Goal: Task Accomplishment & Management: Manage account settings

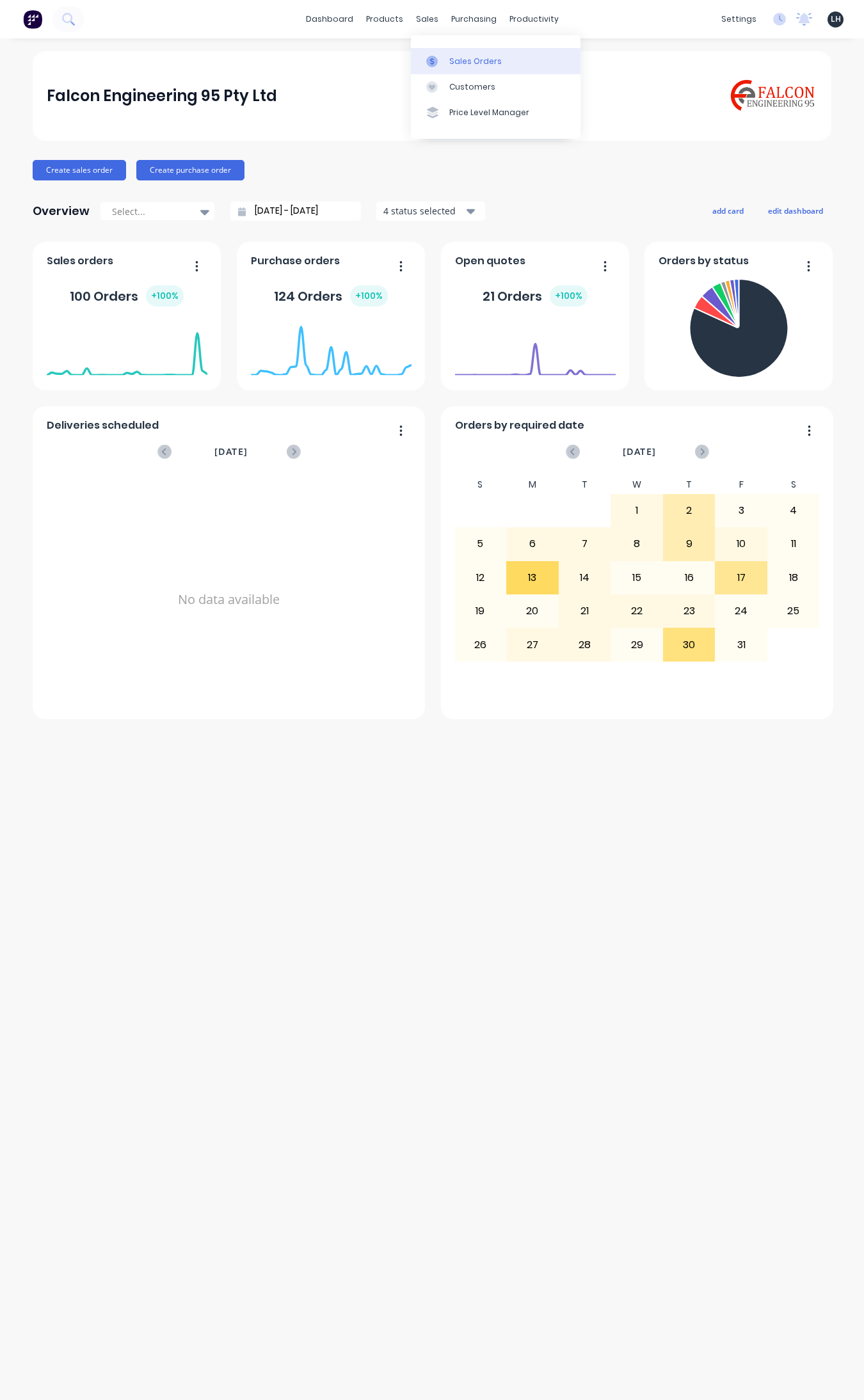
click at [469, 59] on div "Sales Orders" at bounding box center [476, 61] width 52 height 12
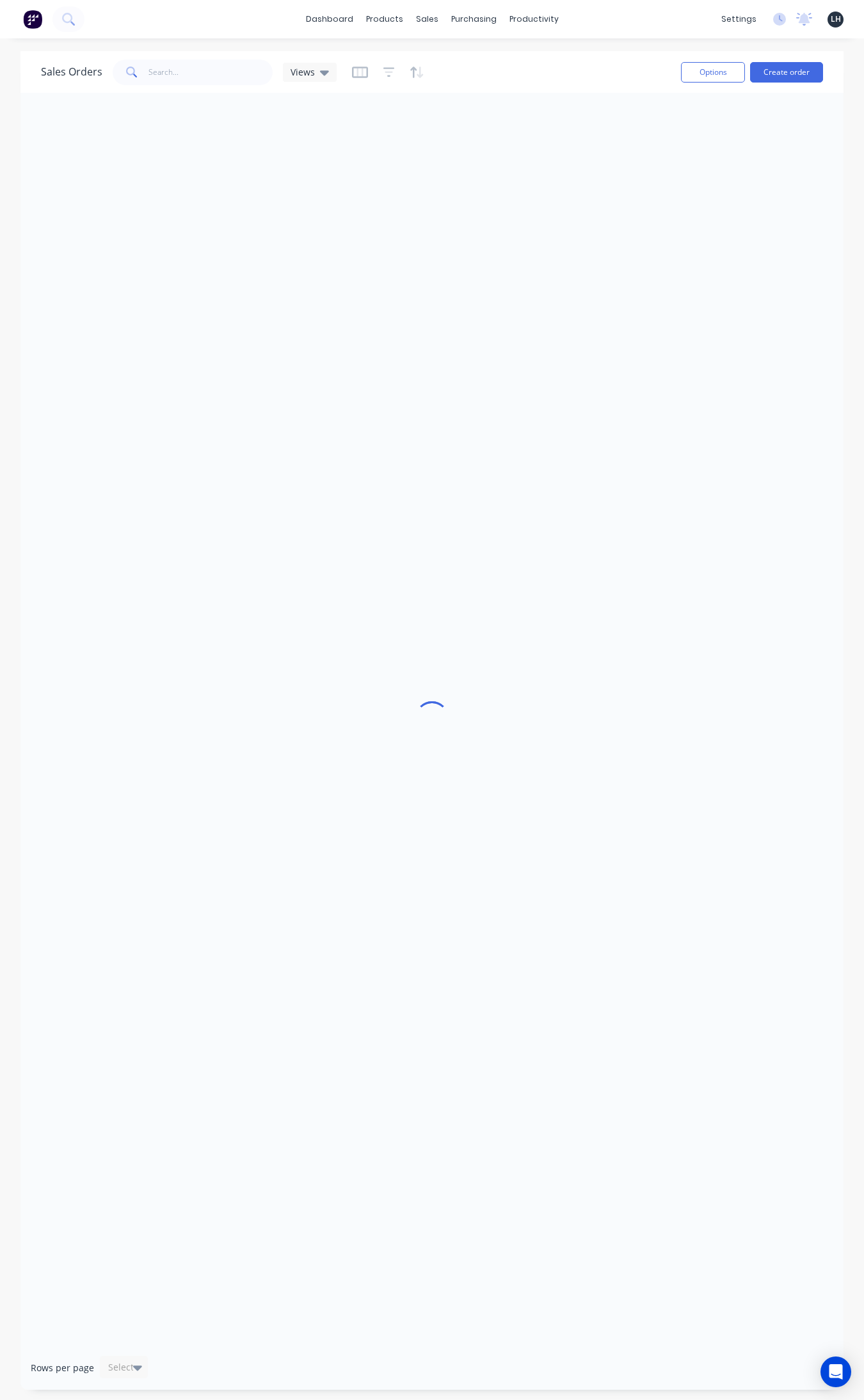
click at [485, 61] on div "Sales Orders Views" at bounding box center [356, 72] width 630 height 31
click at [160, 78] on input "text" at bounding box center [211, 72] width 125 height 25
click at [195, 70] on input "9515" at bounding box center [211, 72] width 125 height 25
click at [210, 81] on input "9515" at bounding box center [211, 72] width 125 height 25
click at [170, 75] on input "9515" at bounding box center [211, 72] width 125 height 25
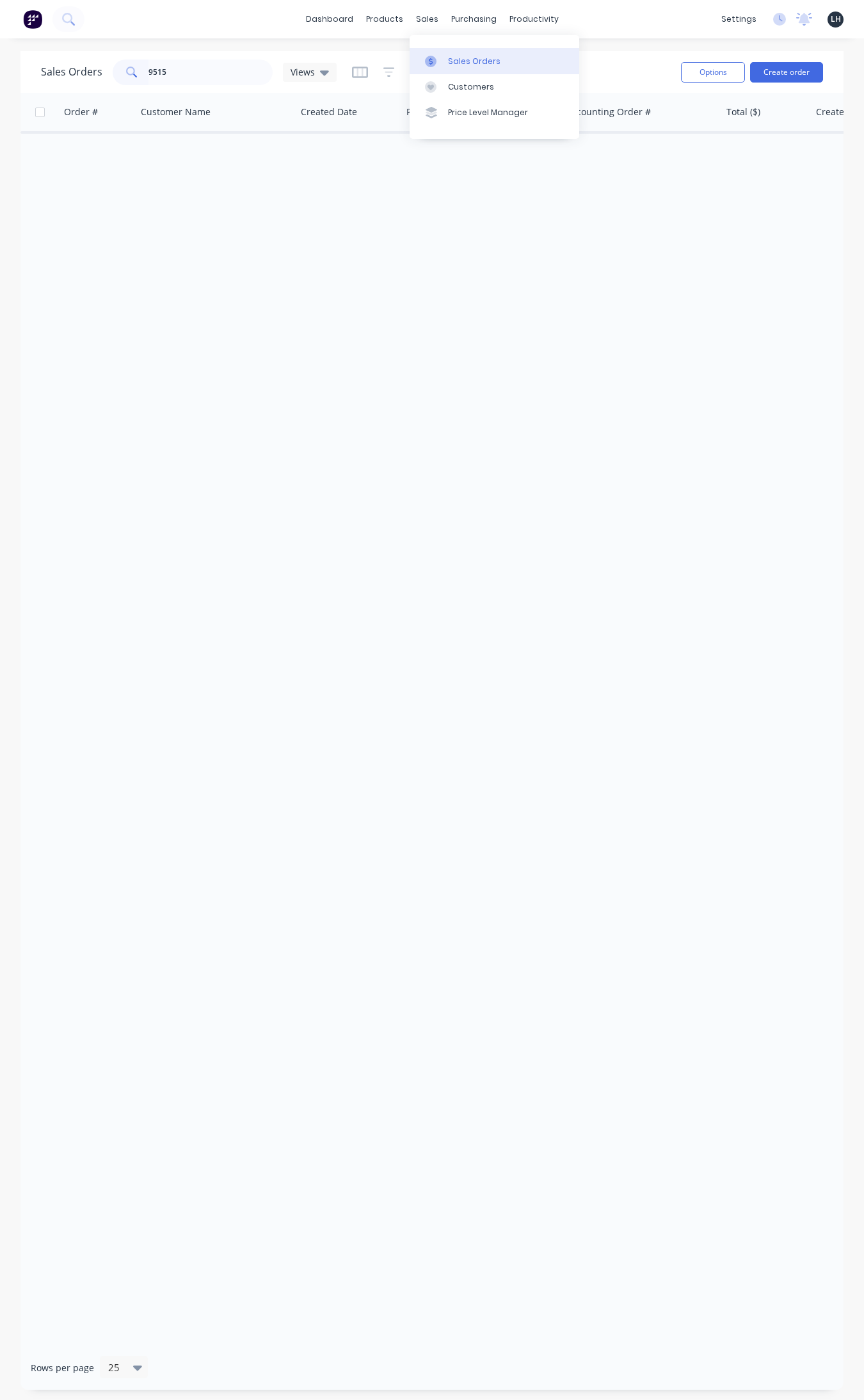
click at [446, 53] on link "Sales Orders" at bounding box center [495, 61] width 170 height 25
click at [191, 74] on input "9515" at bounding box center [211, 72] width 125 height 25
type input "9"
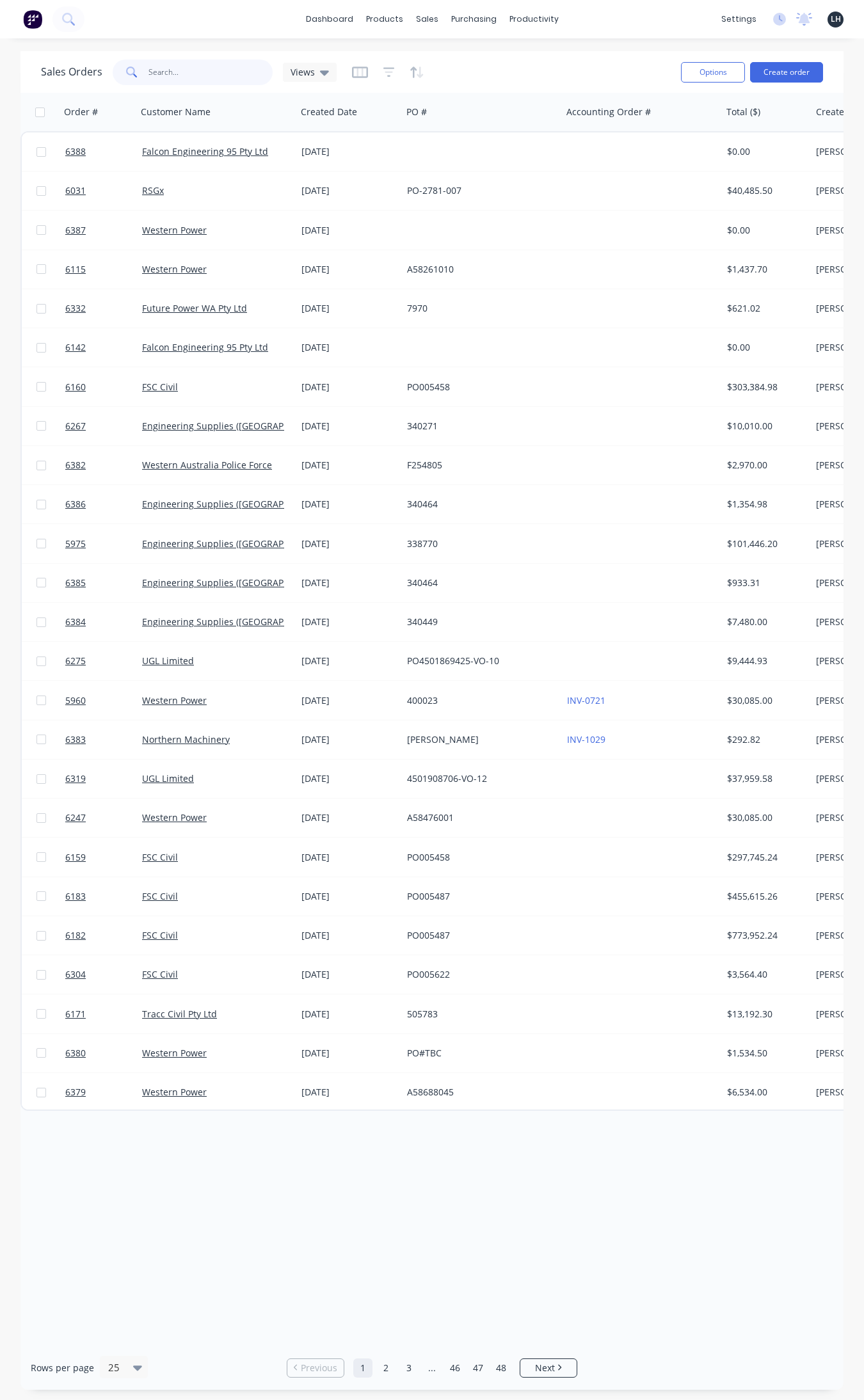
click at [161, 68] on input "text" at bounding box center [211, 72] width 125 height 25
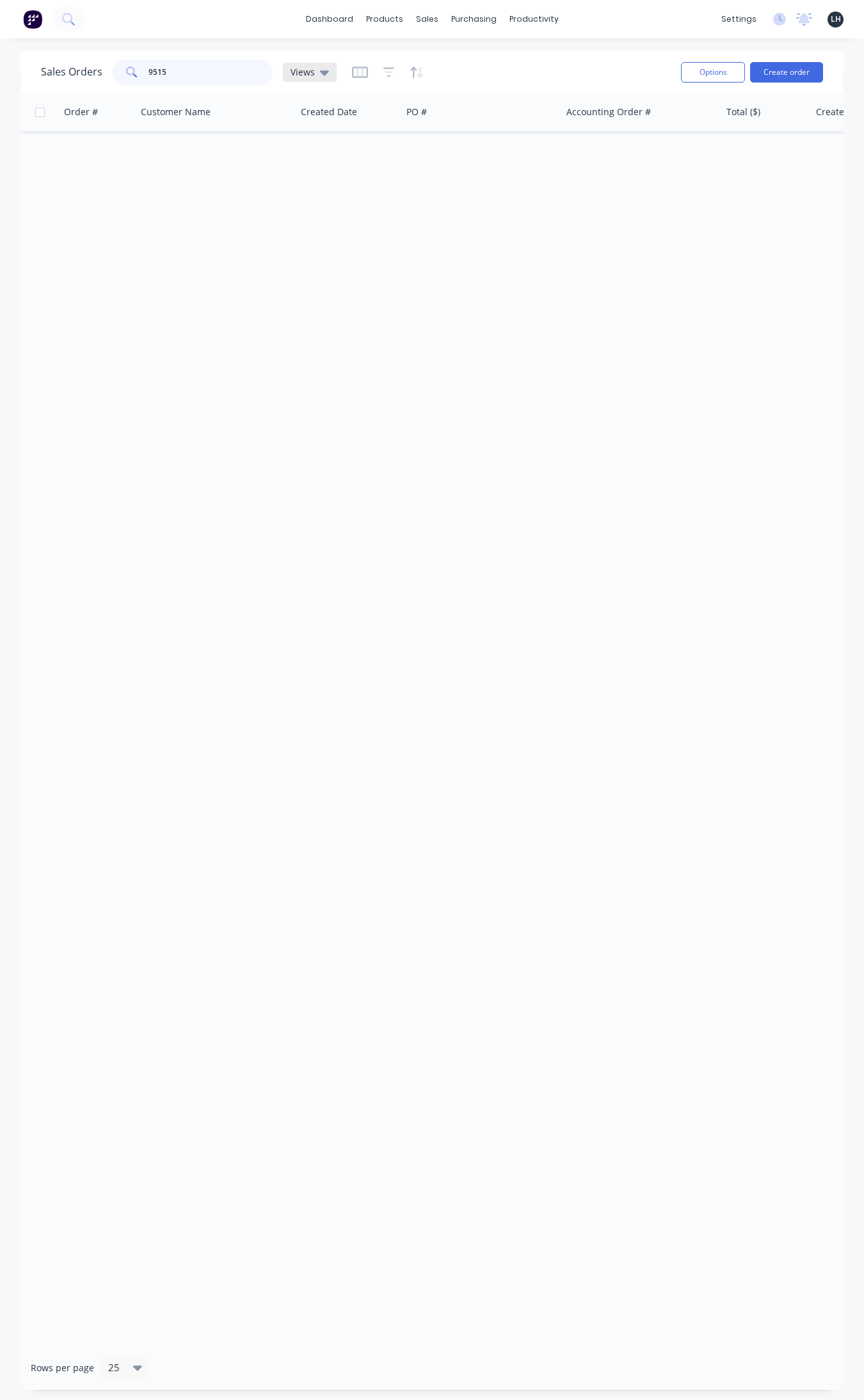
type input "9515"
click at [323, 71] on icon at bounding box center [324, 73] width 9 height 5
click at [390, 76] on icon "button" at bounding box center [390, 72] width 12 height 13
click at [410, 70] on icon "button" at bounding box center [417, 72] width 15 height 13
click at [461, 74] on div "Sales Orders 9515 Views" at bounding box center [356, 72] width 630 height 31
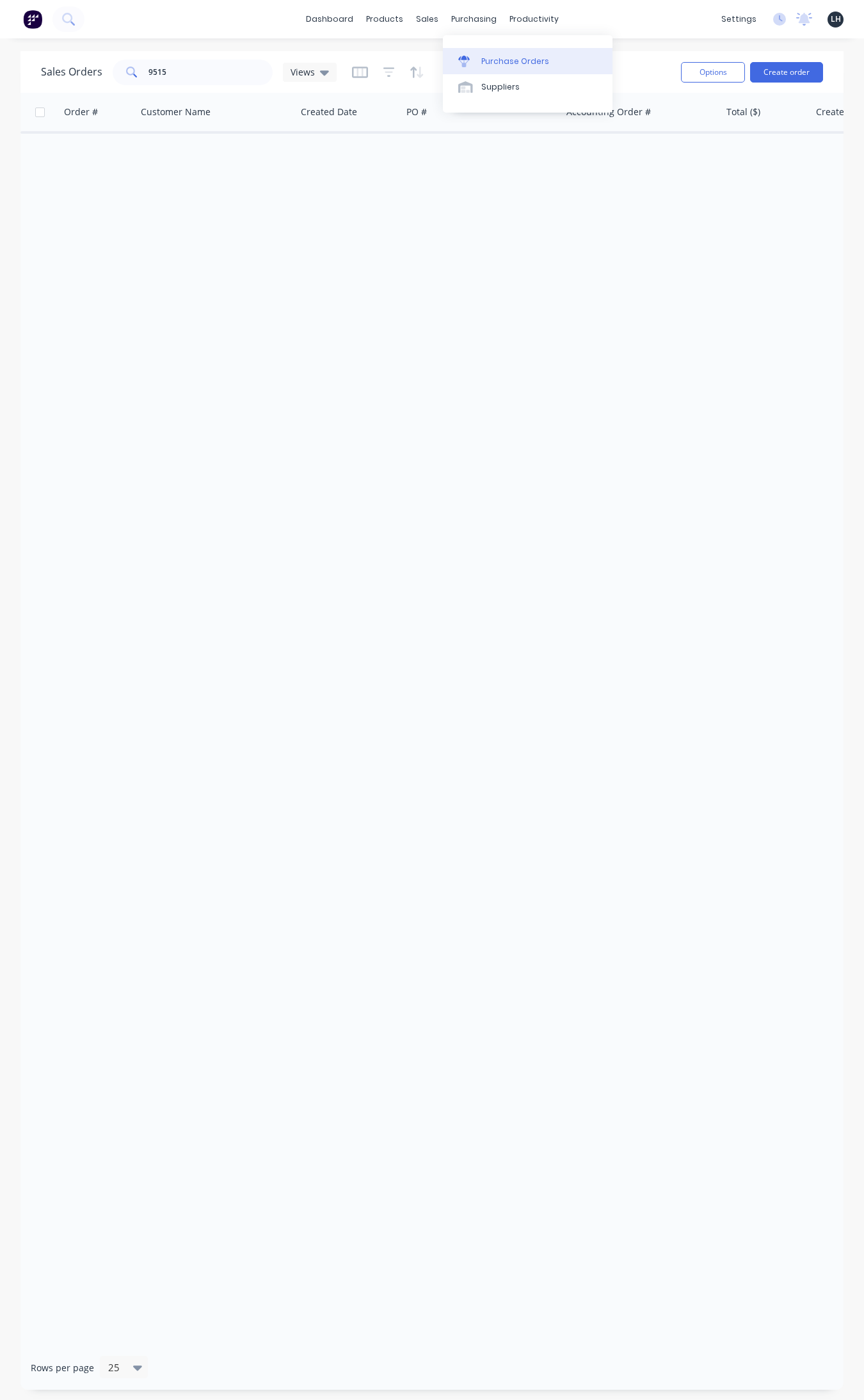
click at [480, 61] on link "Purchase Orders" at bounding box center [528, 61] width 170 height 25
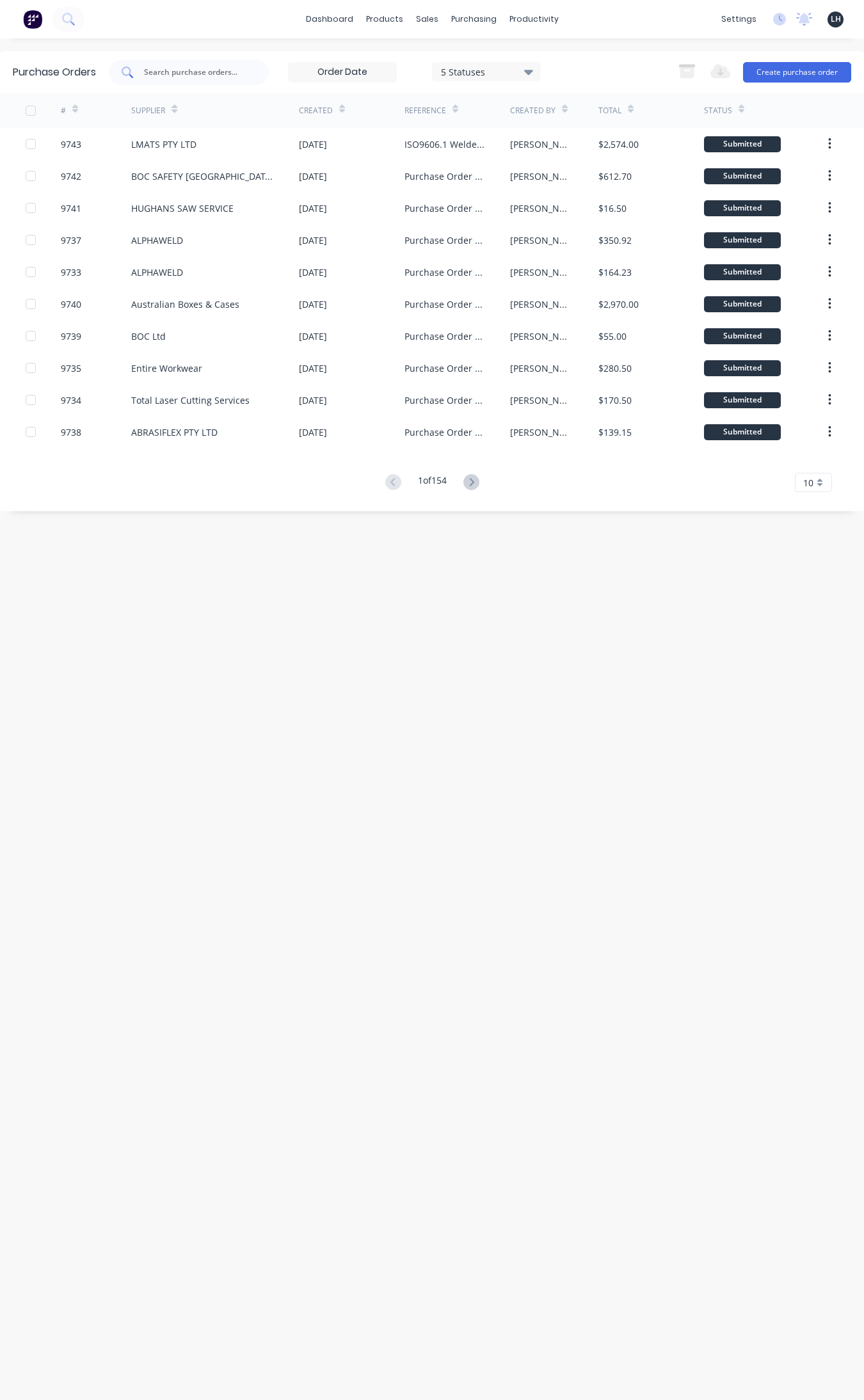
click at [194, 72] on input "text" at bounding box center [196, 72] width 106 height 13
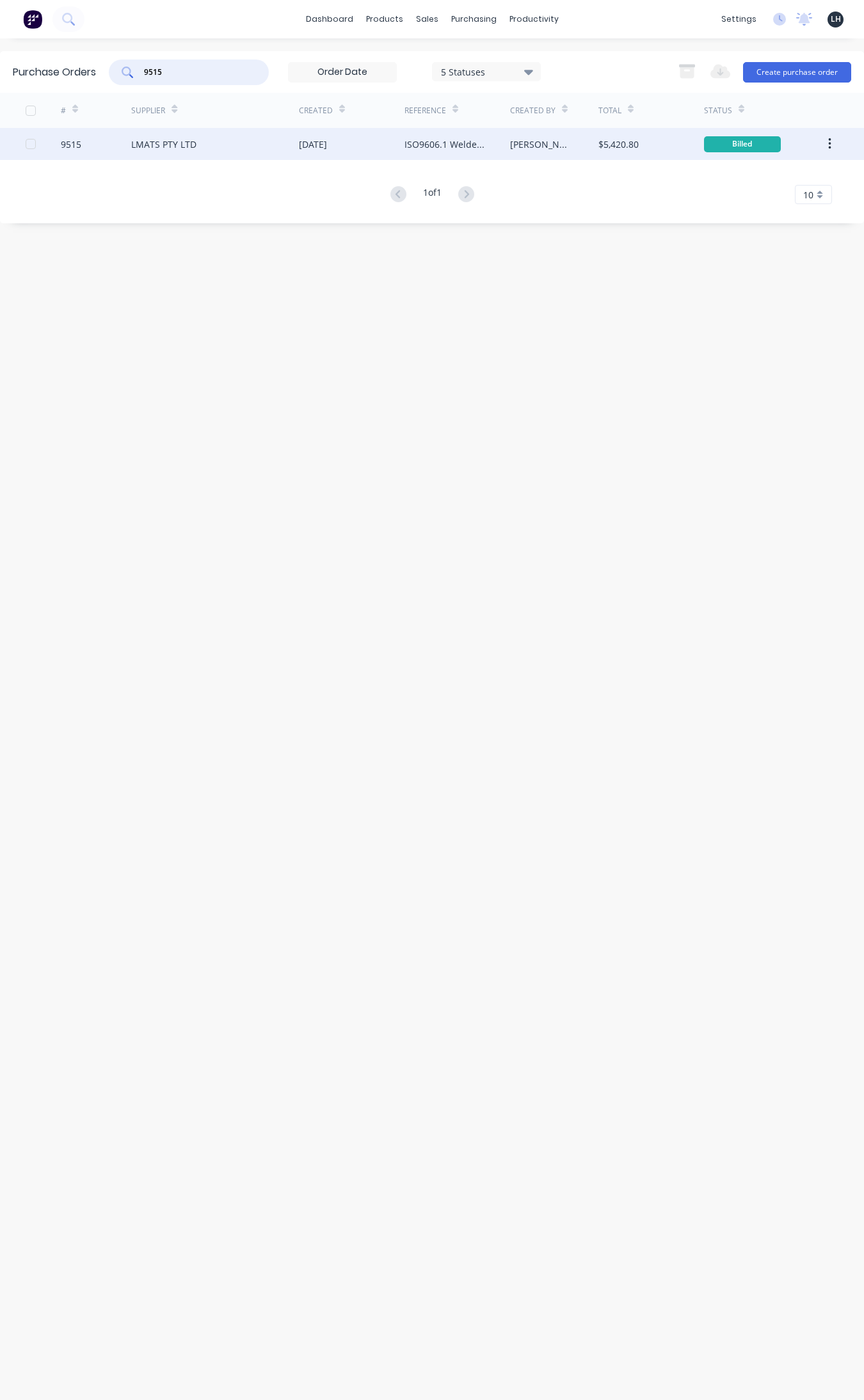
type input "9515"
click at [174, 143] on div "LMATS PTY LTD" at bounding box center [164, 144] width 65 height 14
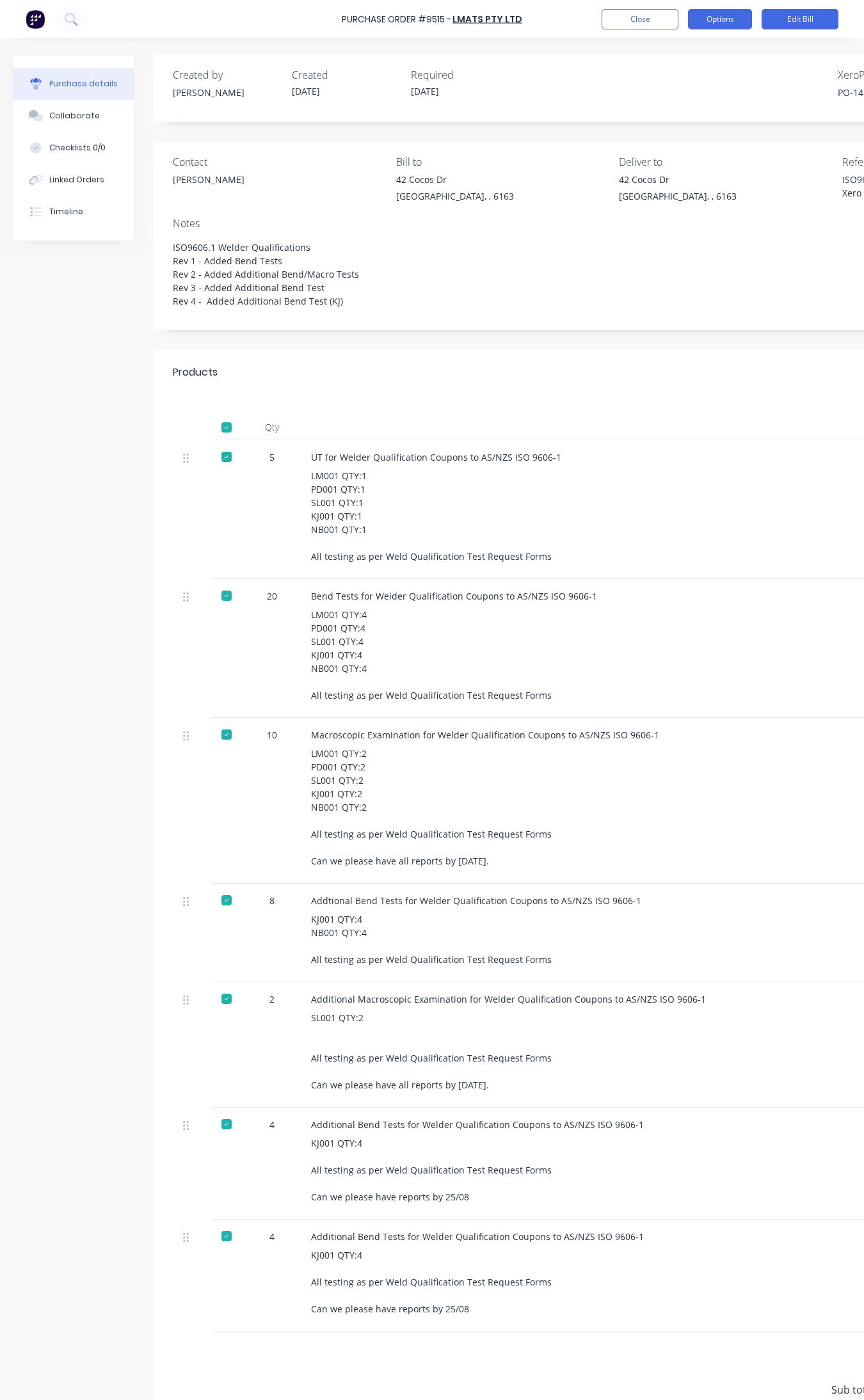
click at [722, 23] on button "Options" at bounding box center [720, 19] width 64 height 20
click at [670, 129] on div "Duplicate" at bounding box center [691, 135] width 99 height 18
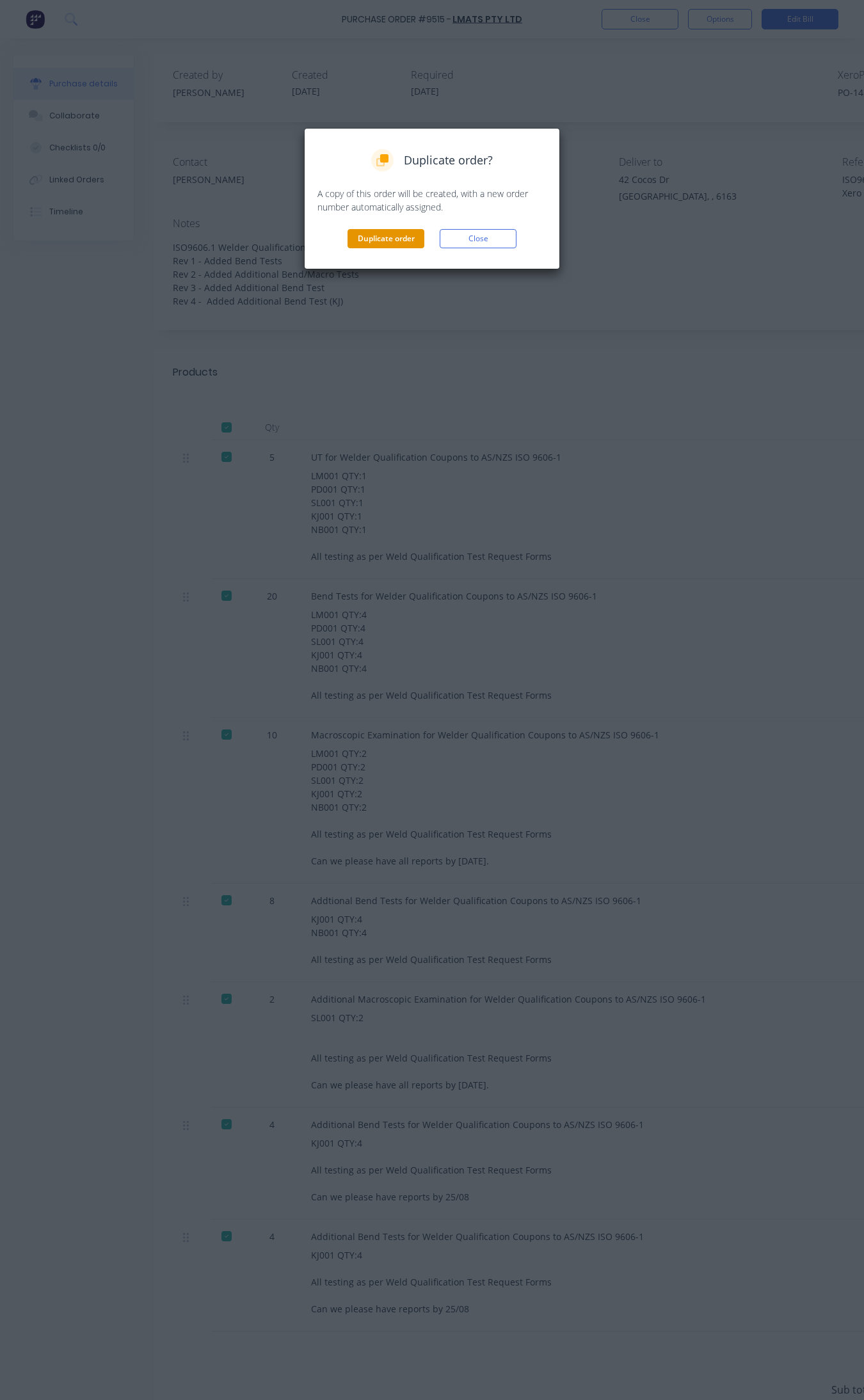
click at [397, 240] on button "Duplicate order" at bounding box center [386, 238] width 77 height 19
type textarea "x"
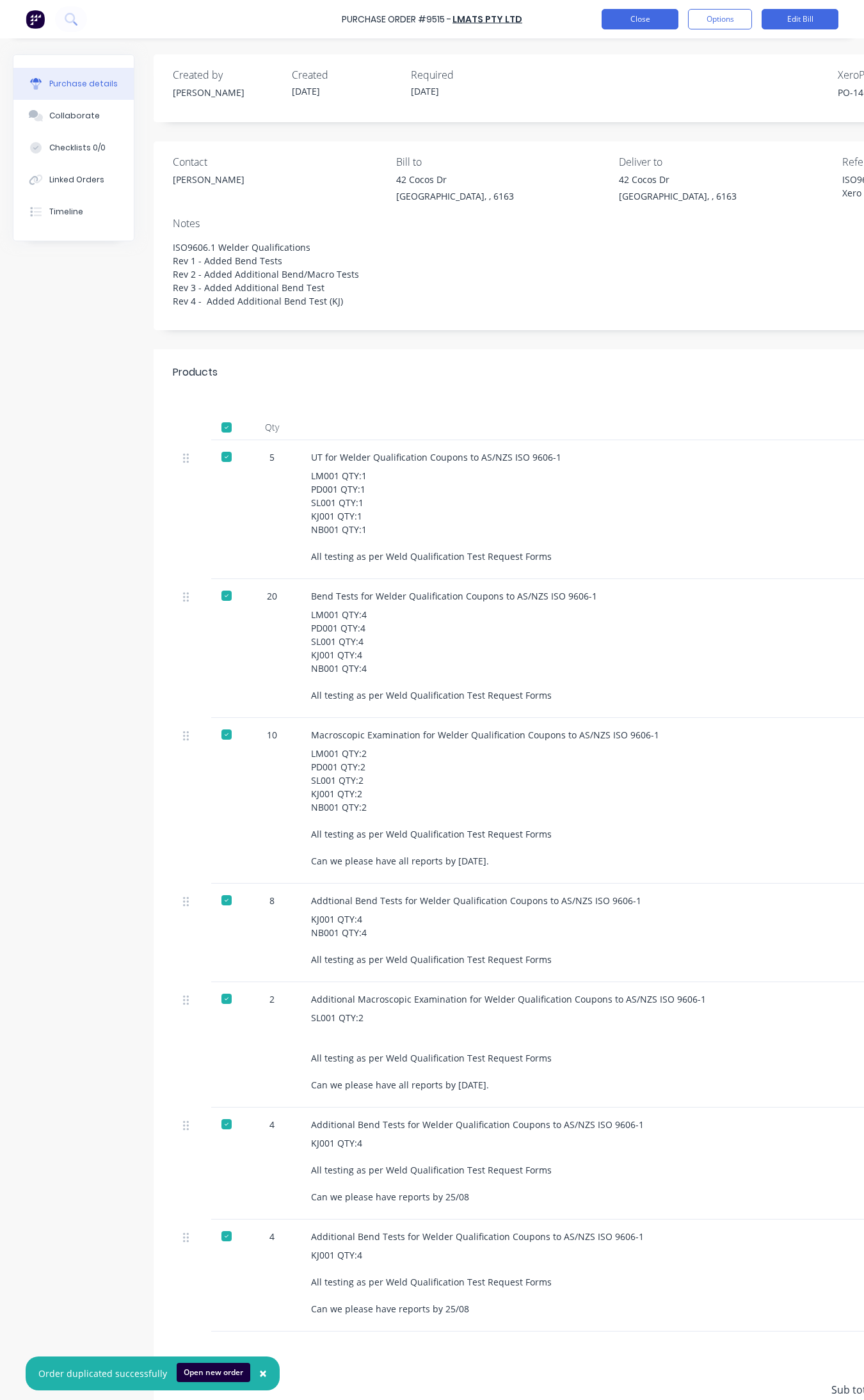
click at [638, 20] on button "Close" at bounding box center [640, 19] width 77 height 20
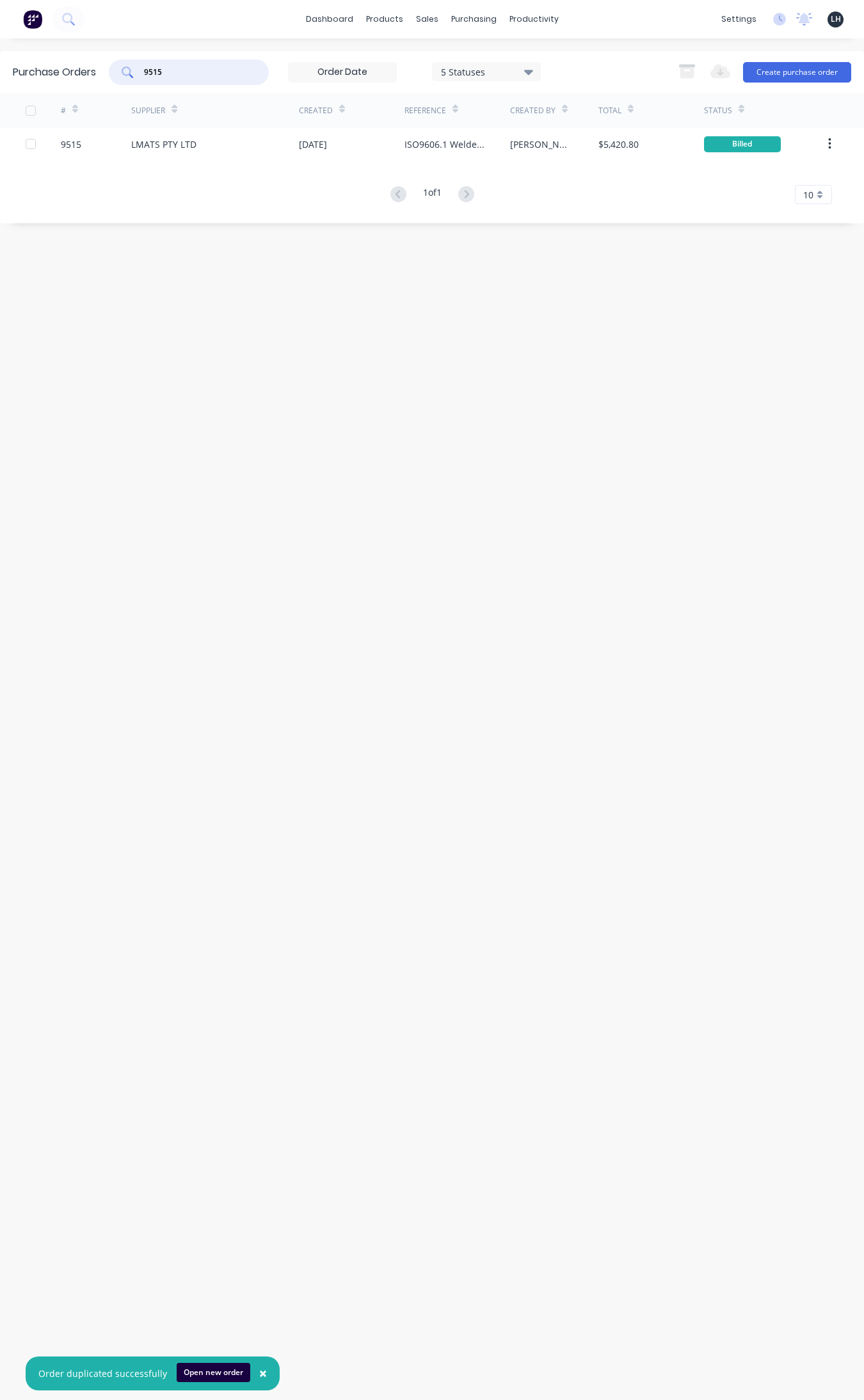
drag, startPoint x: 229, startPoint y: 68, endPoint x: 0, endPoint y: 66, distance: 229.0
click at [0, 66] on div "Purchase Orders 9515 5 Statuses 5 Statuses Export to Excel (XLSX) Create purcha…" at bounding box center [432, 72] width 864 height 42
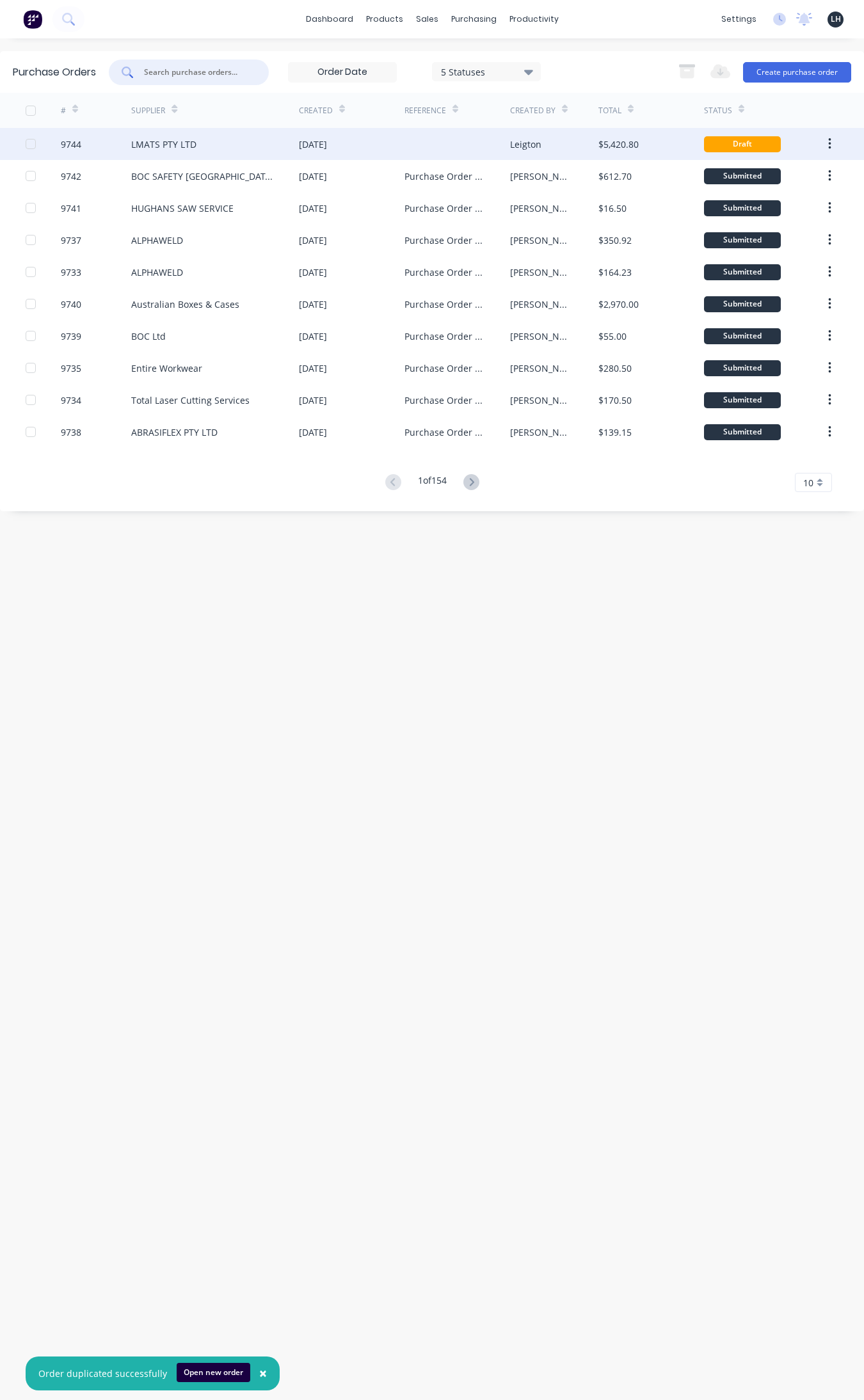
click at [165, 141] on div "LMATS PTY LTD" at bounding box center [164, 144] width 65 height 14
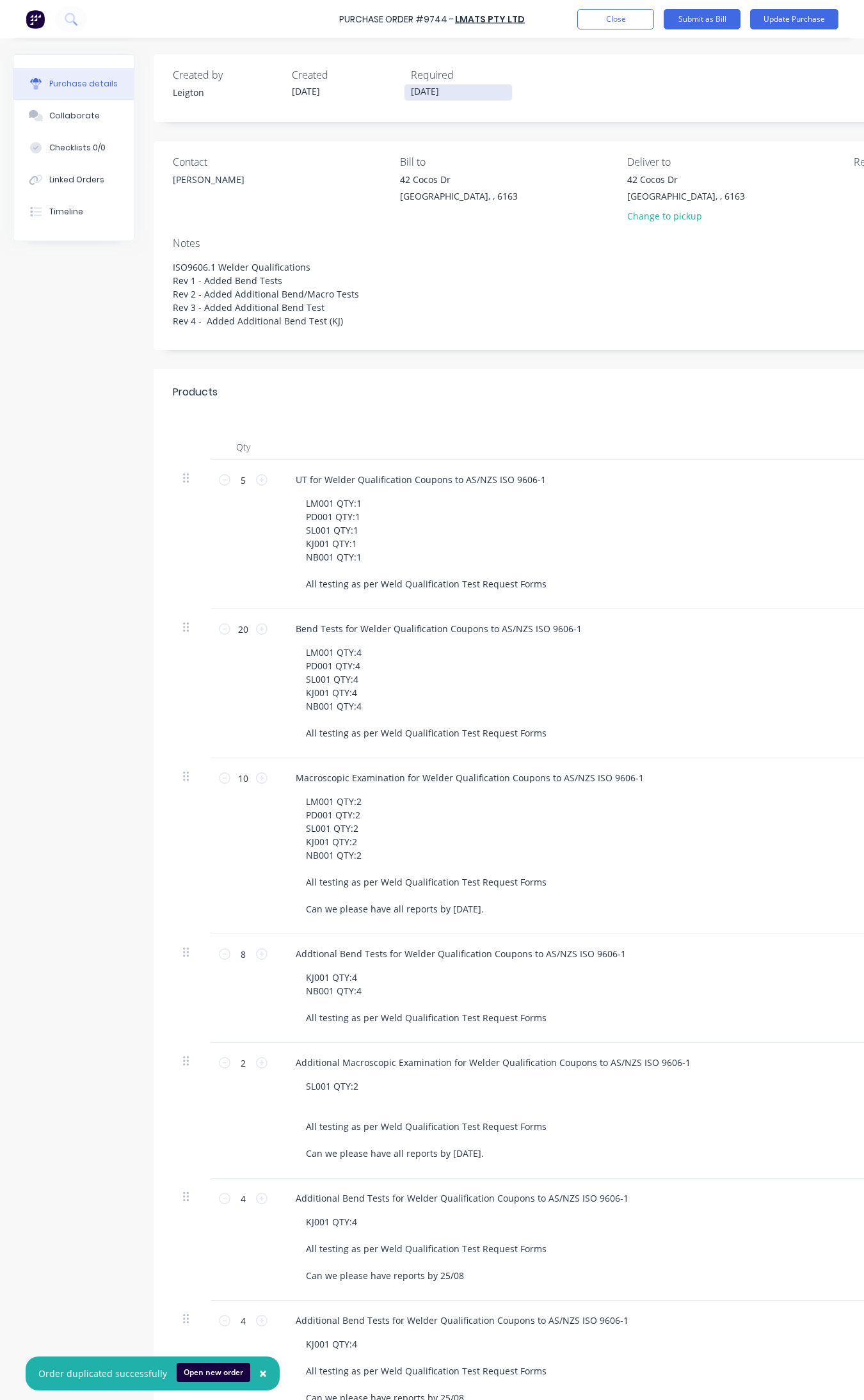
click at [420, 91] on input "[DATE]" at bounding box center [458, 92] width 108 height 16
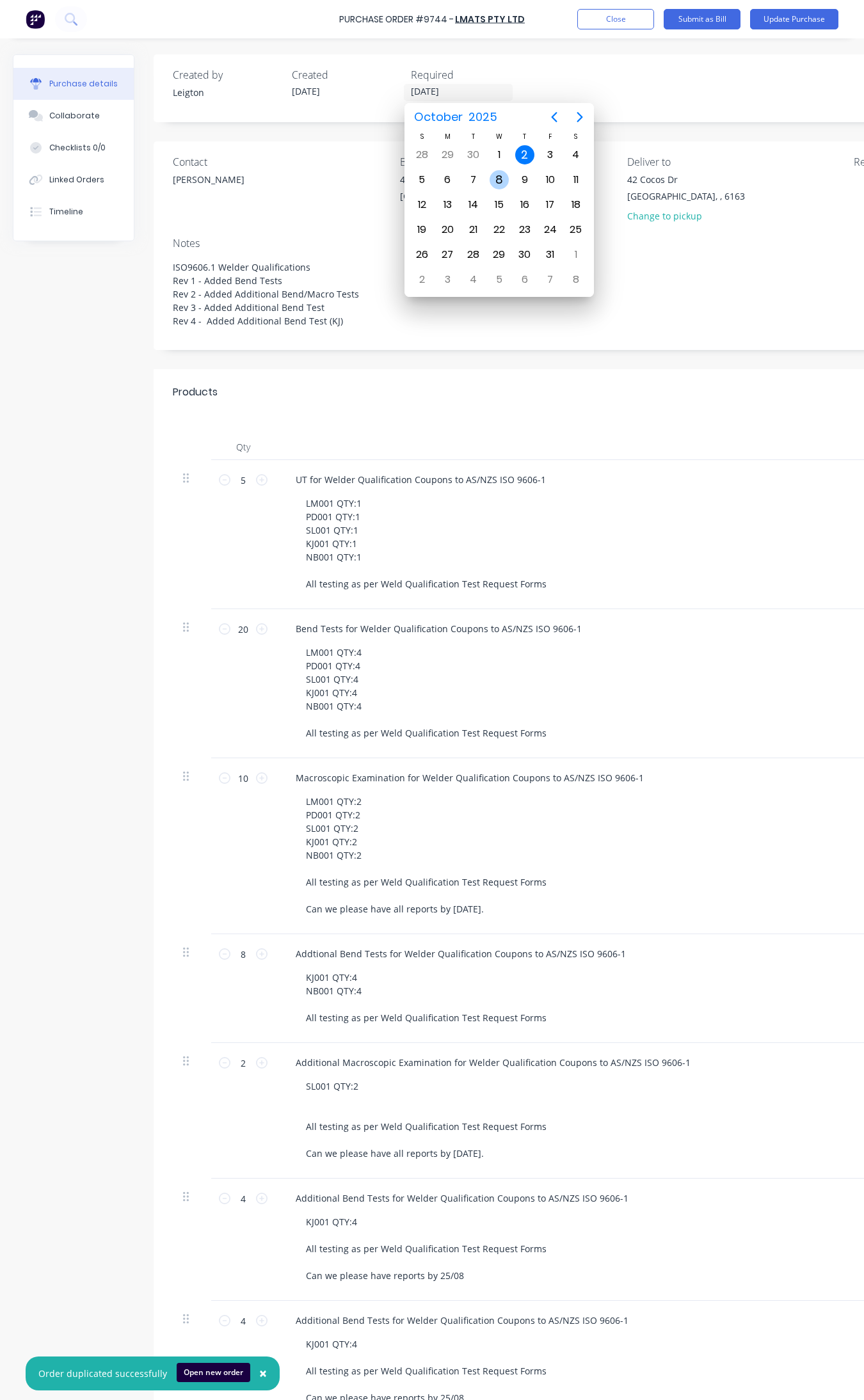
click at [498, 177] on div "8" at bounding box center [499, 179] width 19 height 19
type textarea "x"
type input "[DATE]"
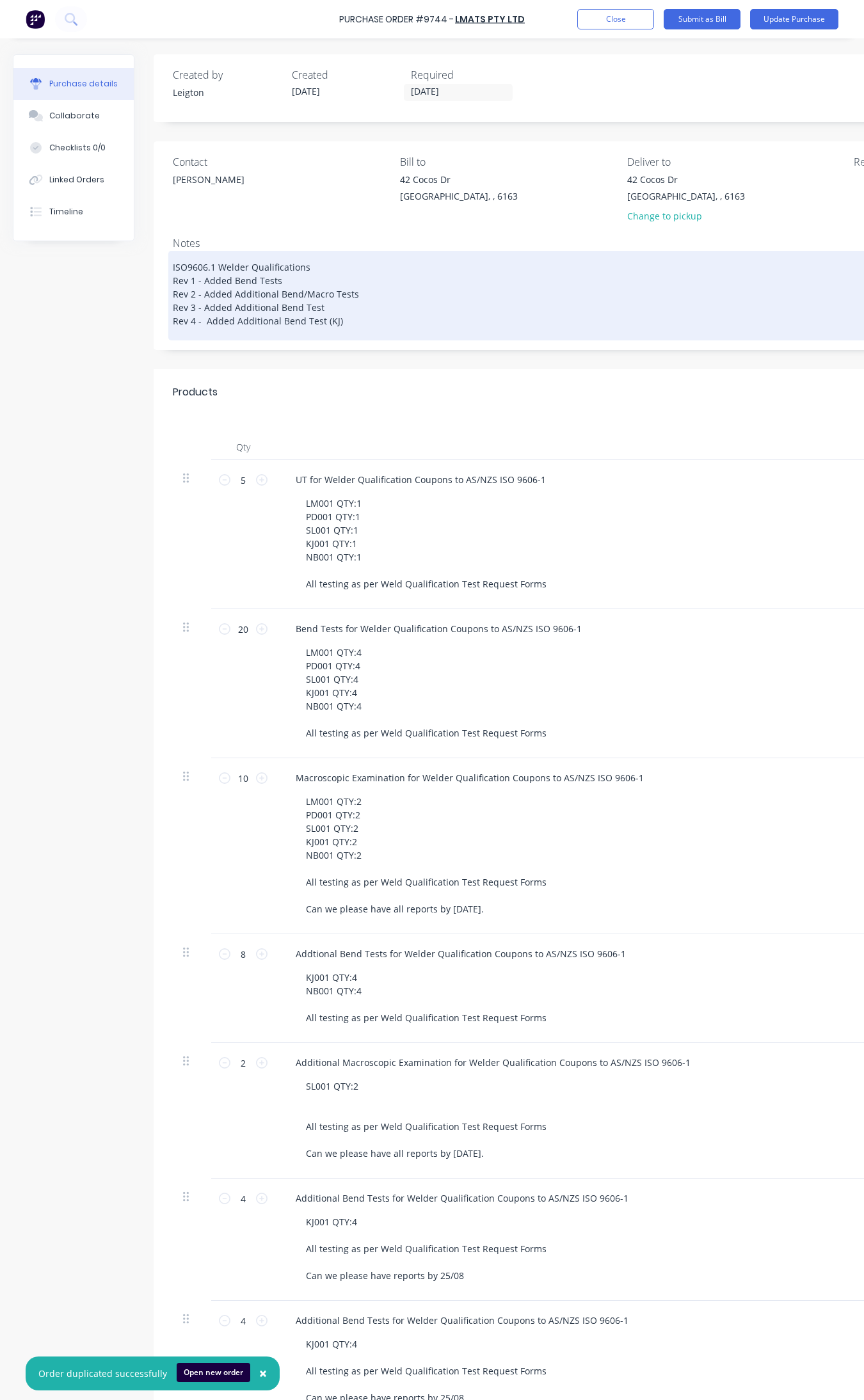
click at [333, 307] on textarea "ISO9606.1 Welder Qualifications Rev 1 - Added Bend Tests Rev 2 - Added Addition…" at bounding box center [622, 294] width 899 height 80
drag, startPoint x: 353, startPoint y: 312, endPoint x: 206, endPoint y: 282, distance: 150.0
click at [206, 282] on textarea "ISO9606.1 Welder Qualifications Rev 1 - Added Bend Tests Rev 2 - Added Addition…" at bounding box center [622, 294] width 899 height 80
drag, startPoint x: 347, startPoint y: 320, endPoint x: 170, endPoint y: 286, distance: 180.2
click at [173, 286] on div "ISO9606.1 Welder Qualifications Rev 1 - Added Bend Tests Rev 2 - Added Addition…" at bounding box center [622, 296] width 899 height 84
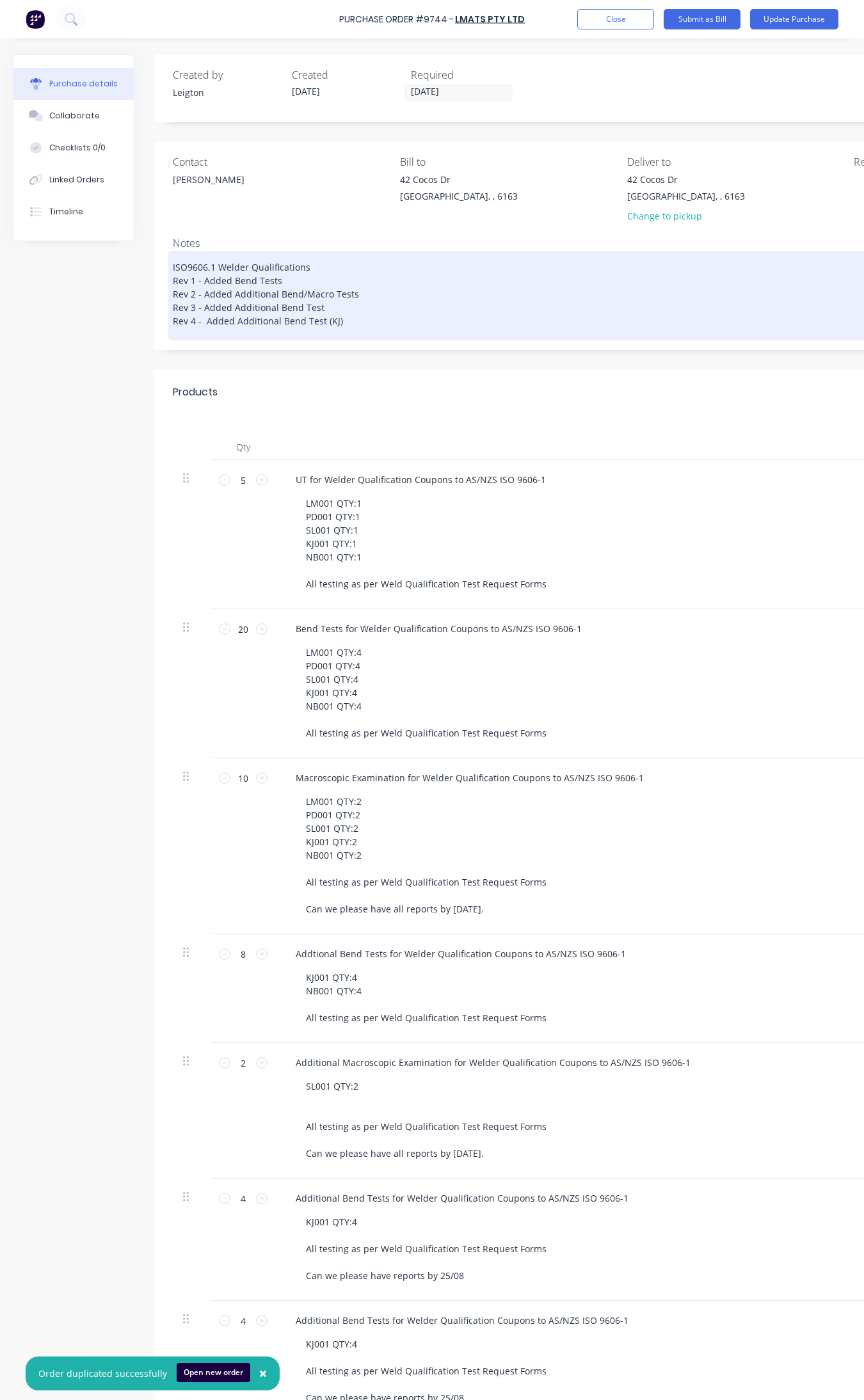
drag, startPoint x: 170, startPoint y: 285, endPoint x: 180, endPoint y: 282, distance: 10.4
click at [177, 283] on div "ISO9606.1 Welder Qualifications Rev 1 - Added Bend Tests Rev 2 - Added Addition…" at bounding box center [622, 296] width 899 height 84
drag, startPoint x: 340, startPoint y: 325, endPoint x: 175, endPoint y: 282, distance: 170.5
click at [175, 282] on textarea "ISO9606.1 Welder Qualifications Rev 1 - Added Bend Tests Rev 2 - Added Addition…" at bounding box center [622, 294] width 899 height 80
type textarea "x"
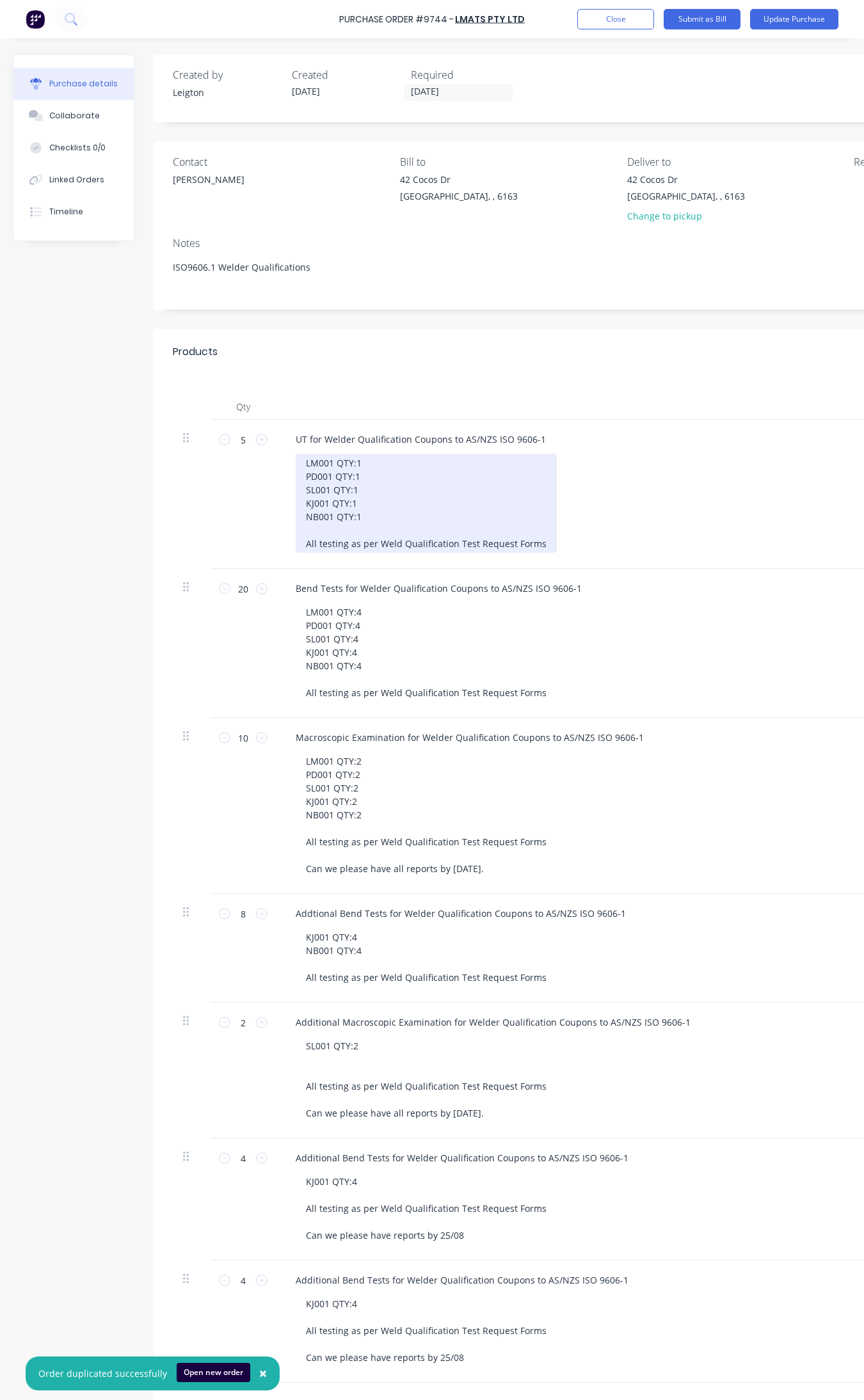
type textarea "ISO9606.1 Welder Qualifications"
type textarea "x"
type textarea "ISO9606.1 Welder Qualifications"
drag, startPoint x: 371, startPoint y: 512, endPoint x: 300, endPoint y: 465, distance: 85.1
click at [300, 465] on div "LM001 QTY:1 PD001 QTY:1 SL001 QTY:1 KJ001 QTY:1 NB001 QTY:1 All testing as per …" at bounding box center [426, 504] width 261 height 99
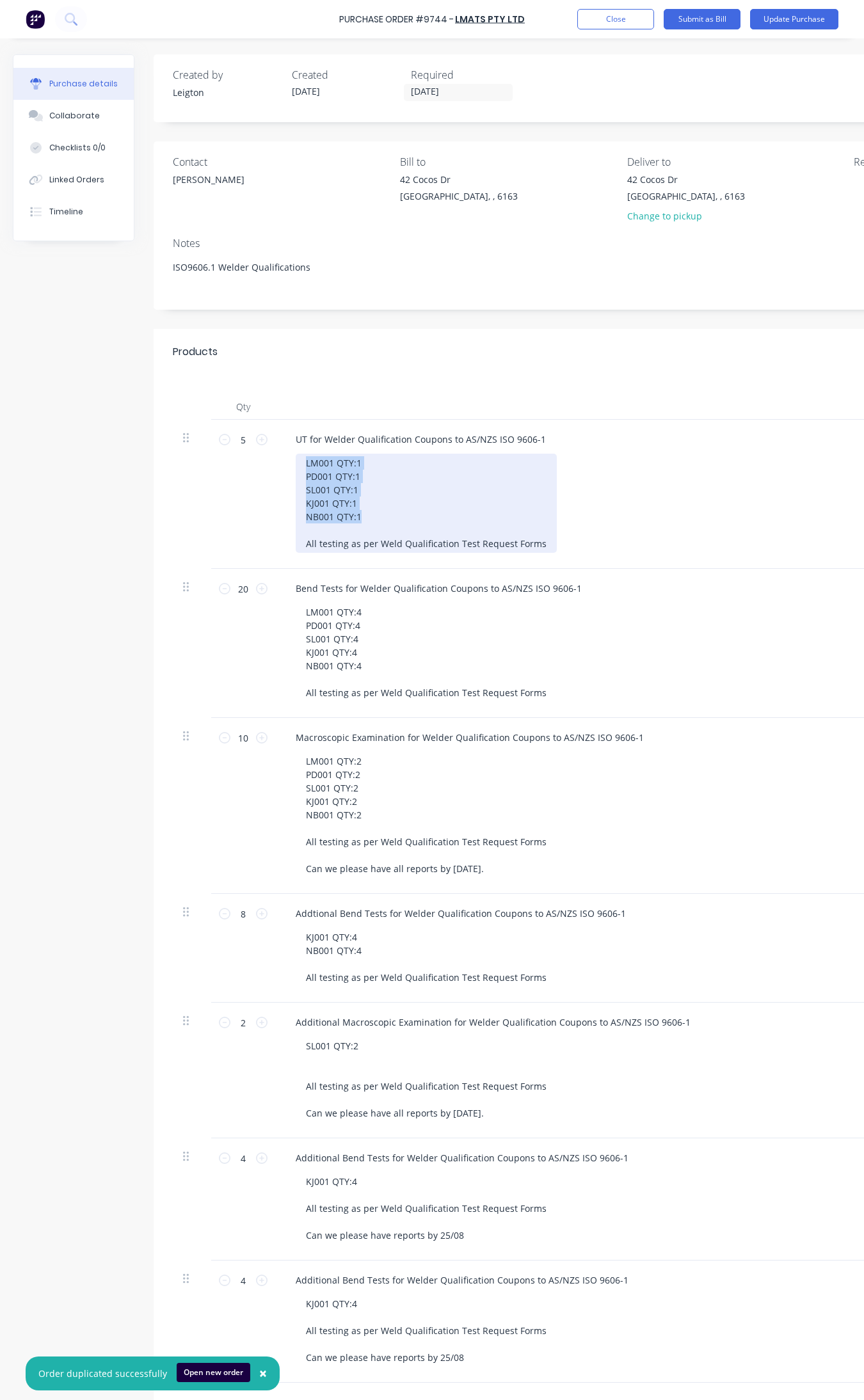
click at [347, 491] on div "LM001 QTY:1 PD001 QTY:1 SL001 QTY:1 KJ001 QTY:1 NB001 QTY:1 All testing as per …" at bounding box center [426, 504] width 261 height 99
click at [190, 444] on div at bounding box center [192, 438] width 18 height 16
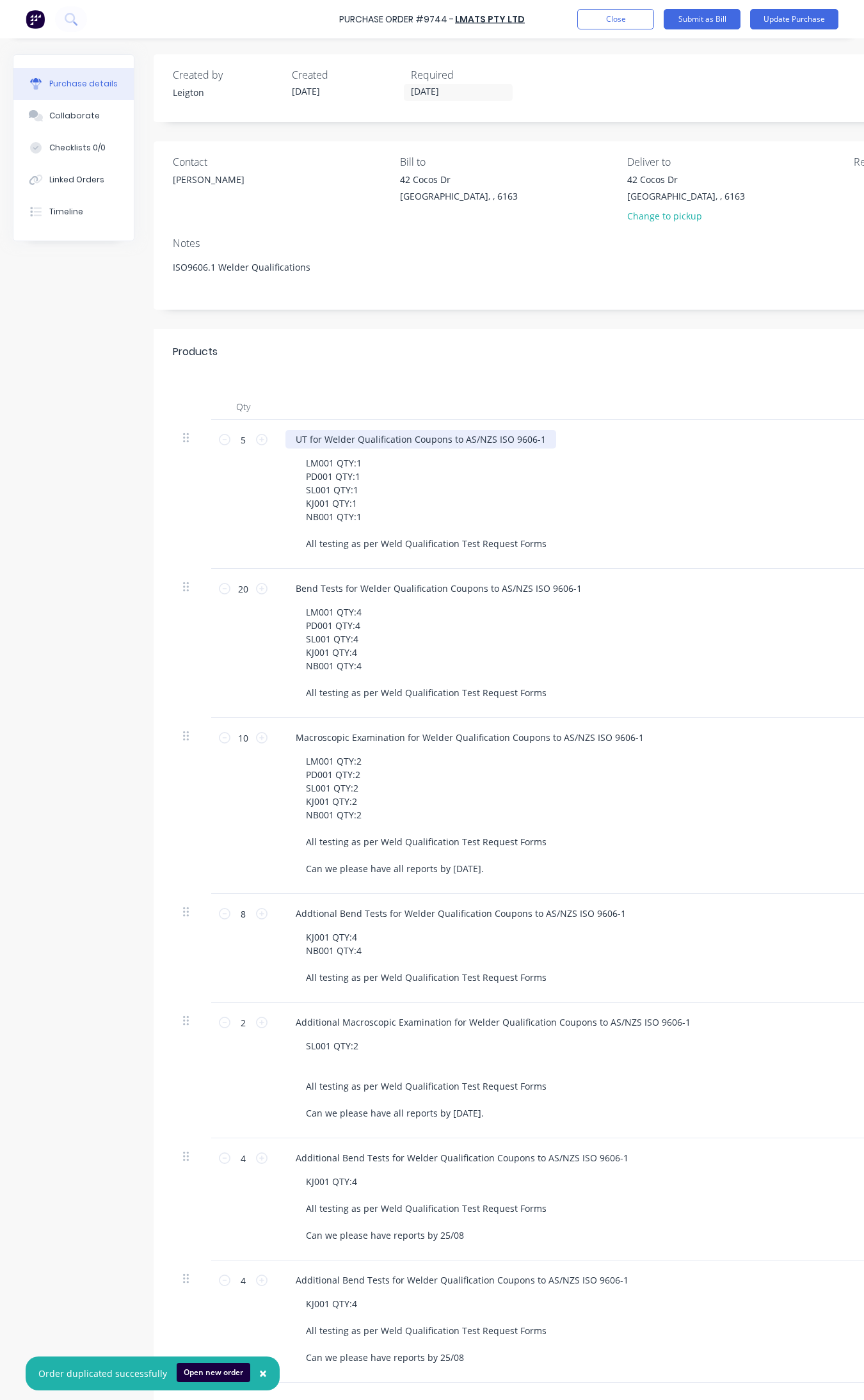
drag, startPoint x: 194, startPoint y: 442, endPoint x: 307, endPoint y: 432, distance: 113.4
click at [307, 432] on div "UT for Welder Qualification Coupons to AS/NZS ISO 9606-1" at bounding box center [421, 439] width 271 height 18
click at [224, 440] on icon at bounding box center [224, 440] width 12 height 12
type textarea "x"
type input "4"
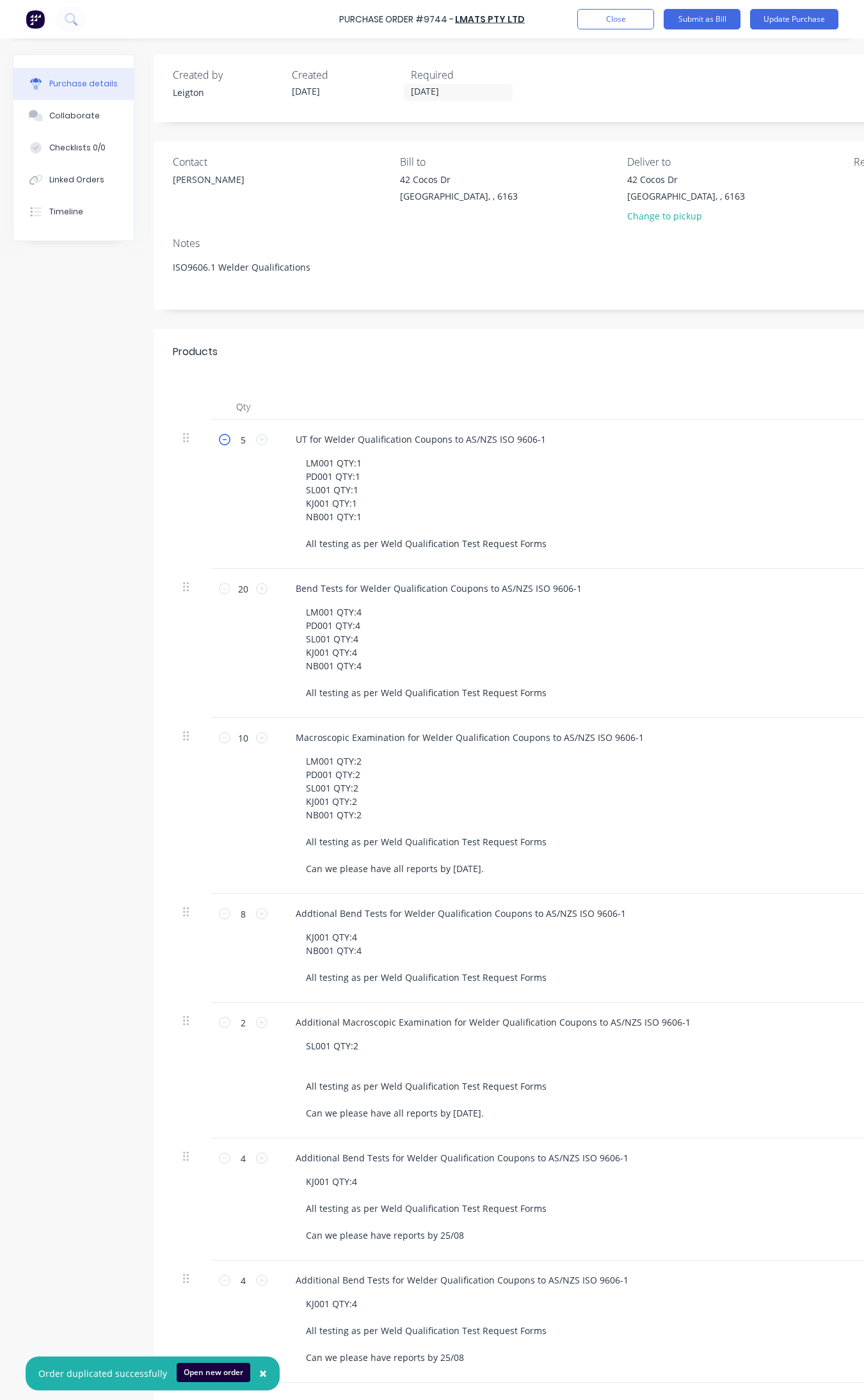
type input "$400.00"
click at [224, 440] on icon at bounding box center [224, 440] width 12 height 12
type textarea "x"
type input "3"
type input "$300.00"
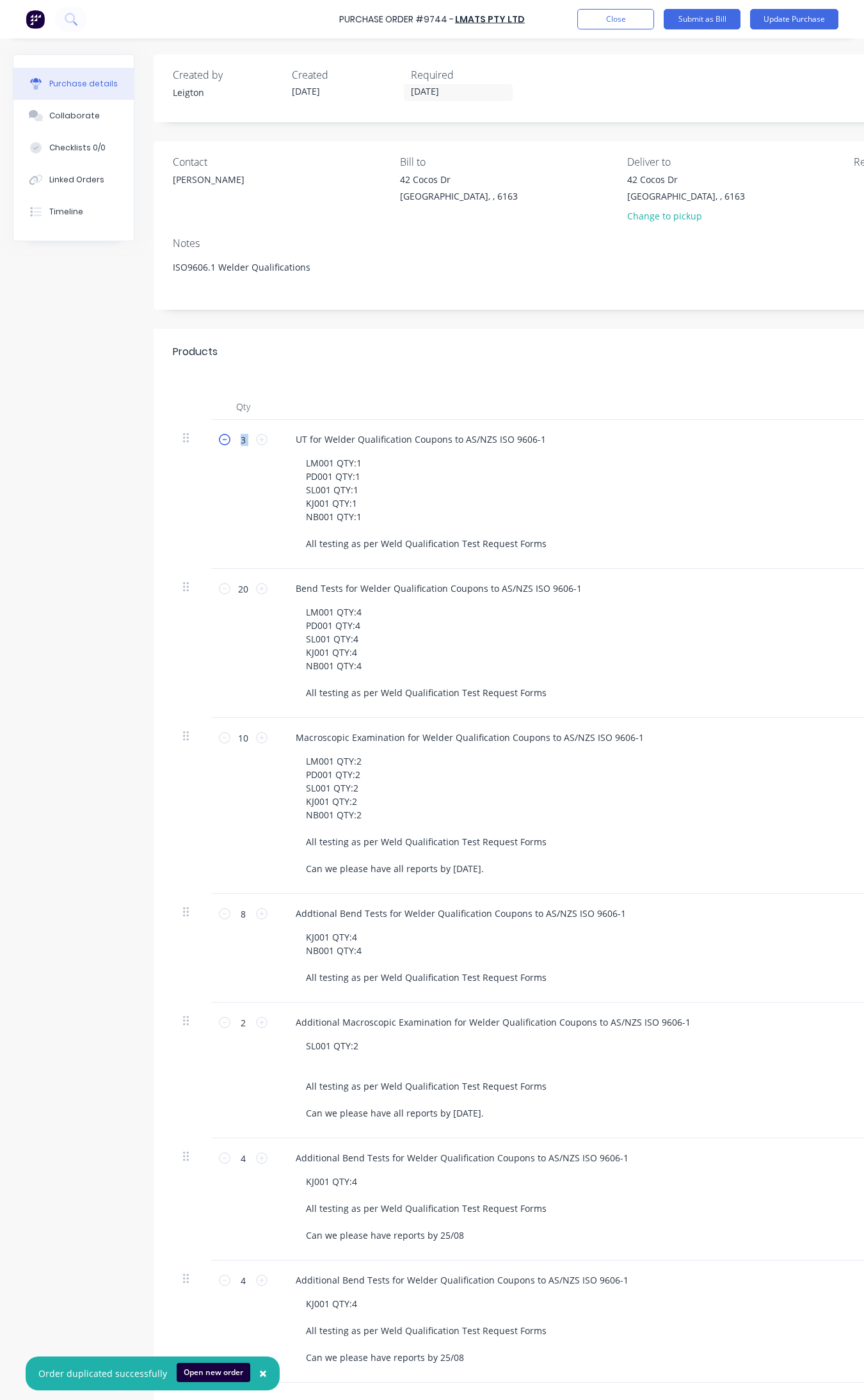
click at [224, 440] on icon at bounding box center [224, 440] width 12 height 12
type textarea "x"
type input "2"
type input "$200.00"
click at [224, 440] on icon at bounding box center [224, 440] width 12 height 12
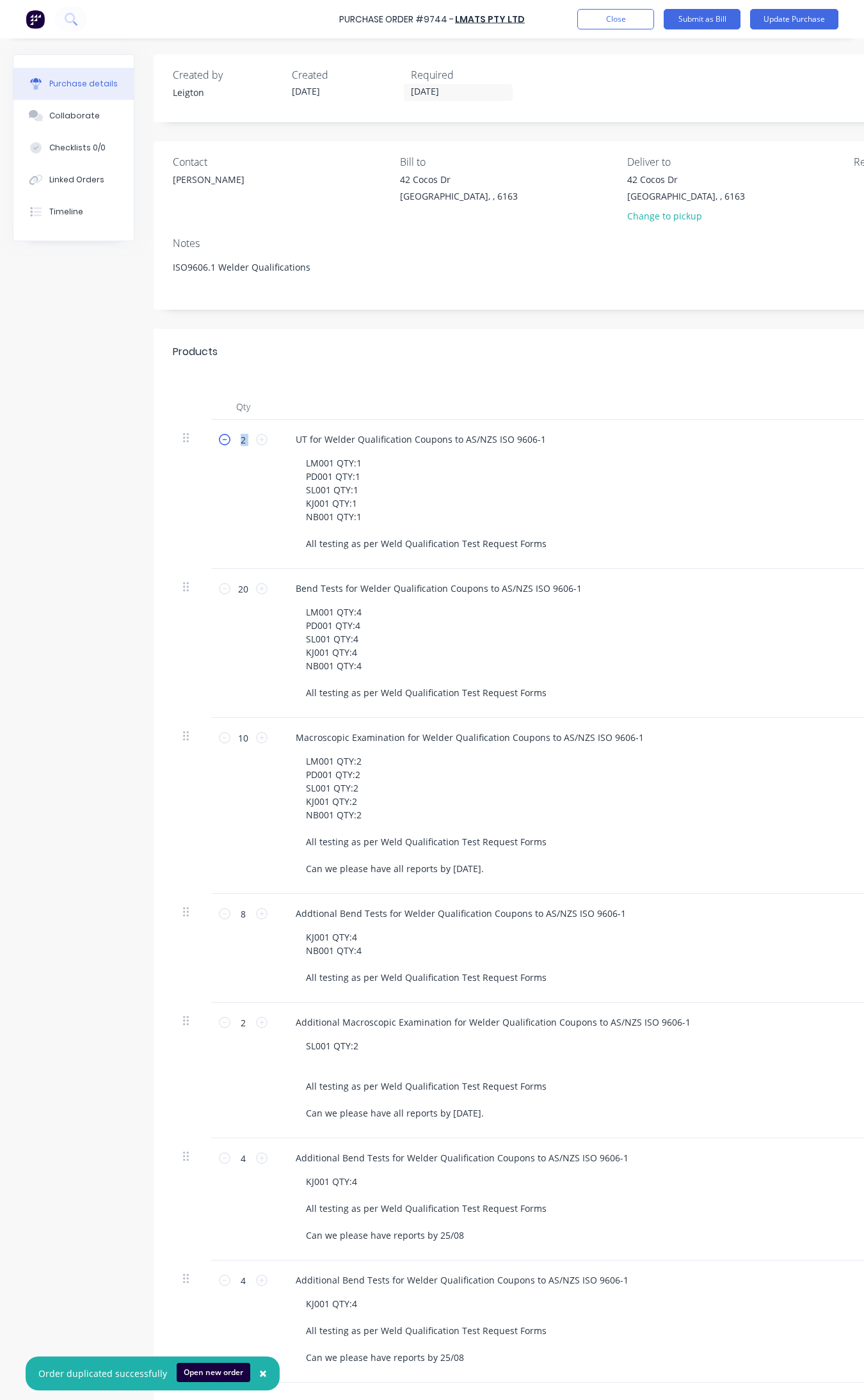
type textarea "x"
type input "1"
type input "$100.00"
click at [224, 440] on icon at bounding box center [224, 440] width 12 height 12
type textarea "x"
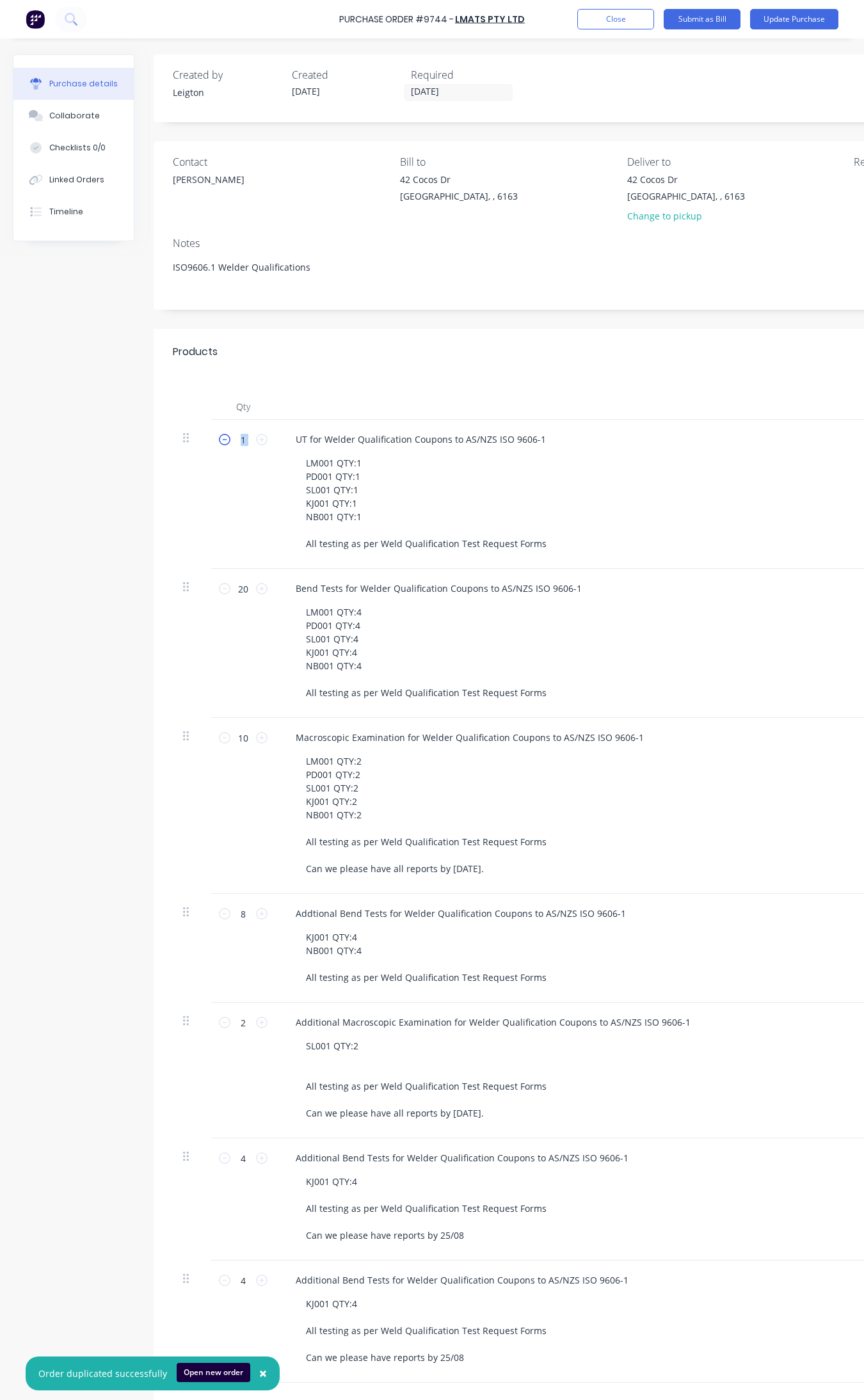
type input "0"
type input "$0.00"
click at [224, 440] on icon at bounding box center [224, 440] width 12 height 12
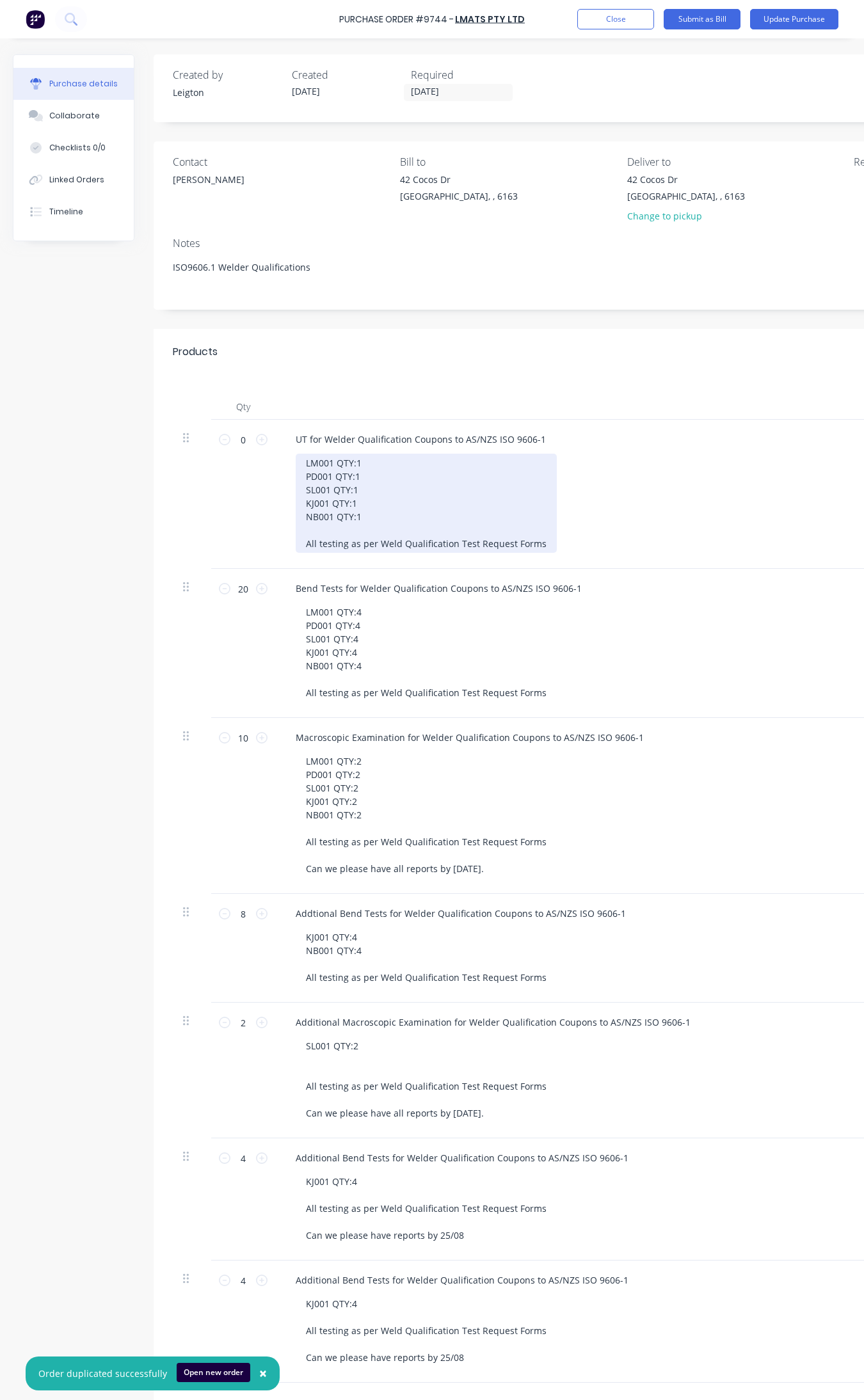
click at [414, 538] on div "LM001 QTY:1 PD001 QTY:1 SL001 QTY:1 KJ001 QTY:1 NB001 QTY:1 All testing as per …" at bounding box center [426, 504] width 261 height 99
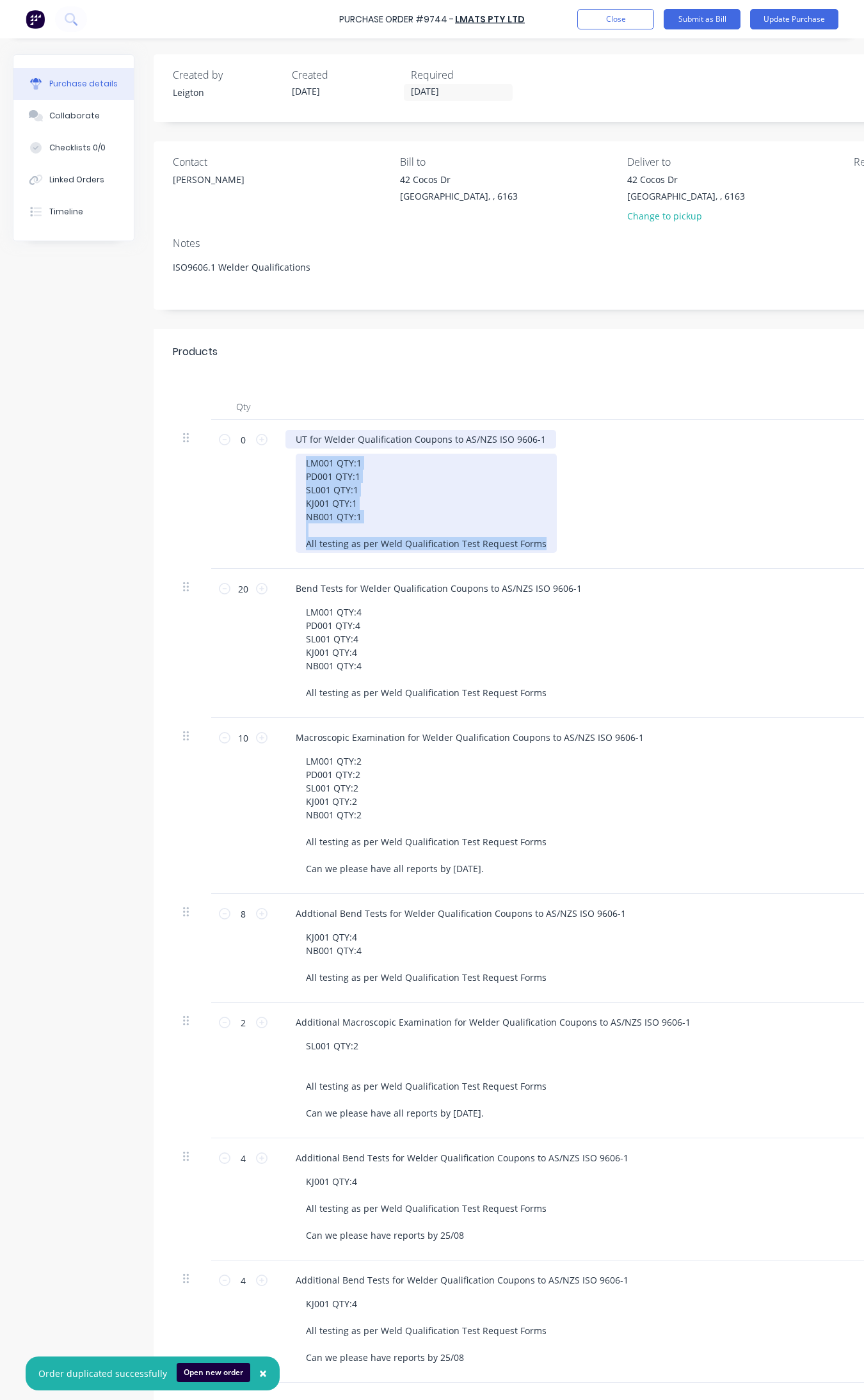
drag, startPoint x: 615, startPoint y: 552, endPoint x: 300, endPoint y: 447, distance: 332.0
click at [300, 447] on div "UT for Welder Qualification Coupons to AS/NZS ISO 9606-1 LM001 QTY:1 PD001 QTY:…" at bounding box center [595, 495] width 640 height 149
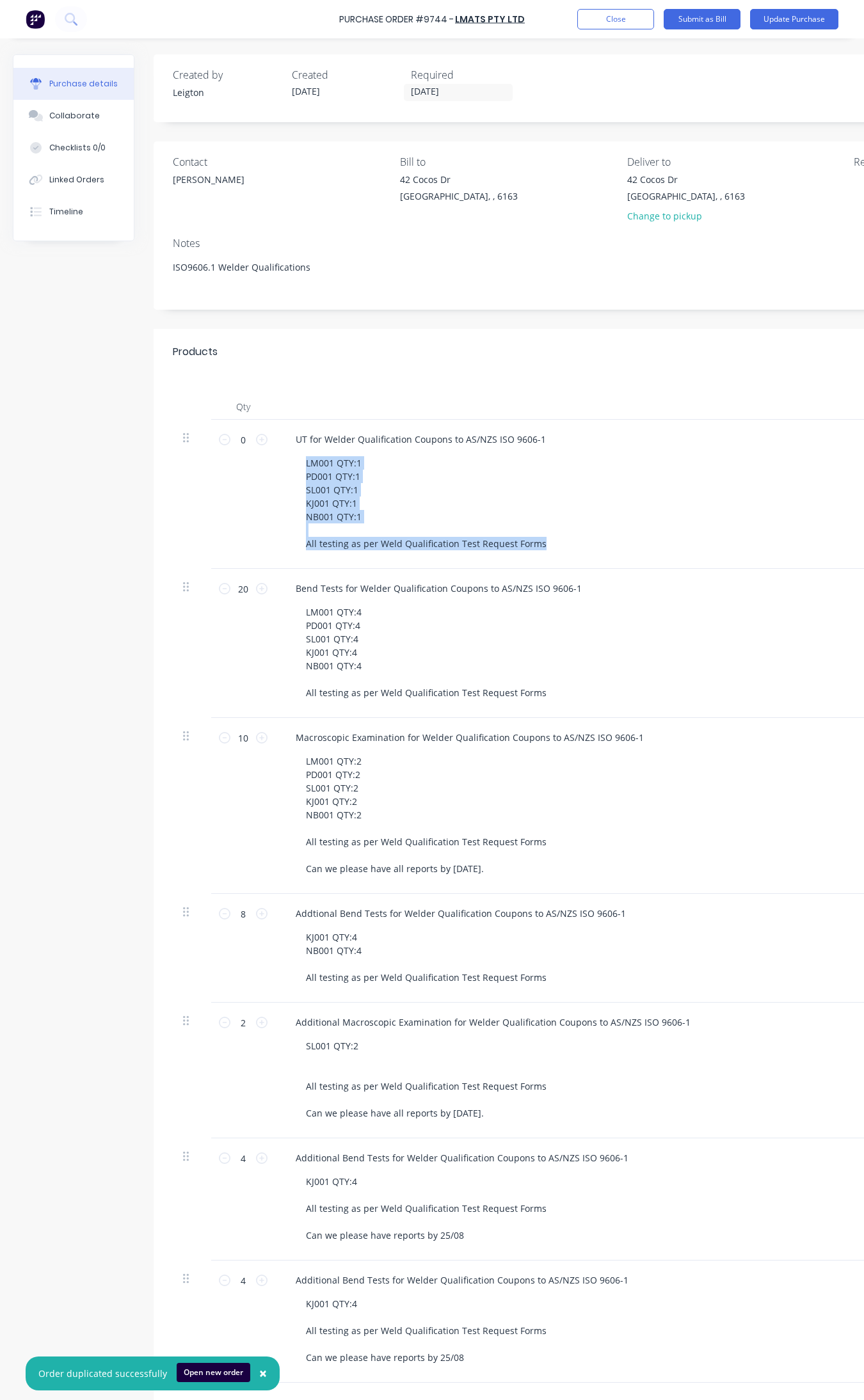
click at [686, 487] on div "LM001 QTY:1 PD001 QTY:1 SL001 QTY:1 KJ001 QTY:1 NB001 QTY:1 All testing as per …" at bounding box center [600, 504] width 609 height 99
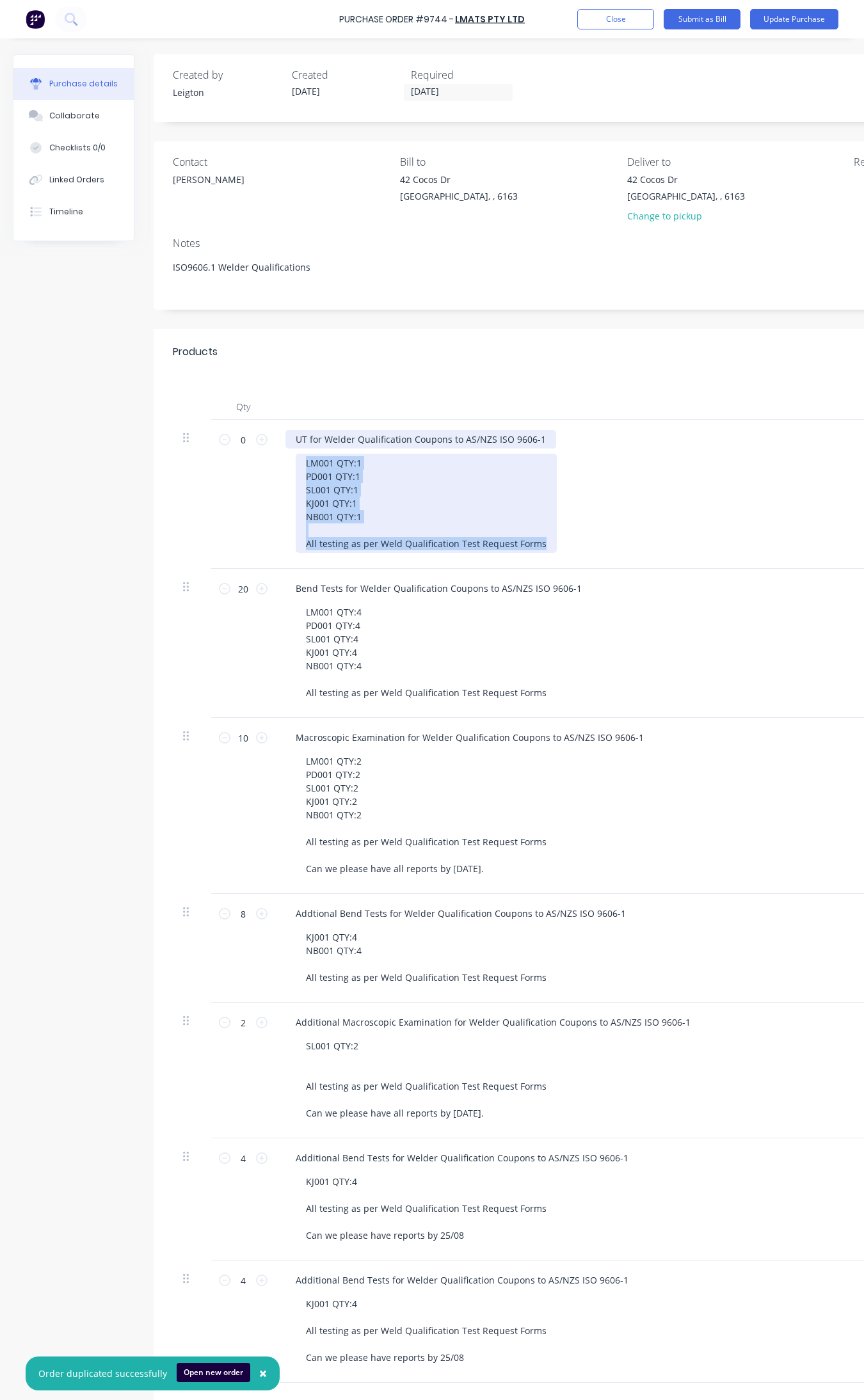
drag, startPoint x: 579, startPoint y: 545, endPoint x: 299, endPoint y: 444, distance: 297.7
click at [299, 444] on div "UT for Welder Qualification Coupons to AS/NZS ISO 9606-1 LM001 QTY:1 PD001 QTY:…" at bounding box center [595, 495] width 640 height 149
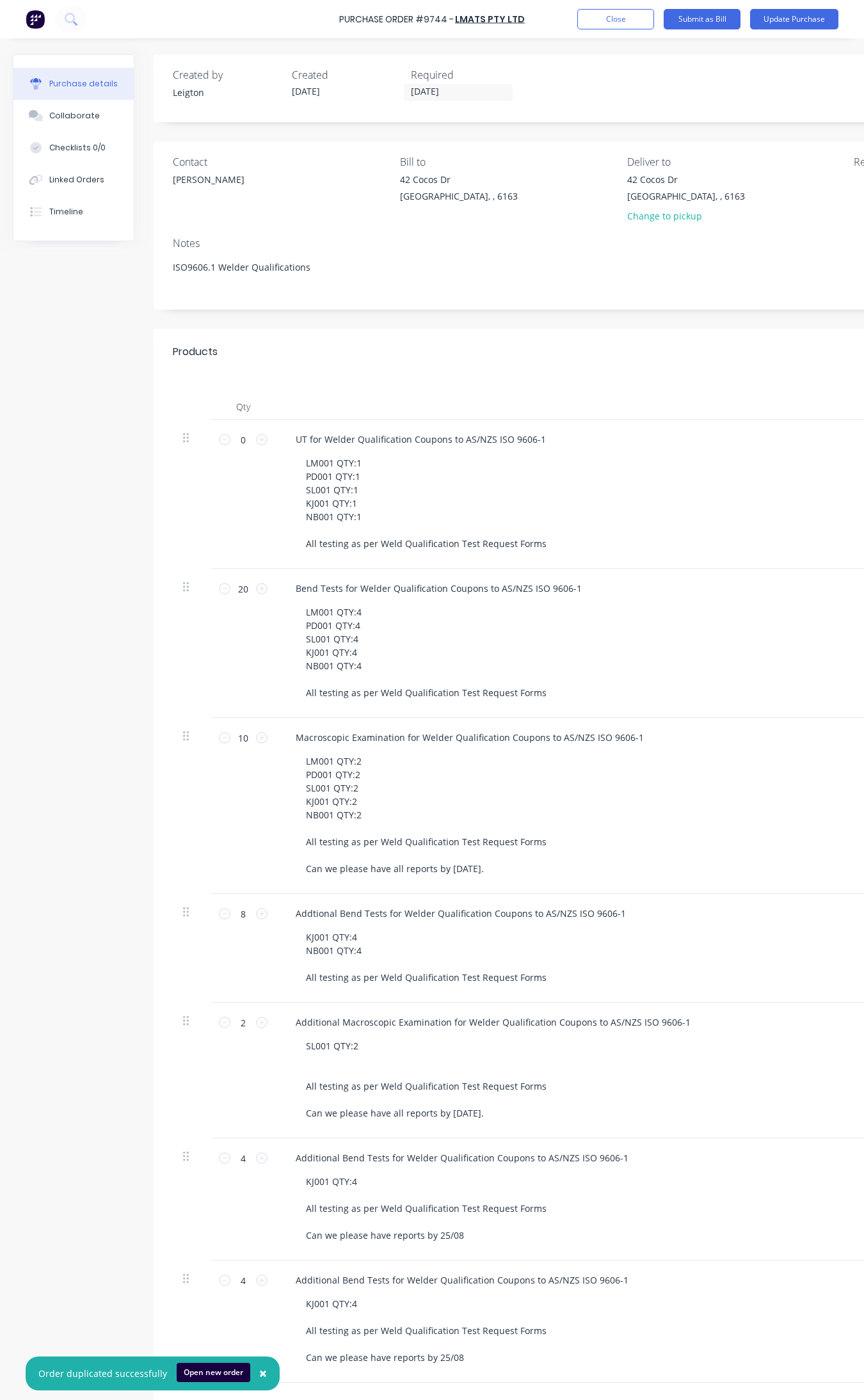
click at [179, 440] on div at bounding box center [192, 495] width 39 height 149
click at [189, 442] on div at bounding box center [192, 438] width 18 height 16
click at [185, 442] on icon at bounding box center [186, 438] width 6 height 10
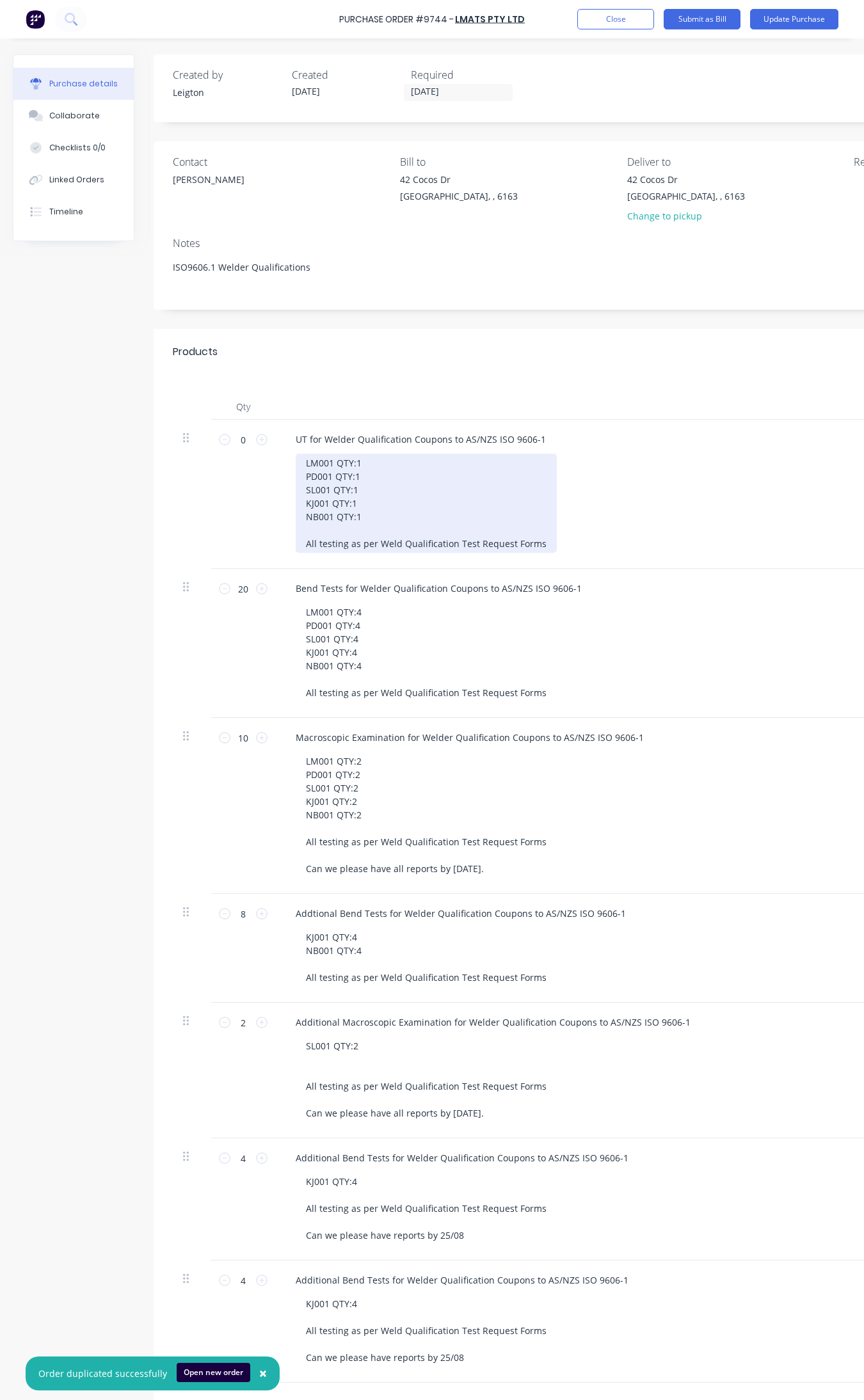
drag, startPoint x: 184, startPoint y: 438, endPoint x: 546, endPoint y: 475, distance: 363.9
click at [546, 475] on div "LM001 QTY:1 PD001 QTY:1 SL001 QTY:1 KJ001 QTY:1 NB001 QTY:1 All testing as per …" at bounding box center [426, 504] width 261 height 99
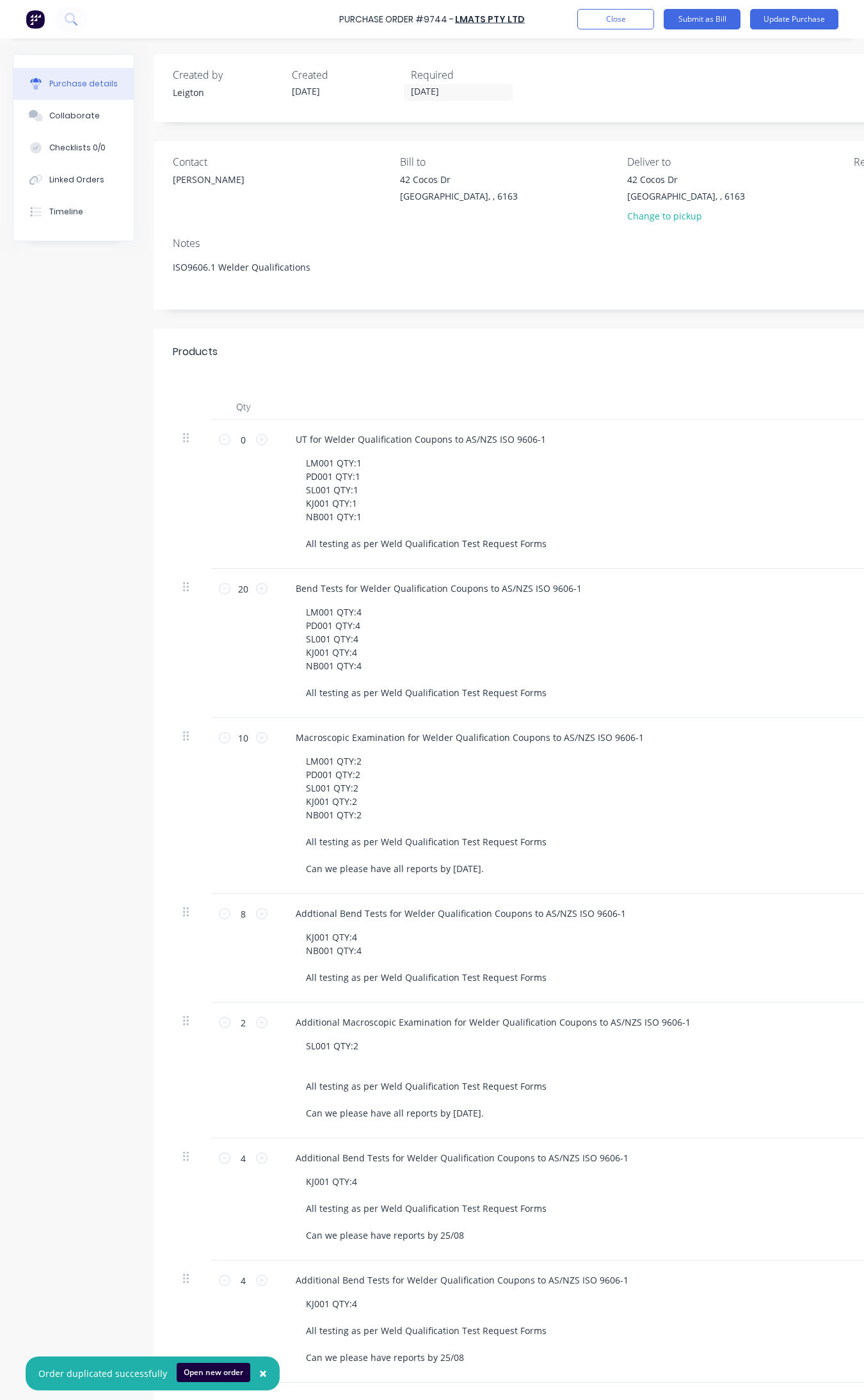
click at [719, 472] on div "LM001 QTY:1 PD001 QTY:1 SL001 QTY:1 KJ001 QTY:1 NB001 QTY:1 All testing as per …" at bounding box center [600, 504] width 609 height 99
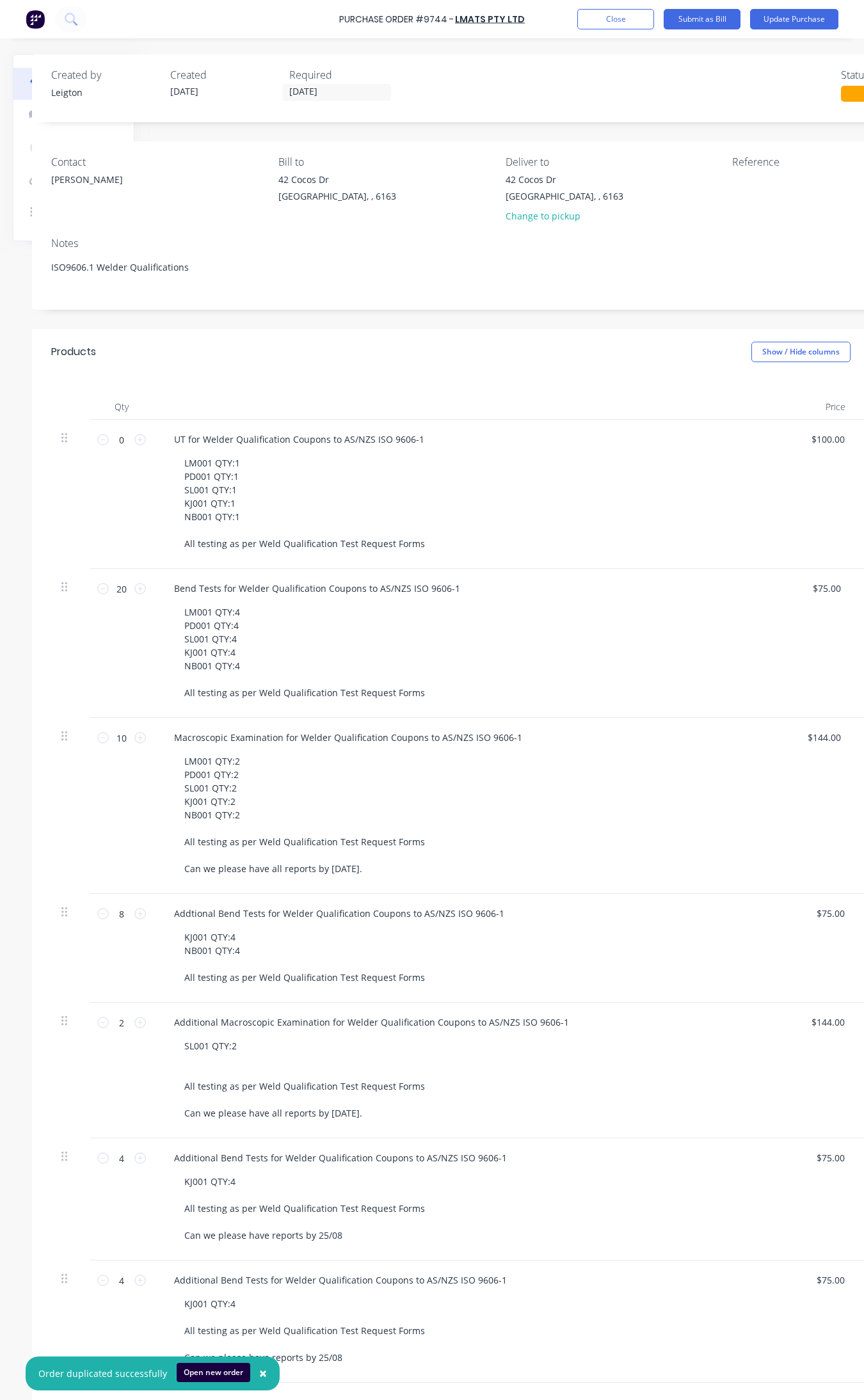
scroll to position [0, 238]
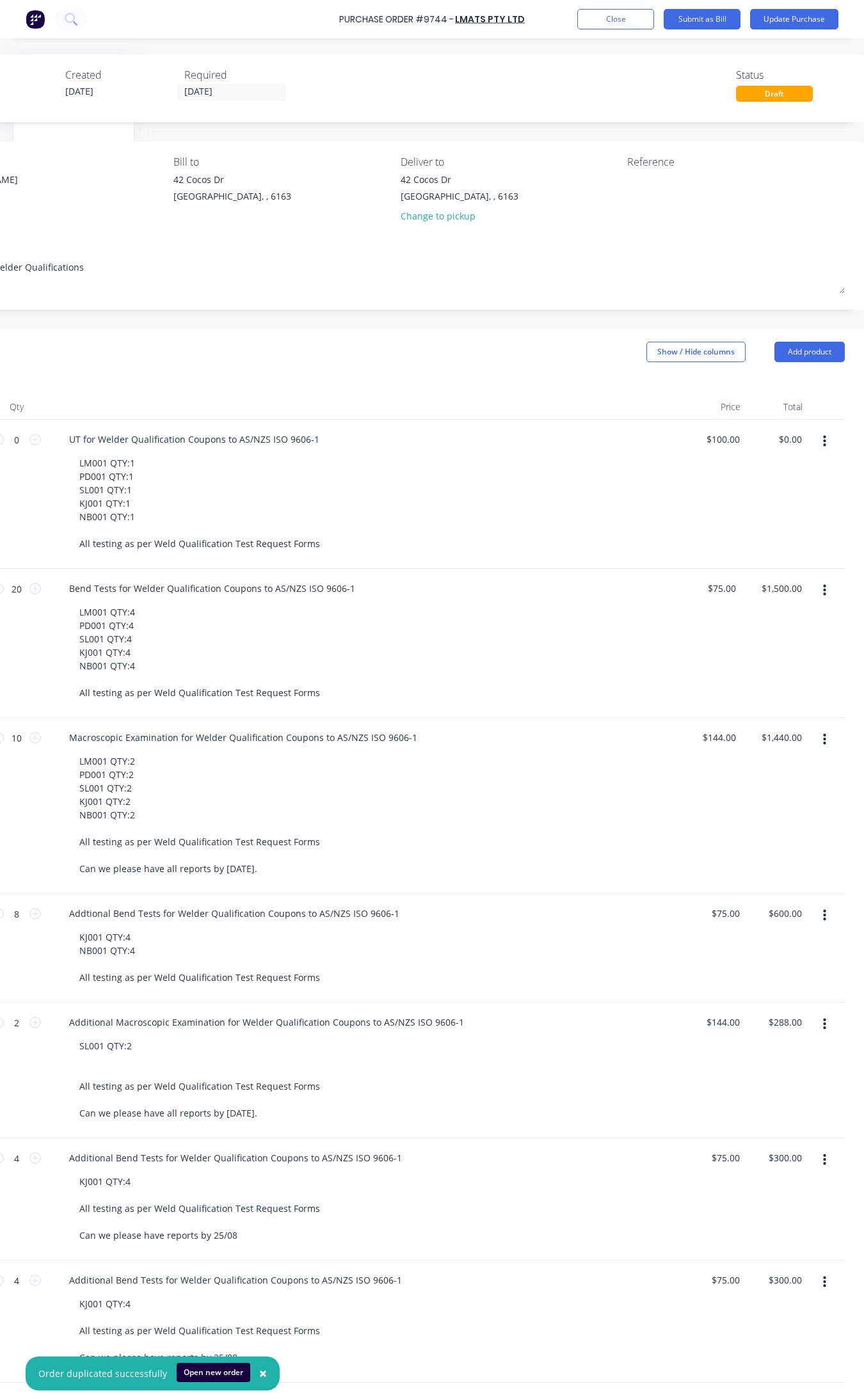
click at [810, 435] on button "button" at bounding box center [825, 441] width 30 height 23
click at [771, 546] on button "Delete" at bounding box center [785, 552] width 109 height 25
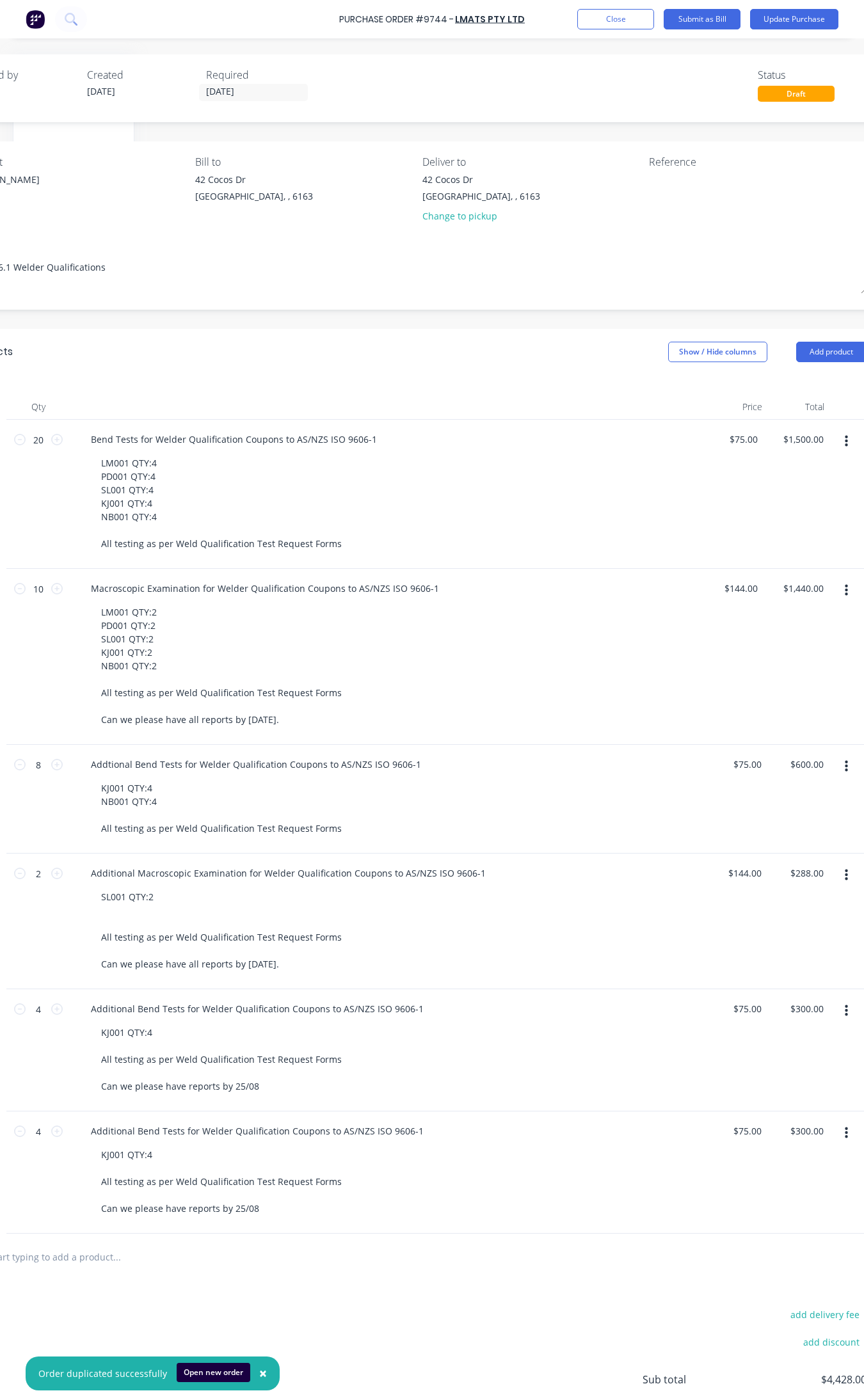
scroll to position [0, 206]
click at [844, 767] on icon "button" at bounding box center [846, 767] width 3 height 14
click at [798, 879] on button "Delete" at bounding box center [807, 877] width 109 height 25
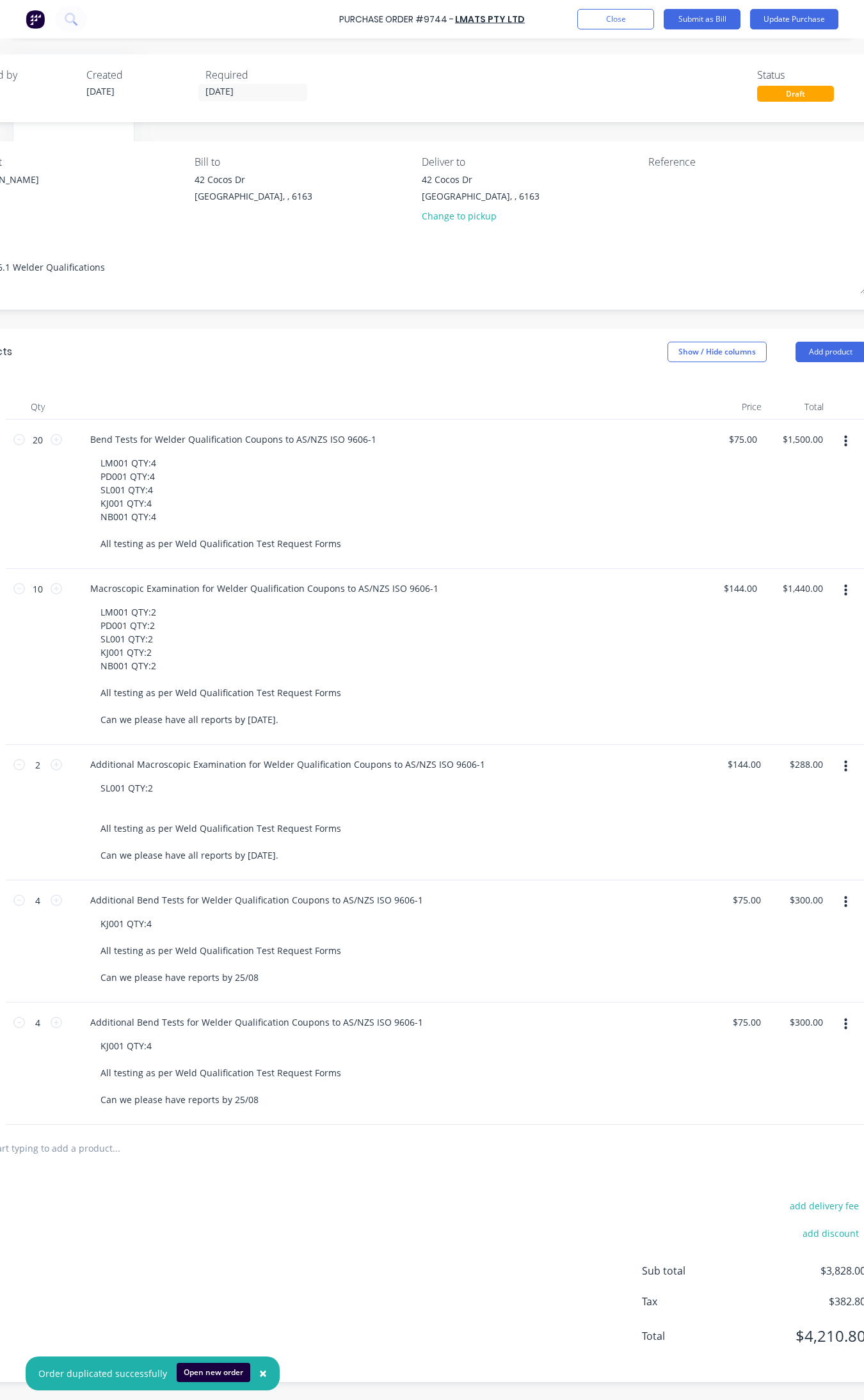
click at [845, 765] on icon "button" at bounding box center [846, 767] width 3 height 12
click at [804, 869] on button "Delete" at bounding box center [807, 877] width 109 height 25
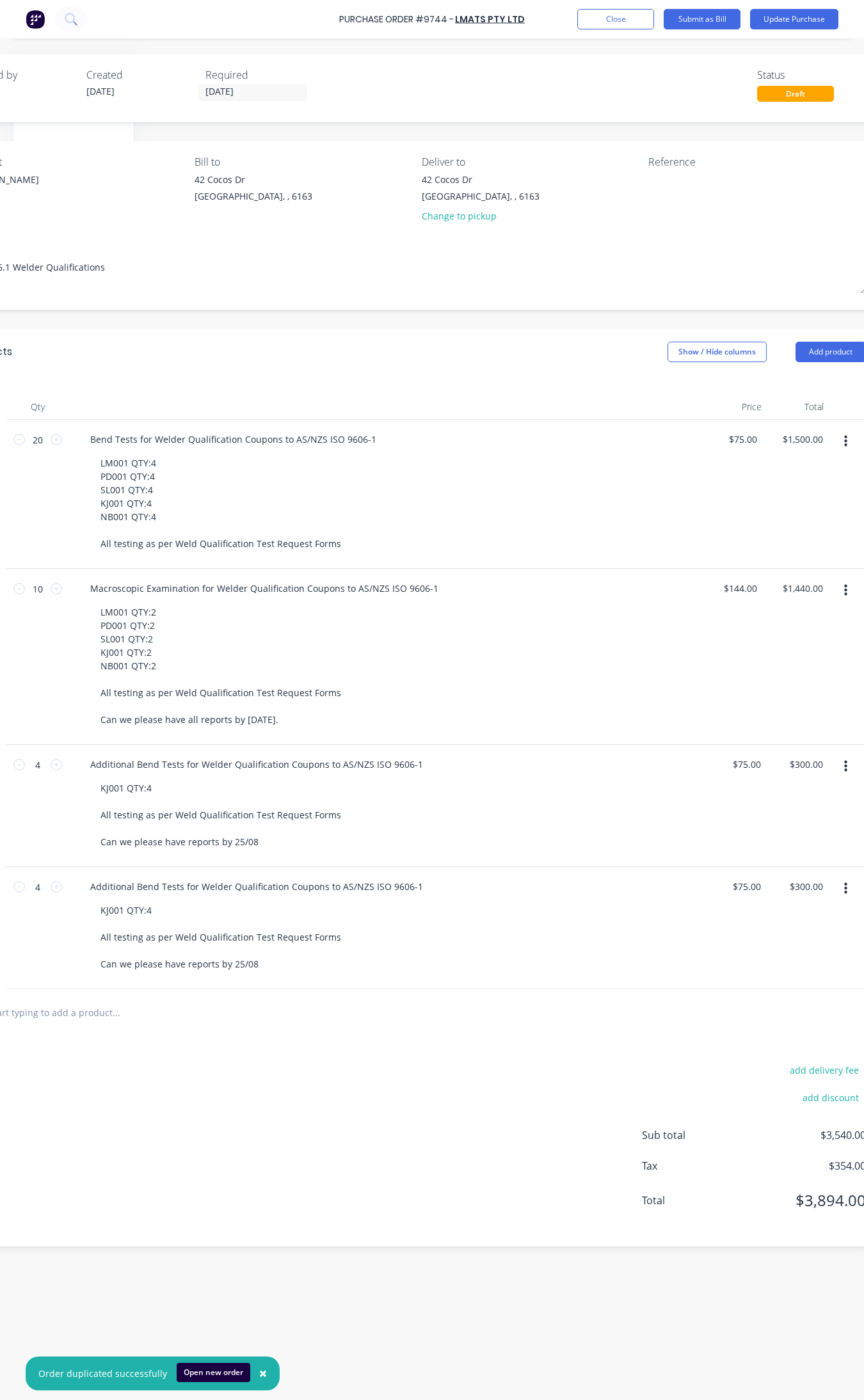
click at [846, 766] on icon "button" at bounding box center [846, 767] width 3 height 12
click at [810, 864] on button "Exclude from tax" at bounding box center [807, 851] width 109 height 25
click at [846, 771] on icon "button" at bounding box center [846, 767] width 3 height 12
click at [808, 879] on button "Delete" at bounding box center [807, 877] width 109 height 25
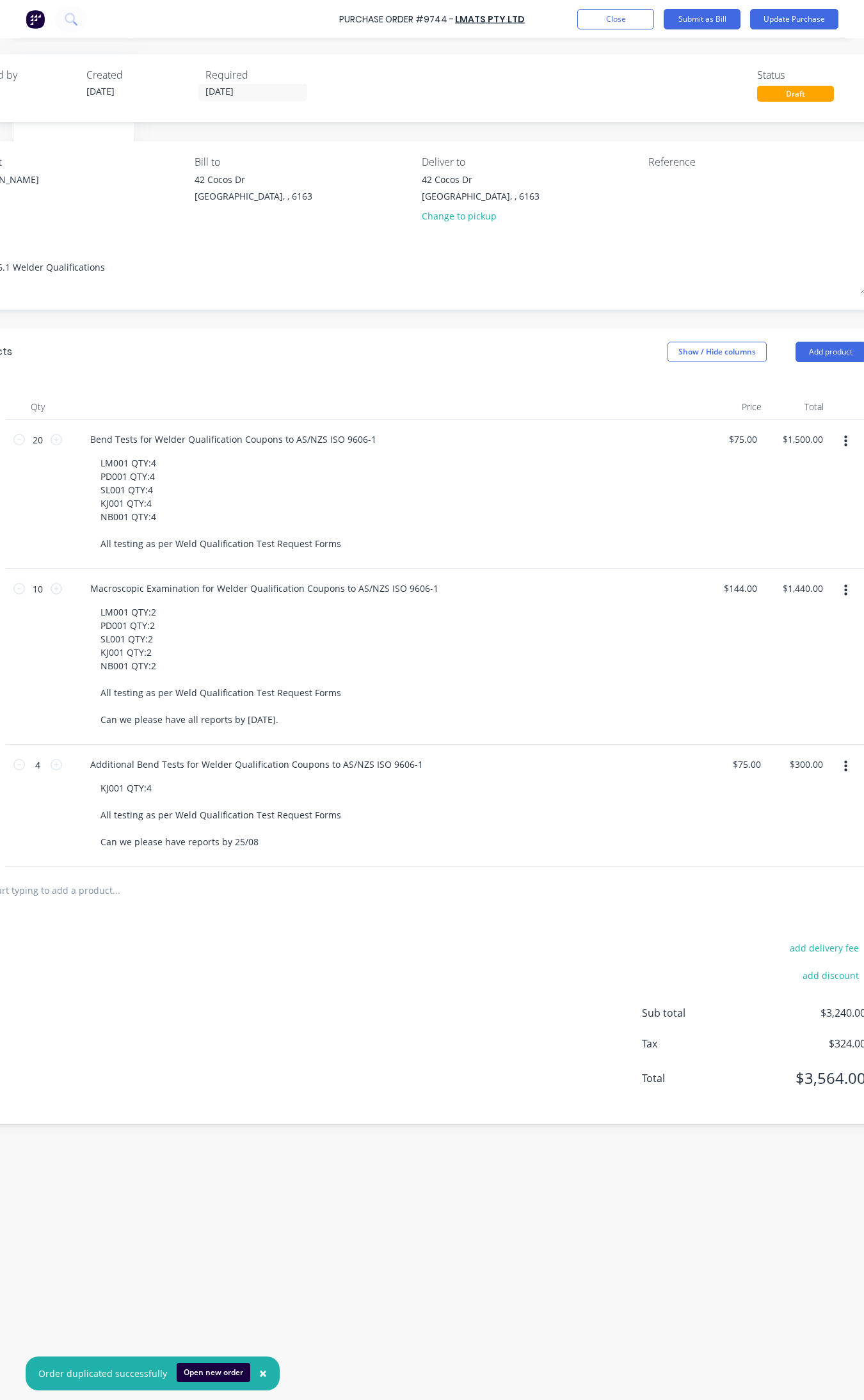
click at [844, 765] on icon "button" at bounding box center [846, 767] width 3 height 14
click at [807, 872] on button "Delete" at bounding box center [807, 877] width 109 height 25
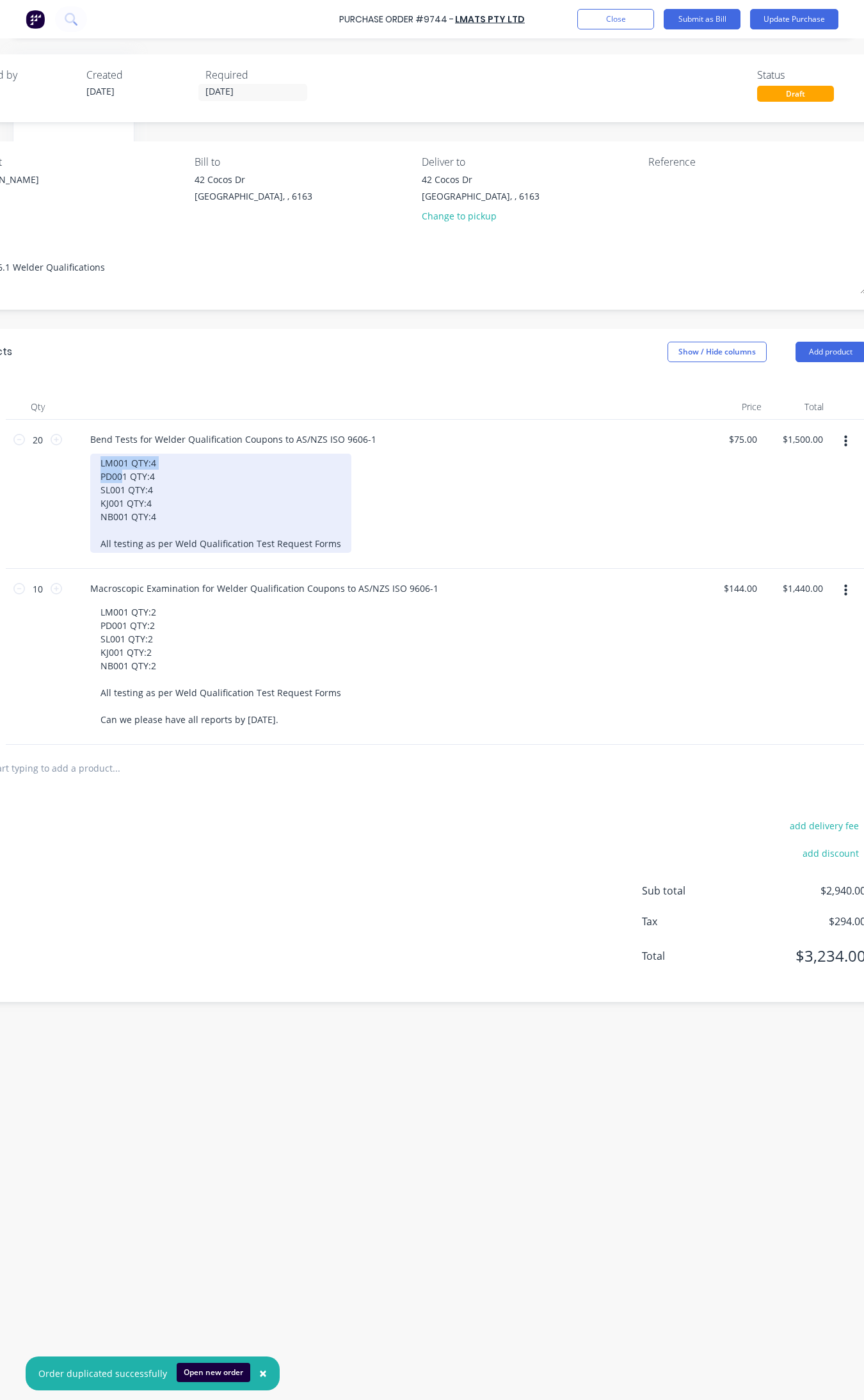
drag, startPoint x: 99, startPoint y: 466, endPoint x: 123, endPoint y: 470, distance: 24.3
click at [122, 472] on div "LM001 QTY:4 PD001 QTY:4 SL001 QTY:4 KJ001 QTY:4 NB001 QTY:4 All testing as per …" at bounding box center [221, 504] width 261 height 99
type textarea "x"
click at [126, 462] on div "LM001 QTY:4 PD001 QTY:4 SL001 QTY:4 KJ001 QTY:4 NB001 QTY:4 All testing as per …" at bounding box center [221, 504] width 261 height 99
drag, startPoint x: 173, startPoint y: 521, endPoint x: 93, endPoint y: 501, distance: 82.5
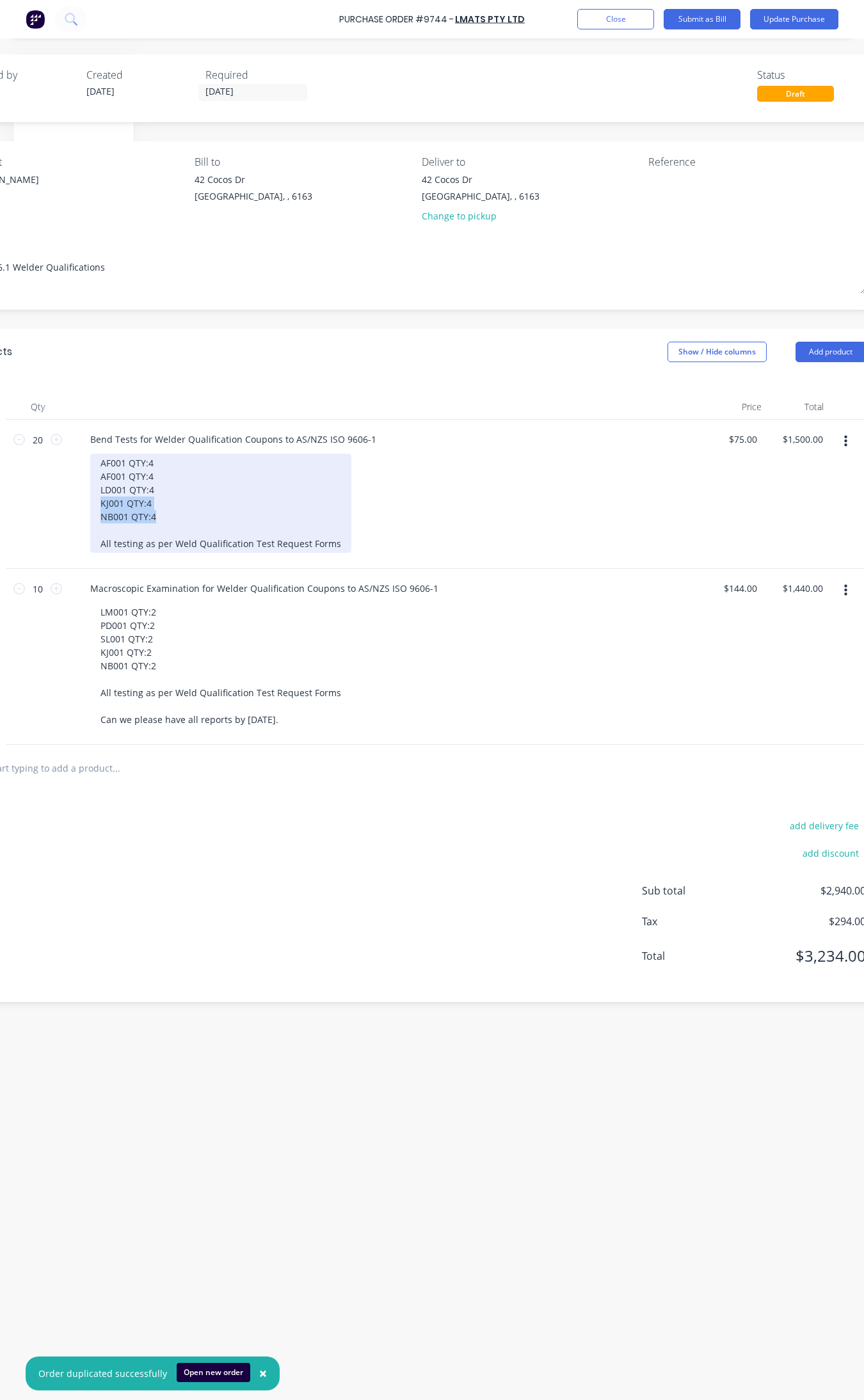
click at [93, 501] on div "AF001 QTY:4 AF001 QTY:4 LD001 QTY:4 KJ001 QTY:4 NB001 QTY:4 All testing as per …" at bounding box center [221, 504] width 261 height 99
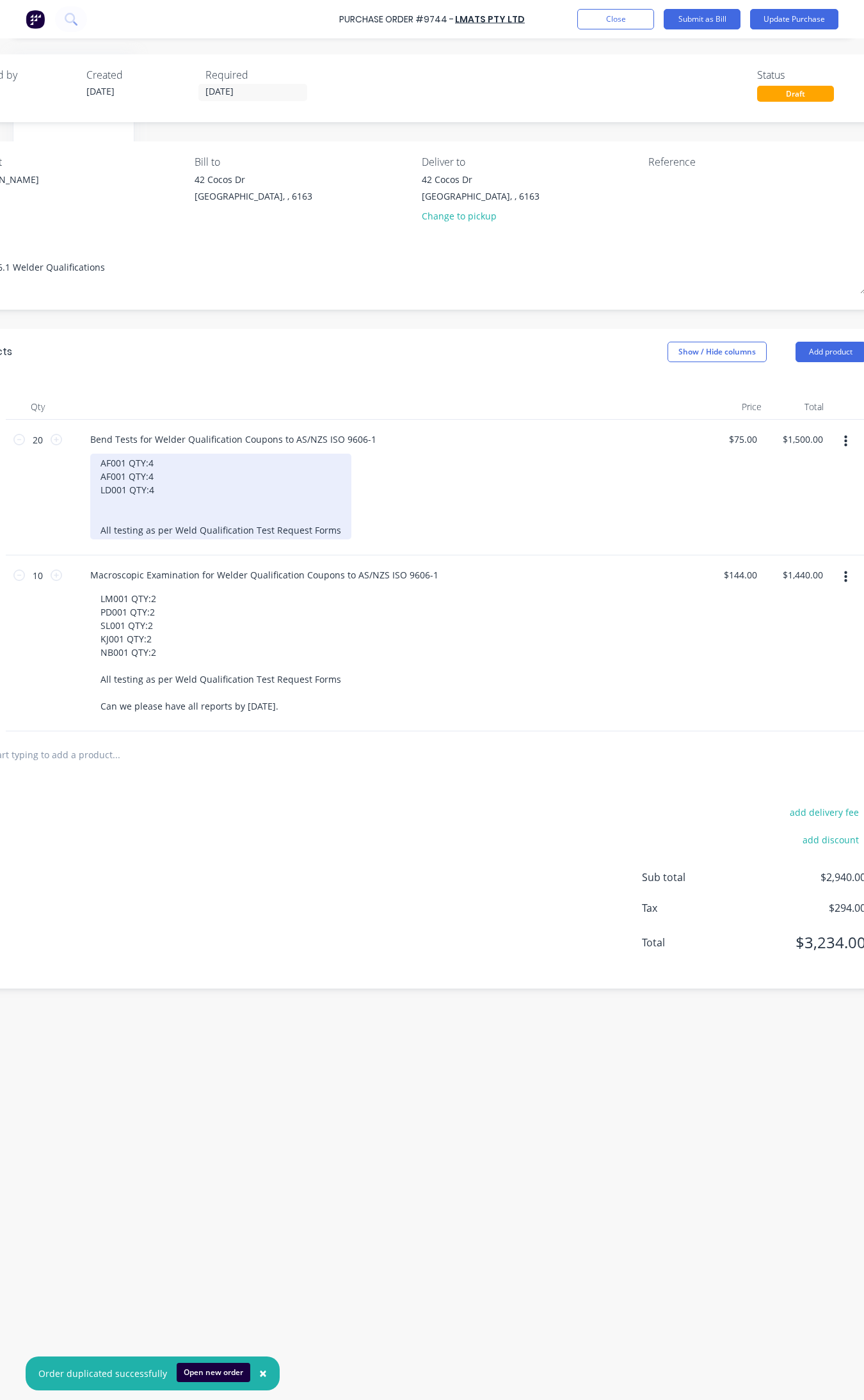
click at [106, 510] on div "AF001 QTY:4 AF001 QTY:4 LD001 QTY:4 All testing as per Weld Qualification Test …" at bounding box center [221, 496] width 261 height 85
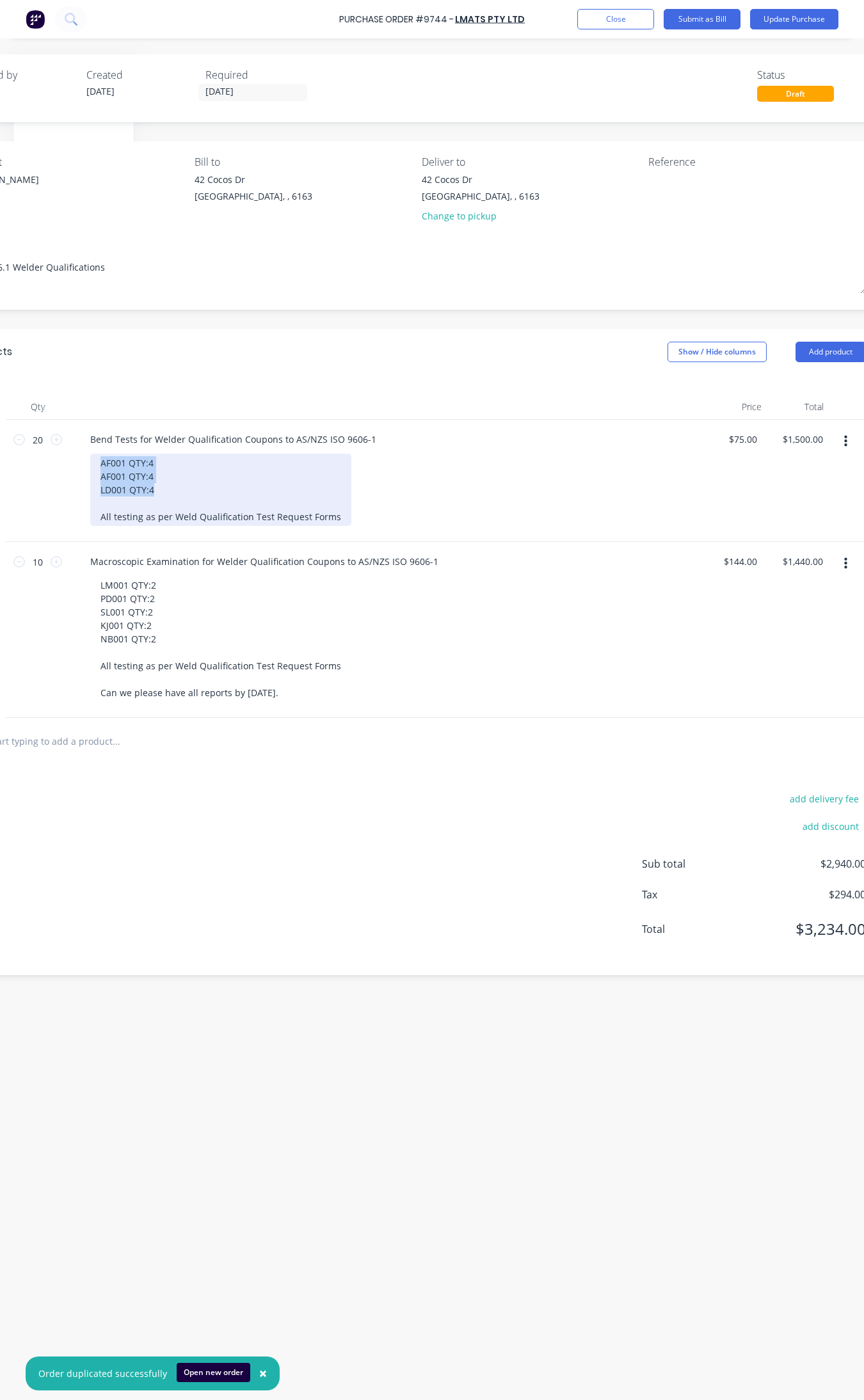
drag, startPoint x: 175, startPoint y: 493, endPoint x: 102, endPoint y: 464, distance: 78.5
click at [102, 464] on div "AF001 QTY:4 AF001 QTY:4 LD001 QTY:4 All testing as per Weld Qualification Test …" at bounding box center [221, 490] width 261 height 72
copy div "AF001 QTY:4 AF001 QTY:4 LD001 QTY:4"
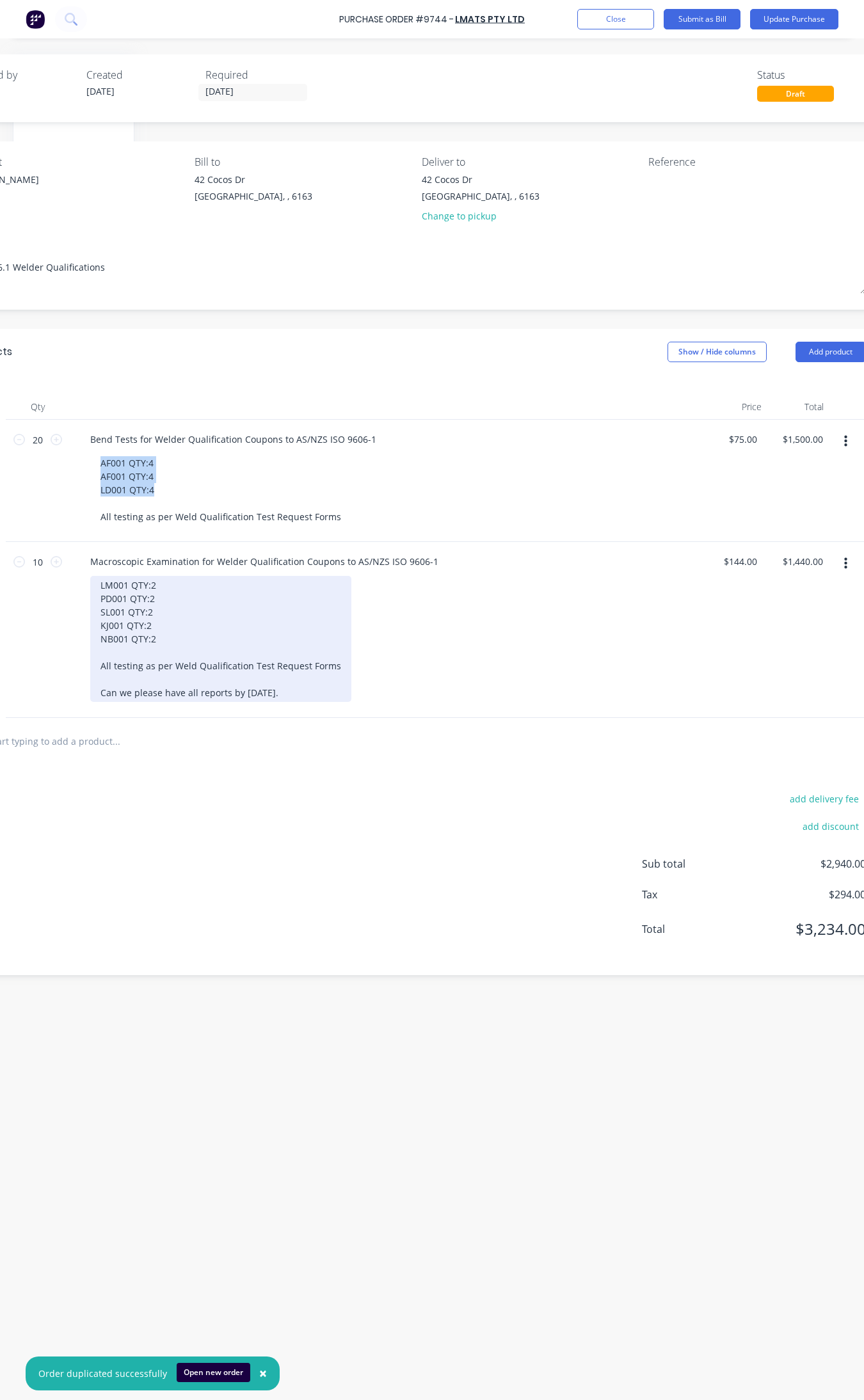
type textarea "x"
drag, startPoint x: 170, startPoint y: 650, endPoint x: 84, endPoint y: 576, distance: 113.5
click at [84, 576] on div "Macroscopic Examination for Welder Qualification Coupons to AS/NZS ISO 9606-1 L…" at bounding box center [390, 630] width 640 height 176
paste div
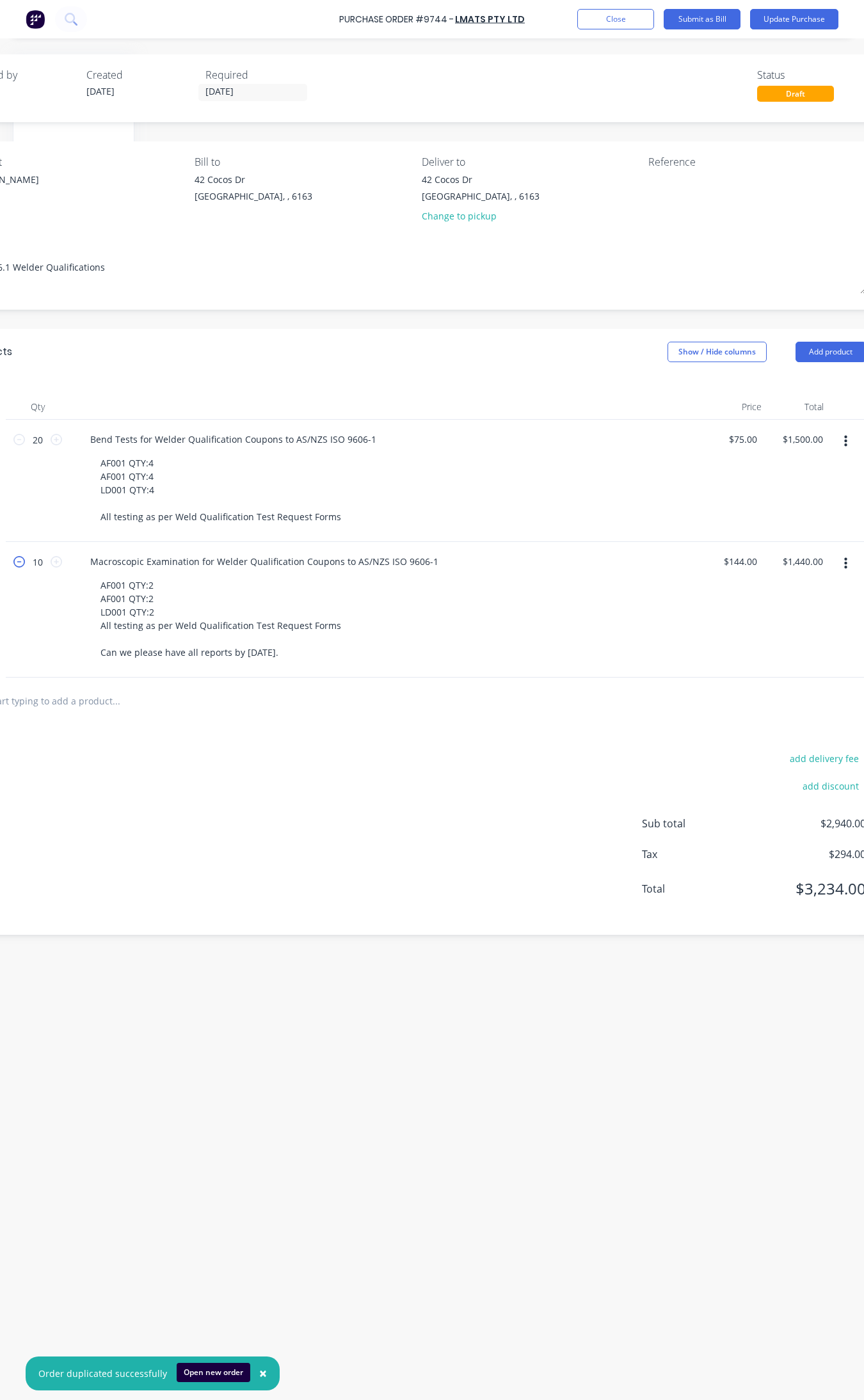
click at [16, 560] on icon at bounding box center [20, 562] width 12 height 12
type textarea "x"
type input "9"
type input "$1,296.00"
click at [16, 560] on icon at bounding box center [20, 562] width 12 height 12
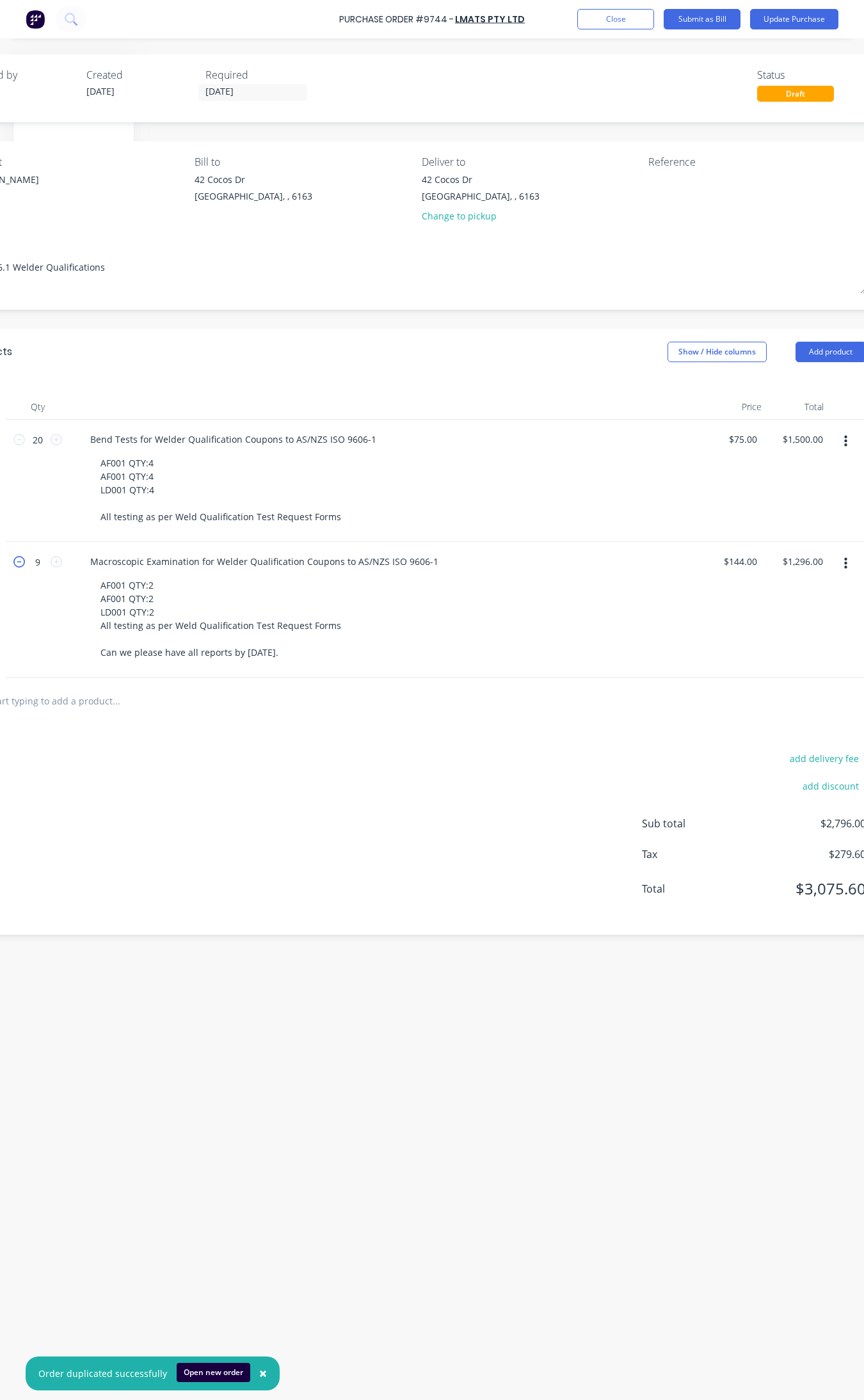
type textarea "x"
type input "8"
type input "$1,152.00"
click at [16, 560] on icon at bounding box center [20, 562] width 12 height 12
type textarea "x"
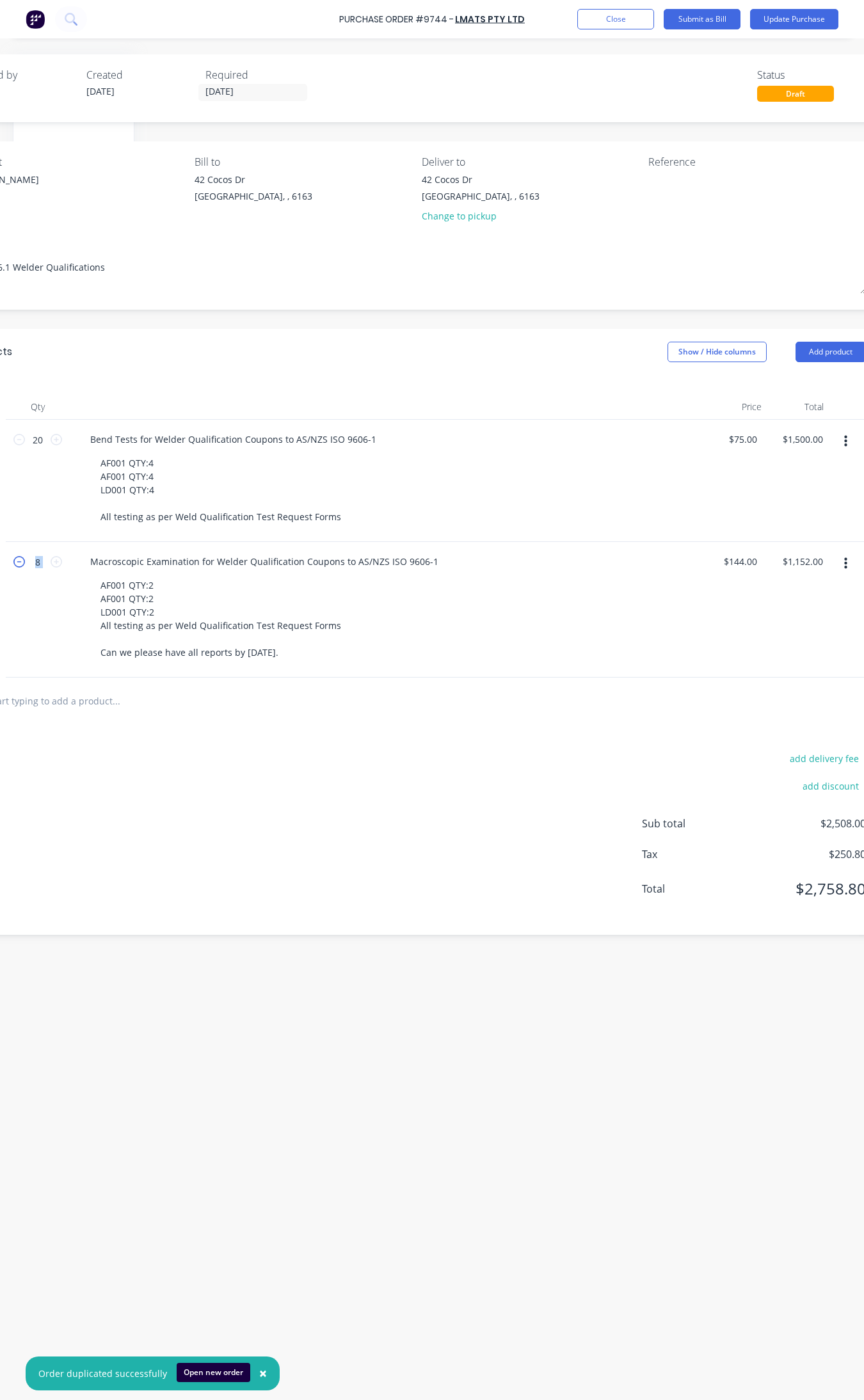
type input "7"
type input "$1,008.00"
click at [16, 560] on icon at bounding box center [20, 562] width 12 height 12
type textarea "x"
type input "6"
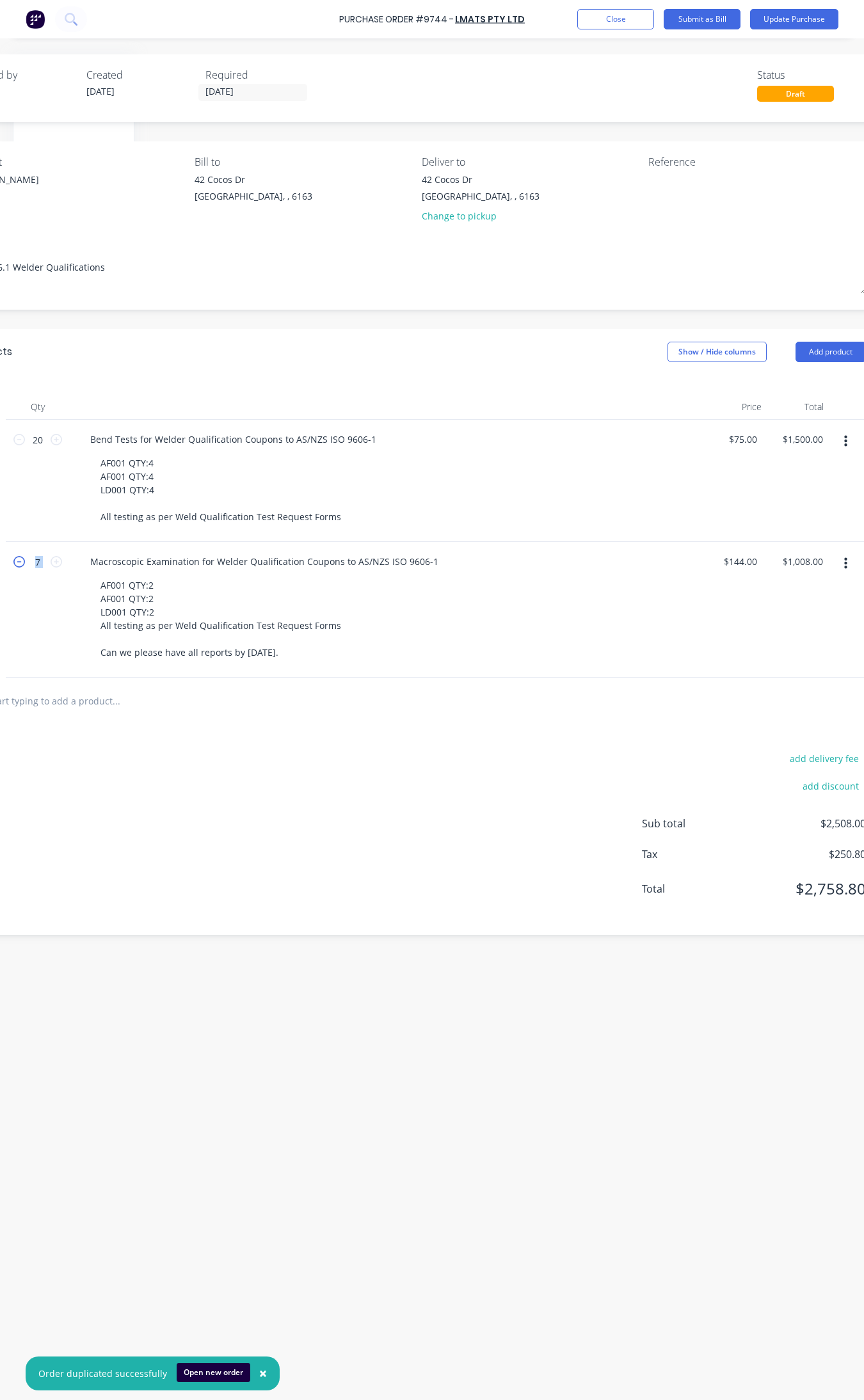
type input "$864.00"
click at [19, 442] on icon at bounding box center [20, 440] width 12 height 12
type textarea "x"
type input "19"
type input "$1,425.00"
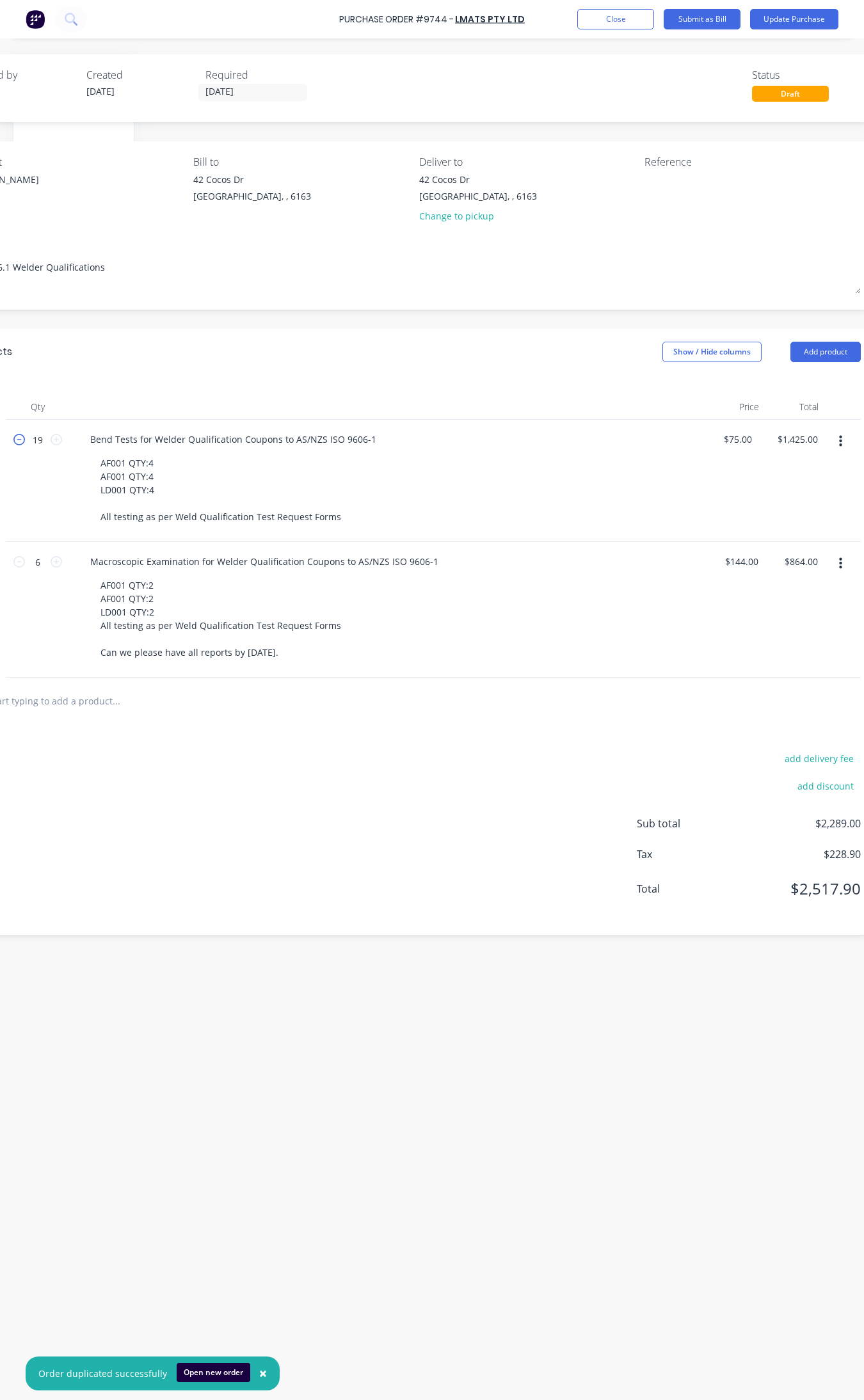
click at [19, 442] on icon at bounding box center [20, 440] width 12 height 12
type textarea "x"
type input "18"
type input "$1,350.00"
click at [19, 442] on icon at bounding box center [20, 440] width 12 height 12
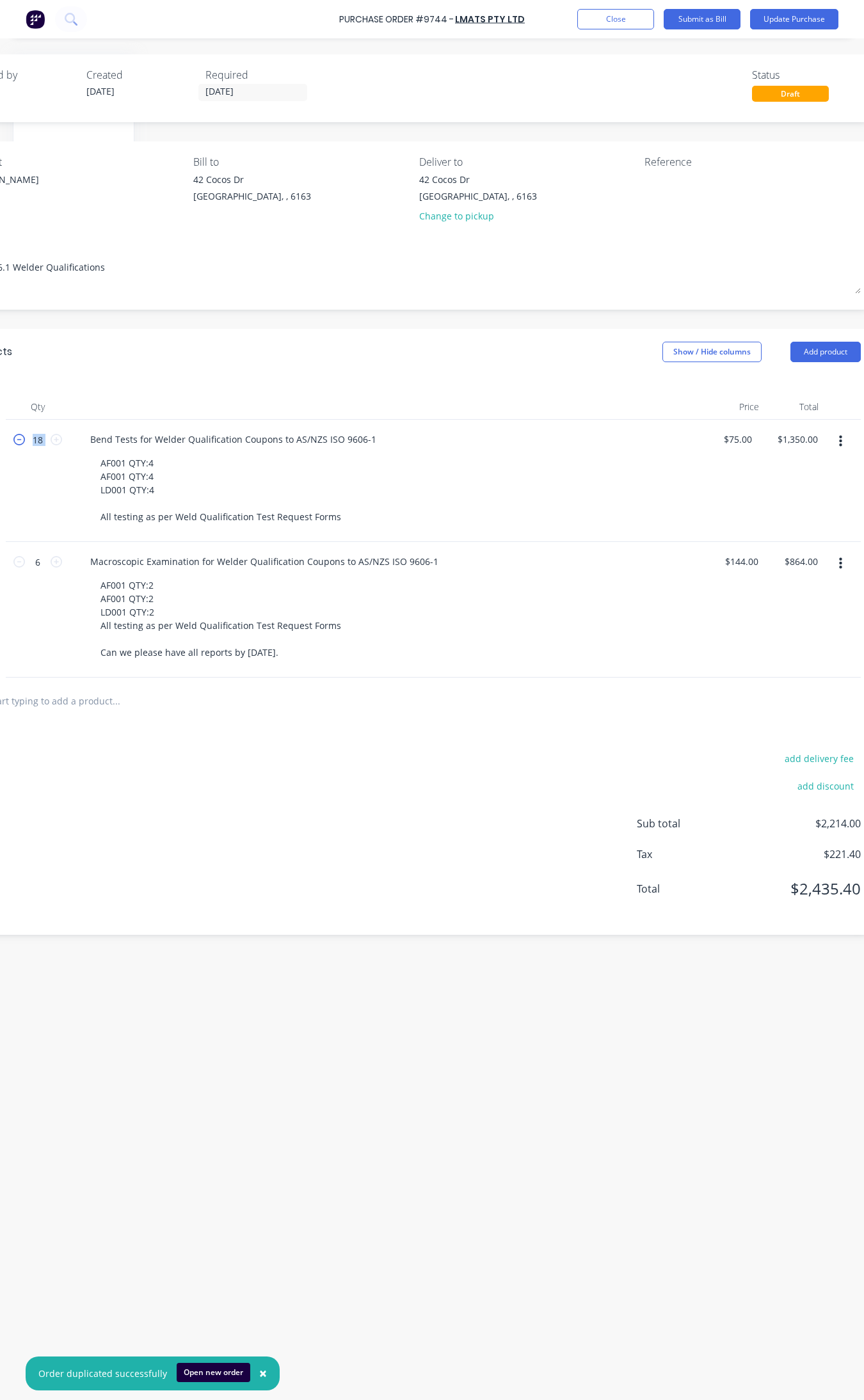
type textarea "x"
type input "17"
type input "$1,275.00"
click at [19, 442] on icon at bounding box center [20, 440] width 12 height 12
type textarea "x"
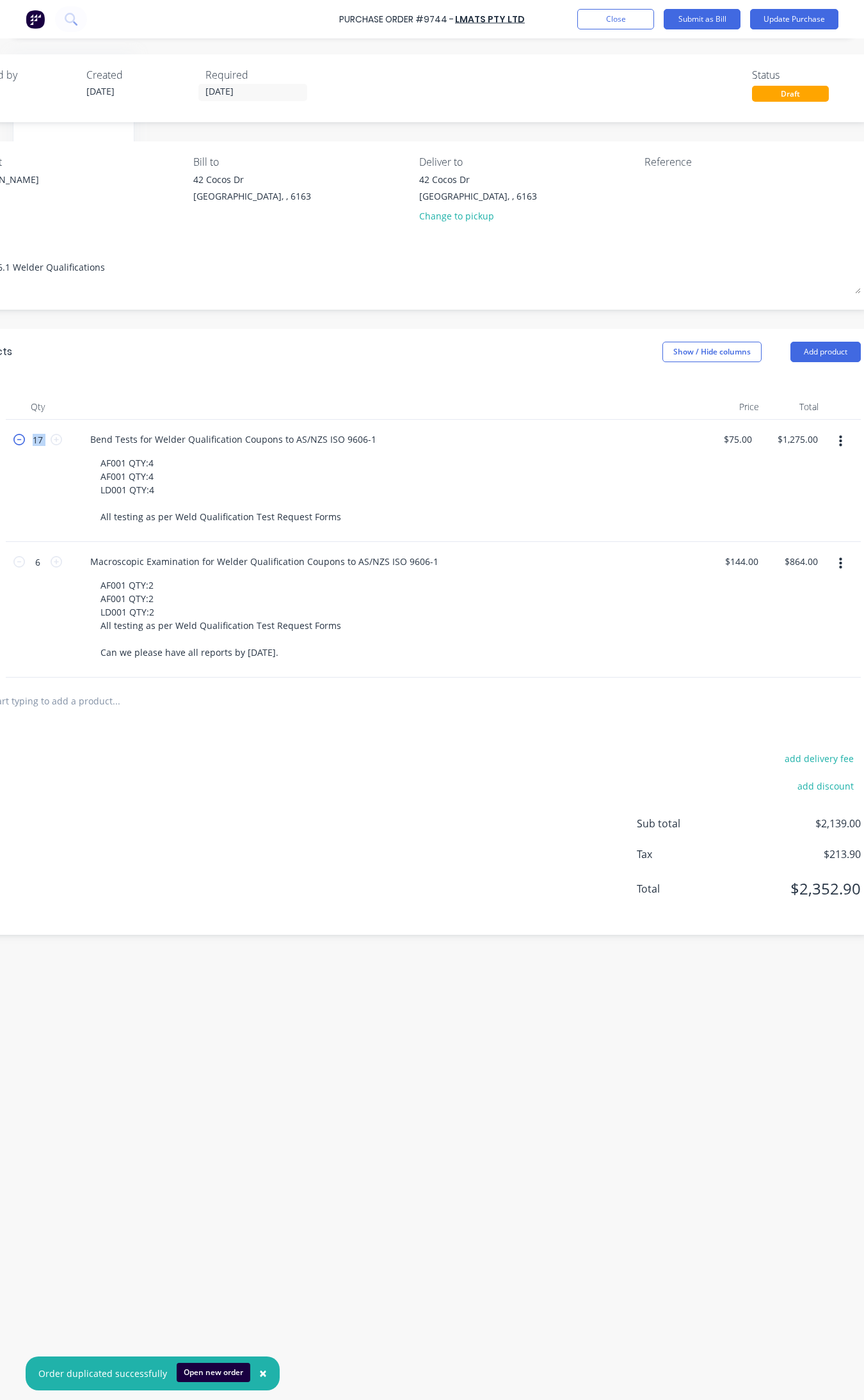
type input "16"
type input "$1,200.00"
click at [19, 442] on icon at bounding box center [20, 440] width 12 height 12
type textarea "x"
type input "15"
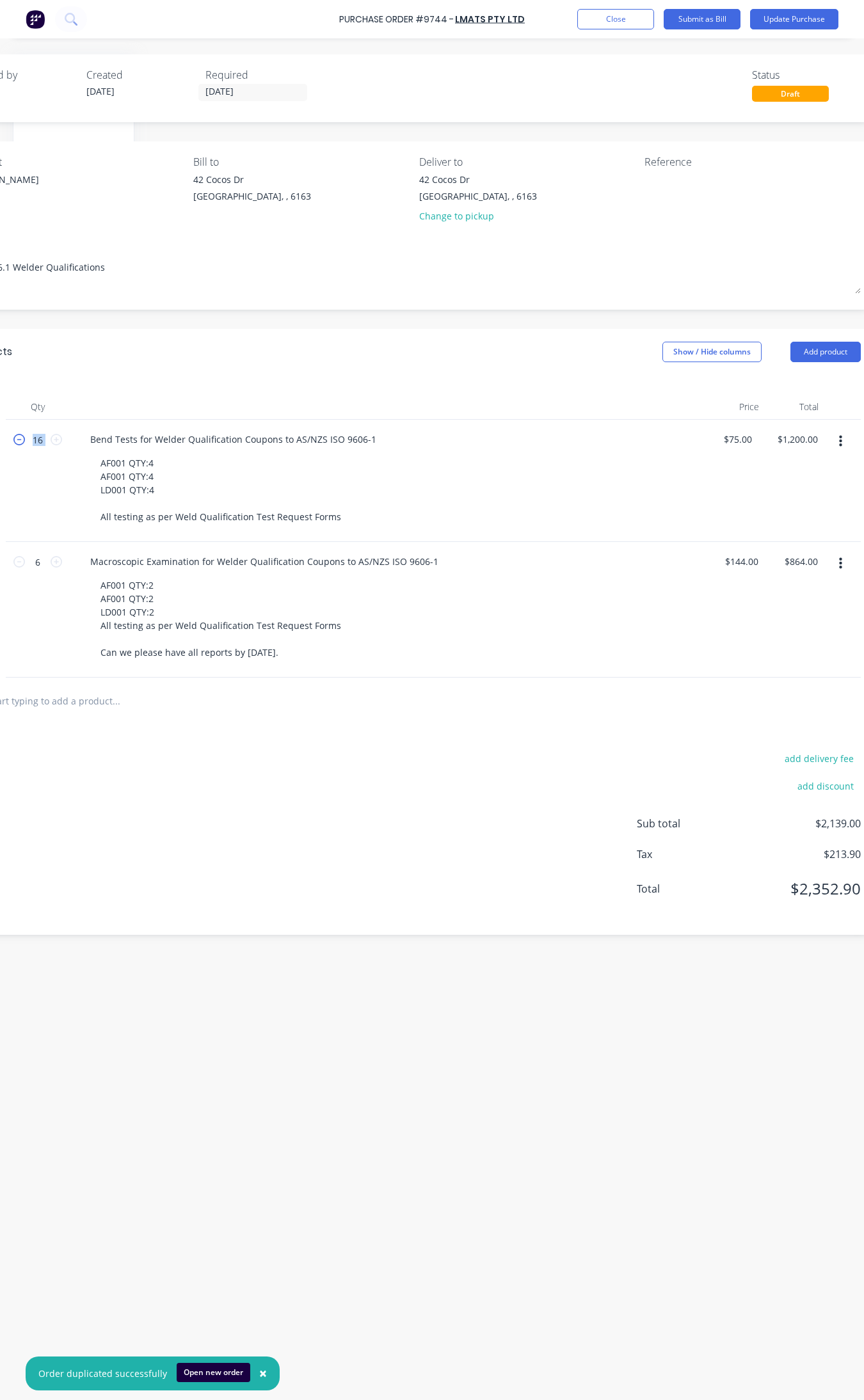
type input "$1,125.00"
click at [19, 442] on icon at bounding box center [20, 440] width 12 height 12
type textarea "x"
type input "14"
type input "$1,050.00"
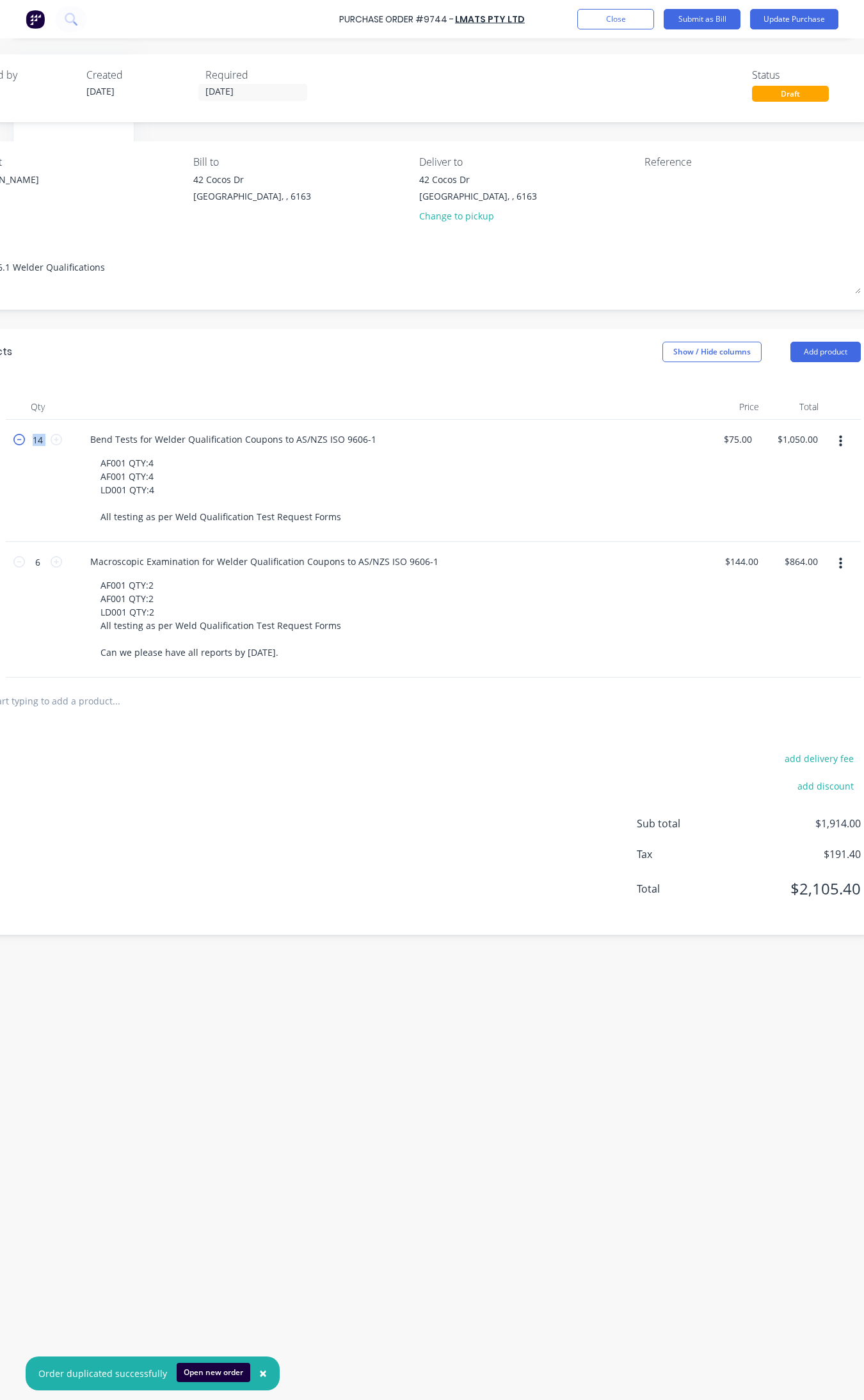
click at [19, 442] on icon at bounding box center [20, 440] width 12 height 12
type textarea "x"
type input "13"
type input "$975.00"
click at [19, 442] on icon at bounding box center [20, 440] width 12 height 12
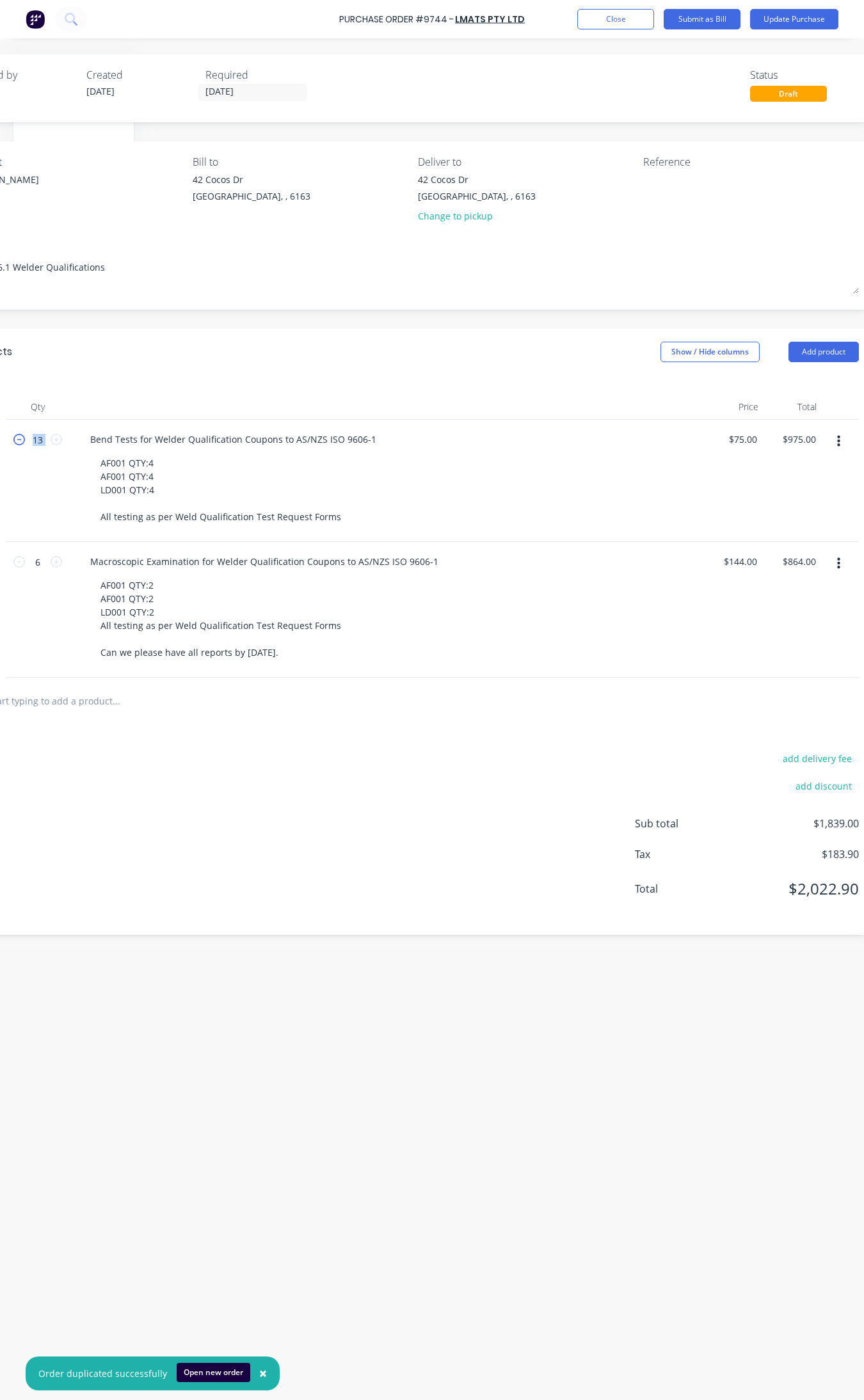
type textarea "x"
type input "12"
type input "$900.00"
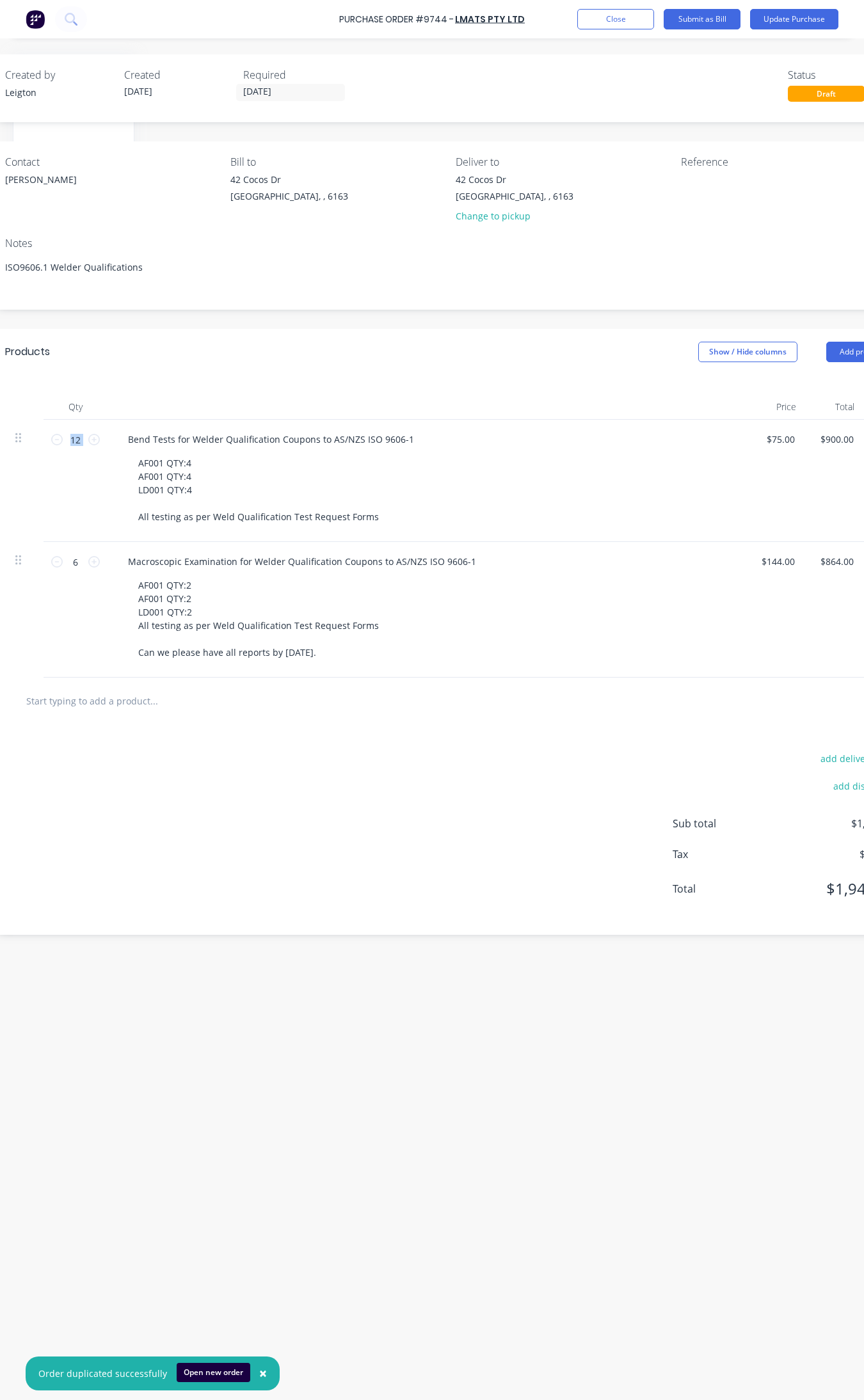
scroll to position [0, 175]
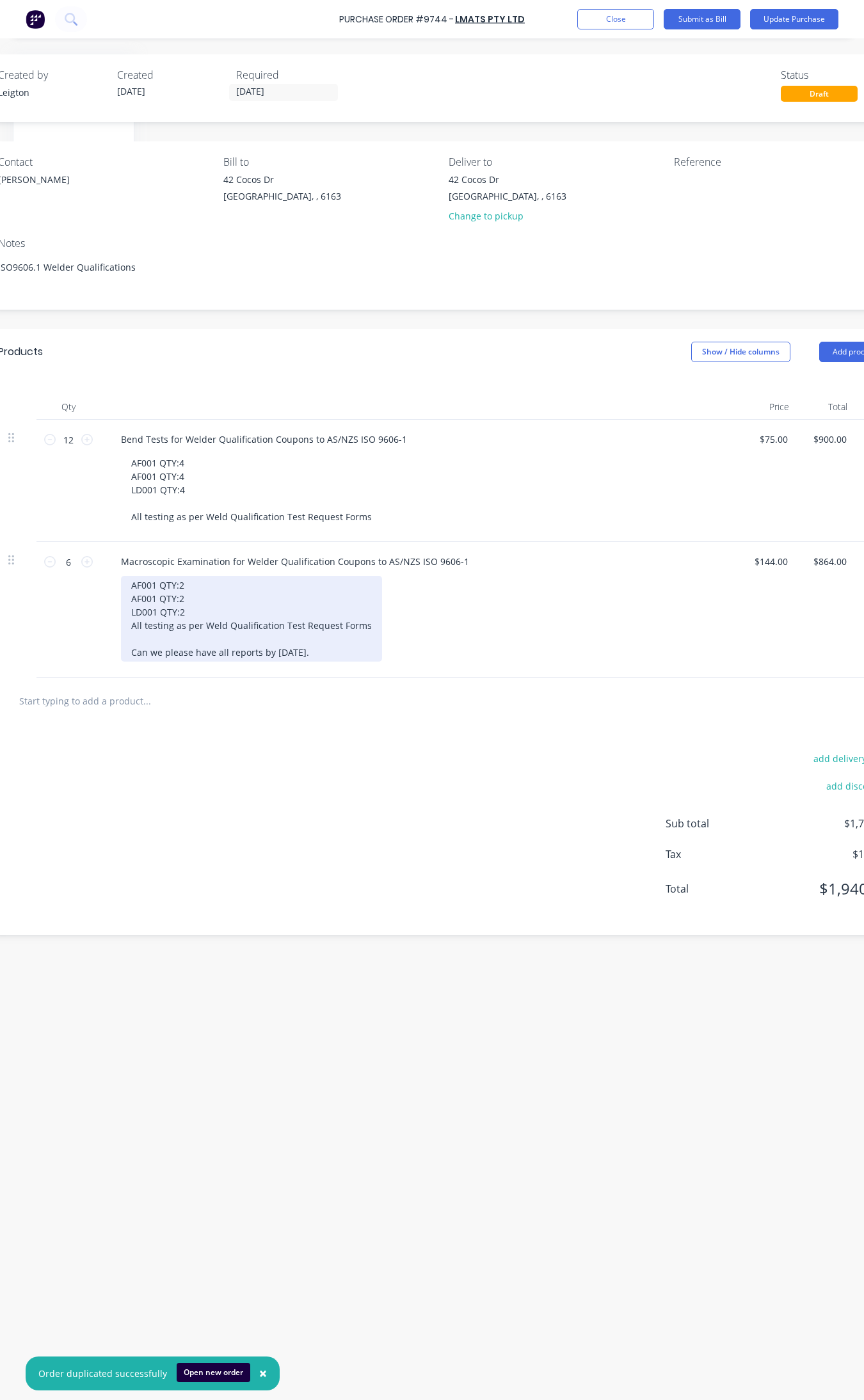
click at [312, 650] on div "AF001 QTY:2 AF001 QTY:2 LD001 QTY:2 All testing as per Weld Qualification Test …" at bounding box center [251, 618] width 261 height 85
click at [309, 652] on div "AF001 QTY:2 AF001 QTY:2 LD001 QTY:2 All testing as per Weld Qualification Test …" at bounding box center [251, 618] width 261 height 85
drag, startPoint x: 195, startPoint y: 606, endPoint x: 202, endPoint y: 607, distance: 7.1
click at [195, 606] on div "AF001 QTY:2 AF001 QTY:2 LD001 QTY:2 All testing as per Weld Qualification Test …" at bounding box center [251, 618] width 261 height 85
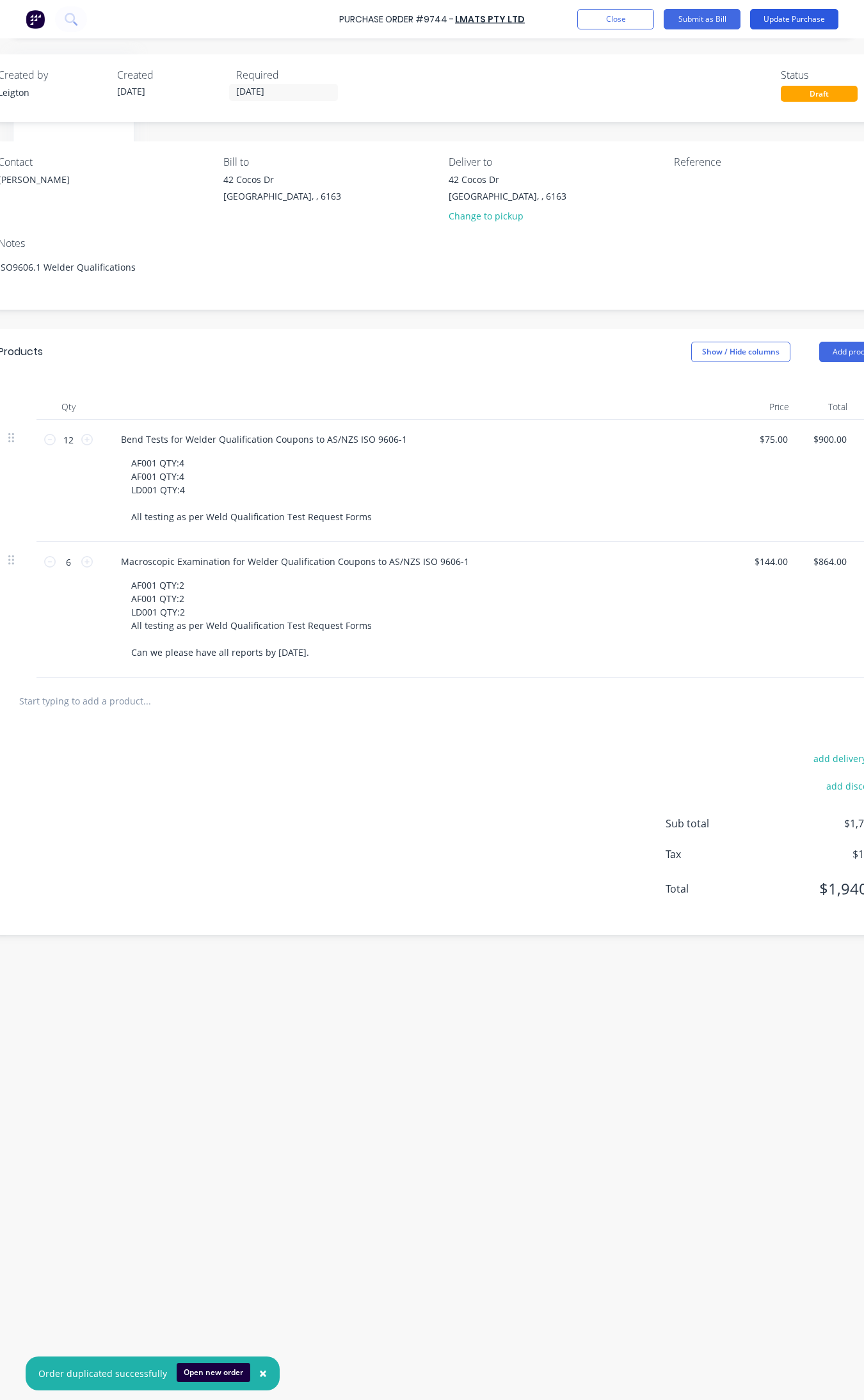
click at [779, 19] on button "Update Purchase" at bounding box center [794, 19] width 88 height 20
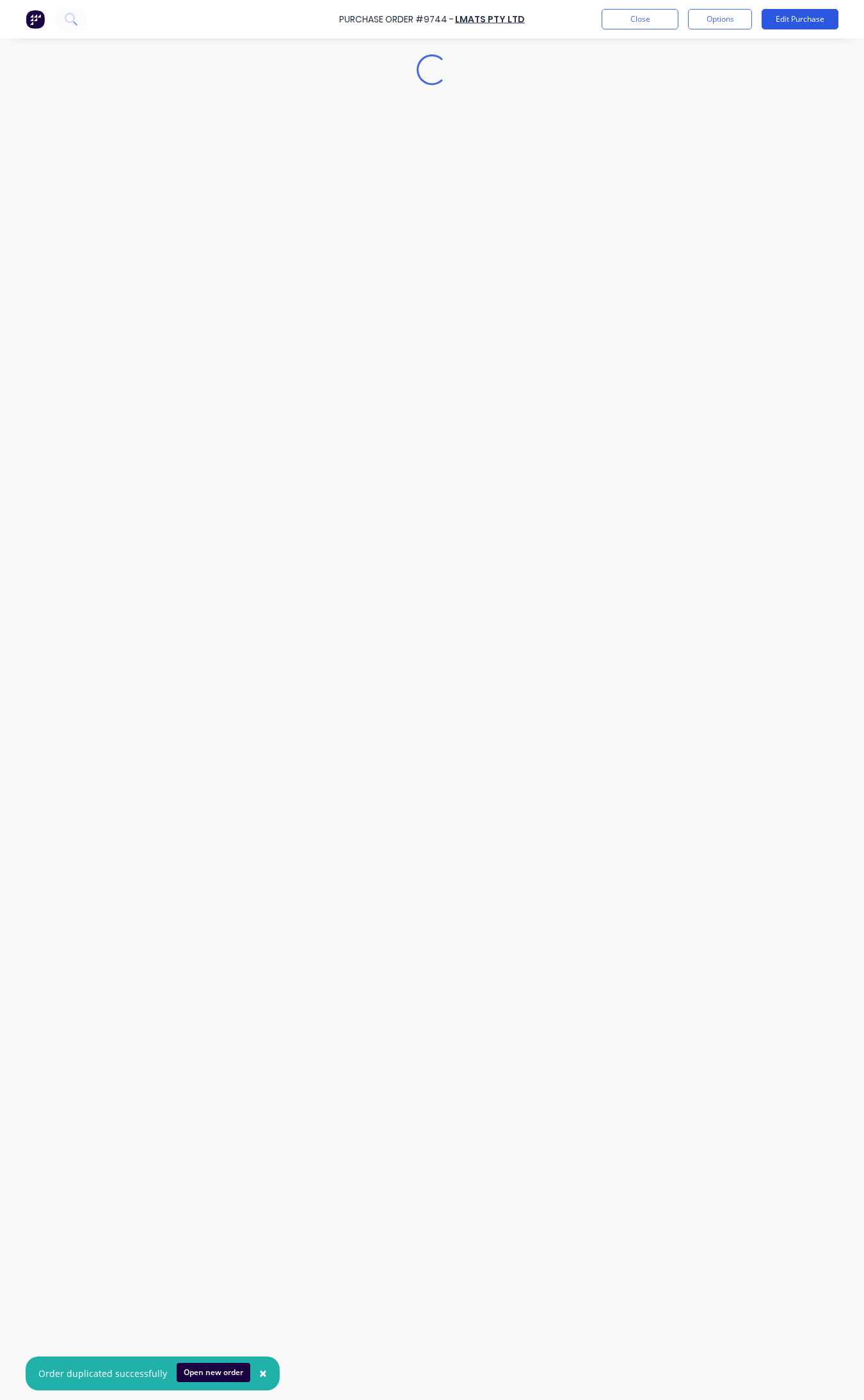
scroll to position [0, 0]
type textarea "x"
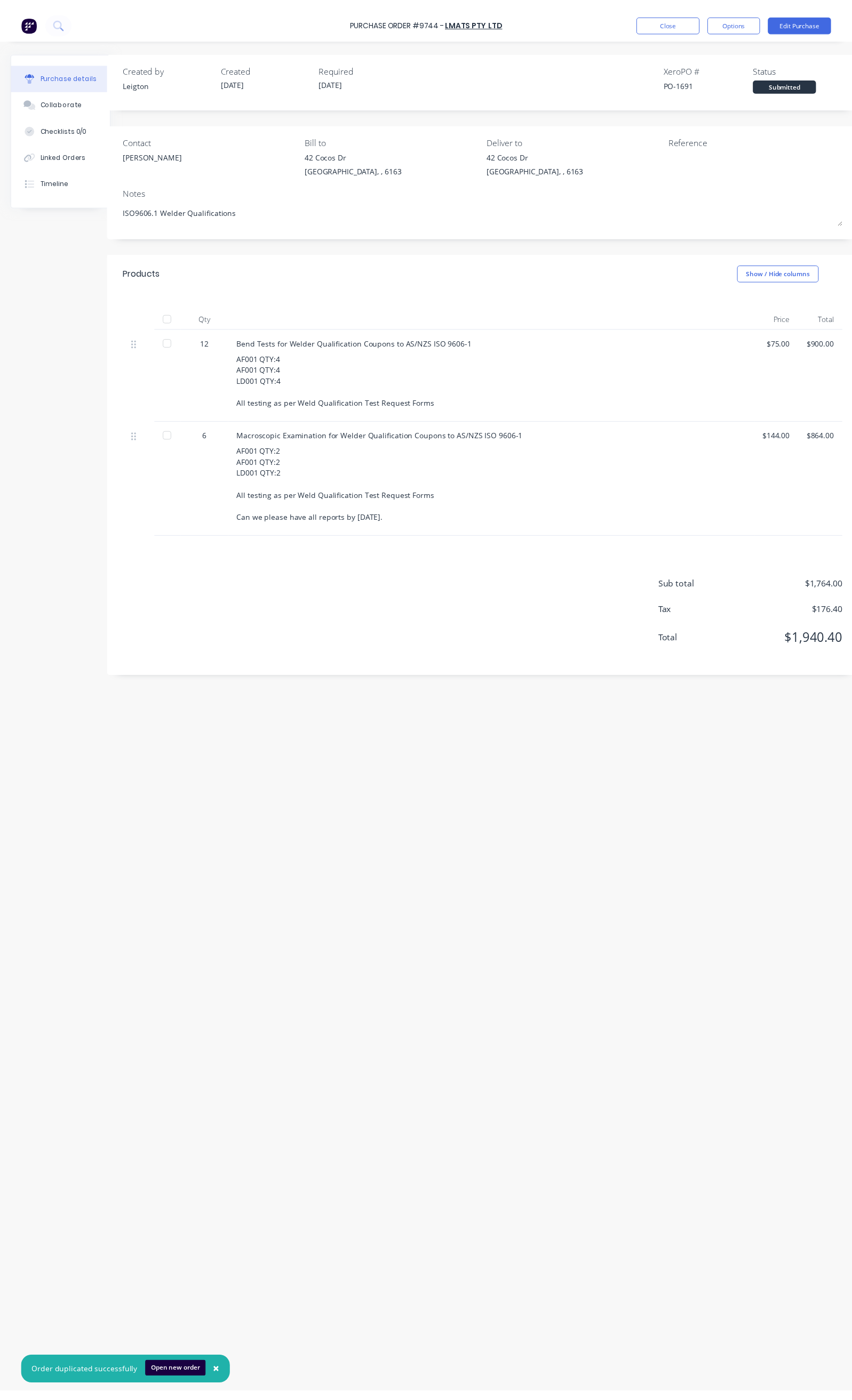
scroll to position [0, 38]
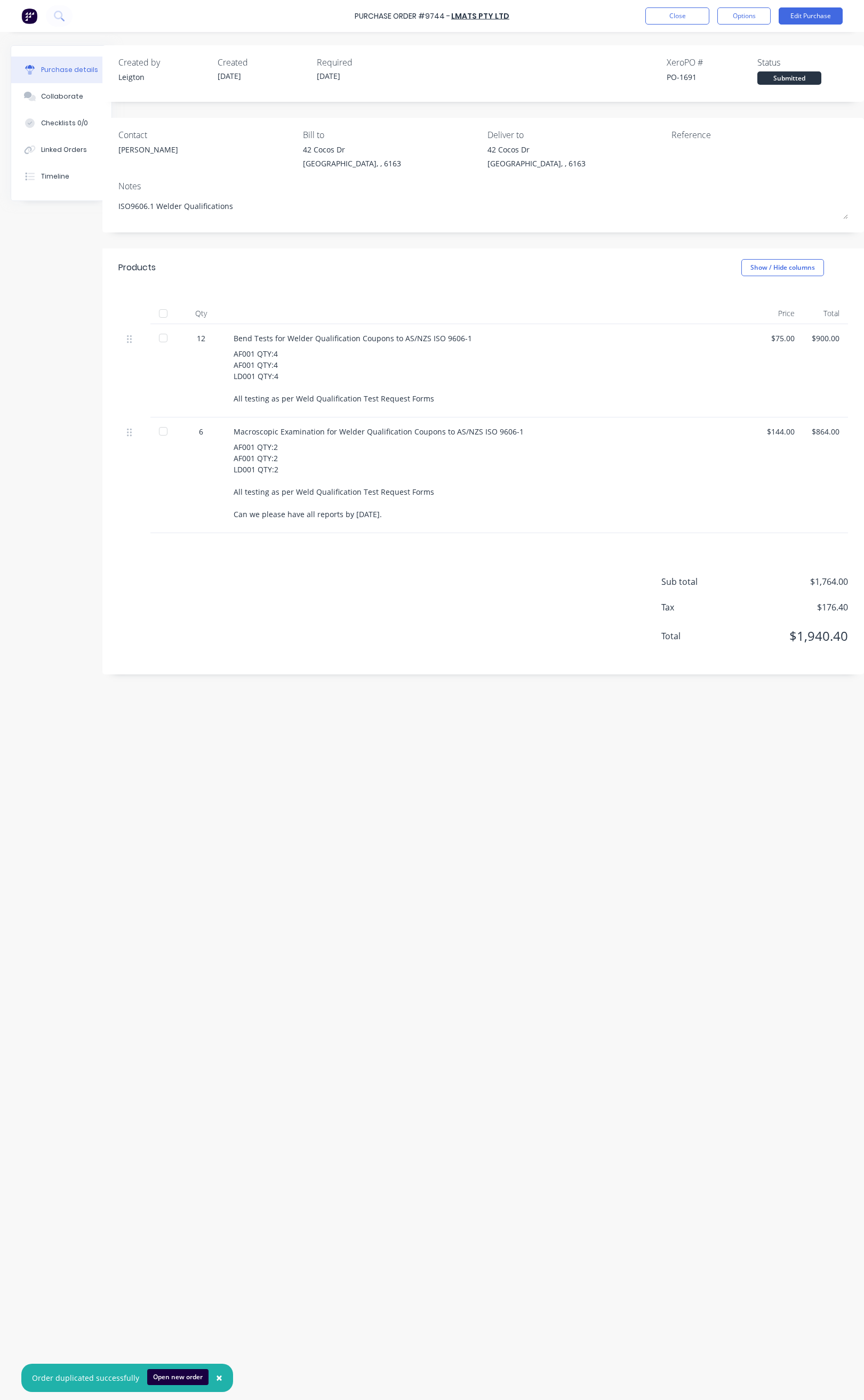
click at [353, 514] on div "AF001 QTY:2 AF001 QTY:2 LD001 QTY:2 All testing as per Weld Qualification Test …" at bounding box center [492, 480] width 517 height 78
click at [362, 514] on div "AF001 QTY:2 AF001 QTY:2 LD001 QTY:2 All testing as per Weld Qualification Test …" at bounding box center [492, 480] width 517 height 78
click at [719, 14] on button "Edit Purchase" at bounding box center [811, 16] width 64 height 17
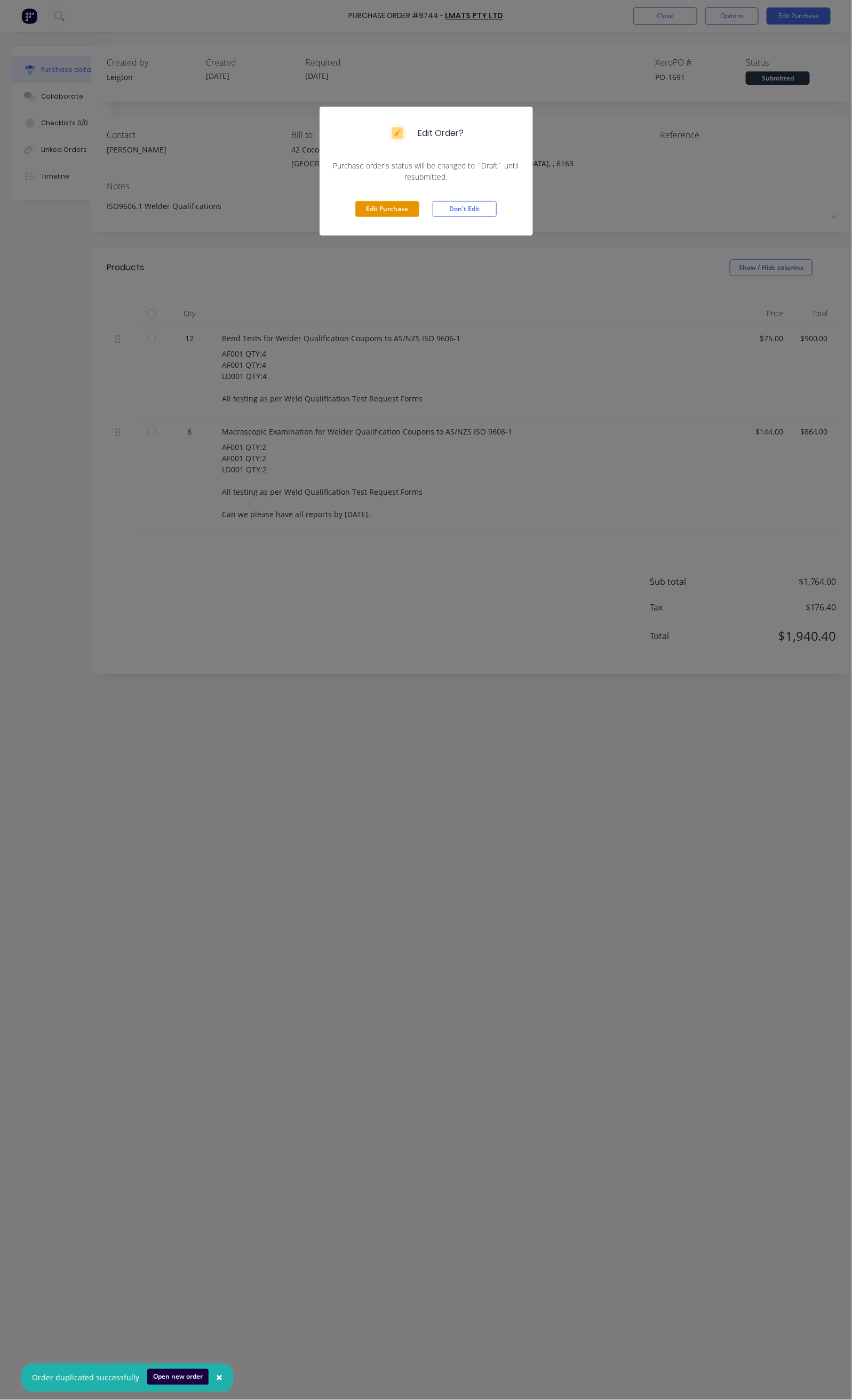
click at [378, 209] on button "Edit Purchase" at bounding box center [387, 209] width 64 height 16
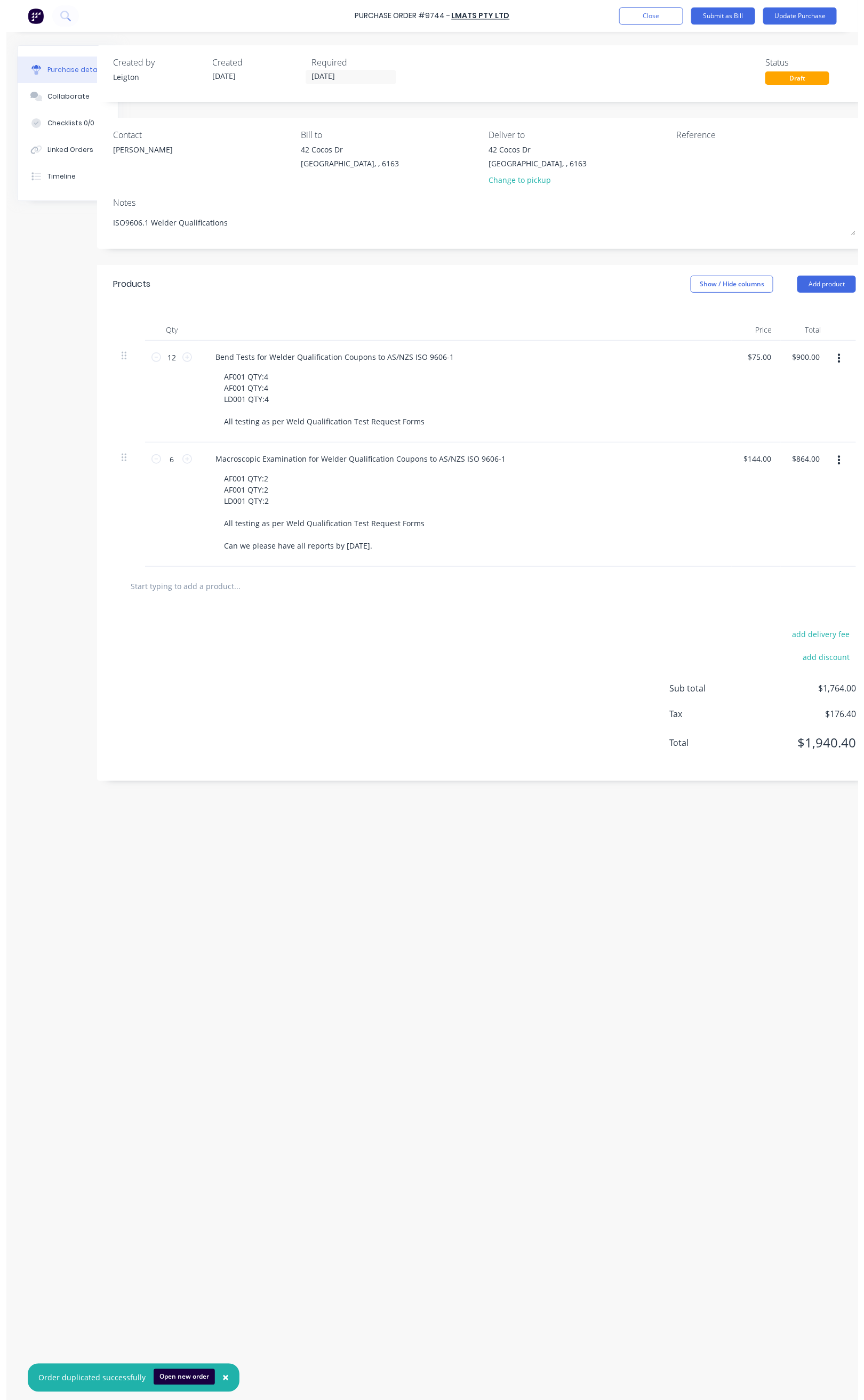
scroll to position [0, 32]
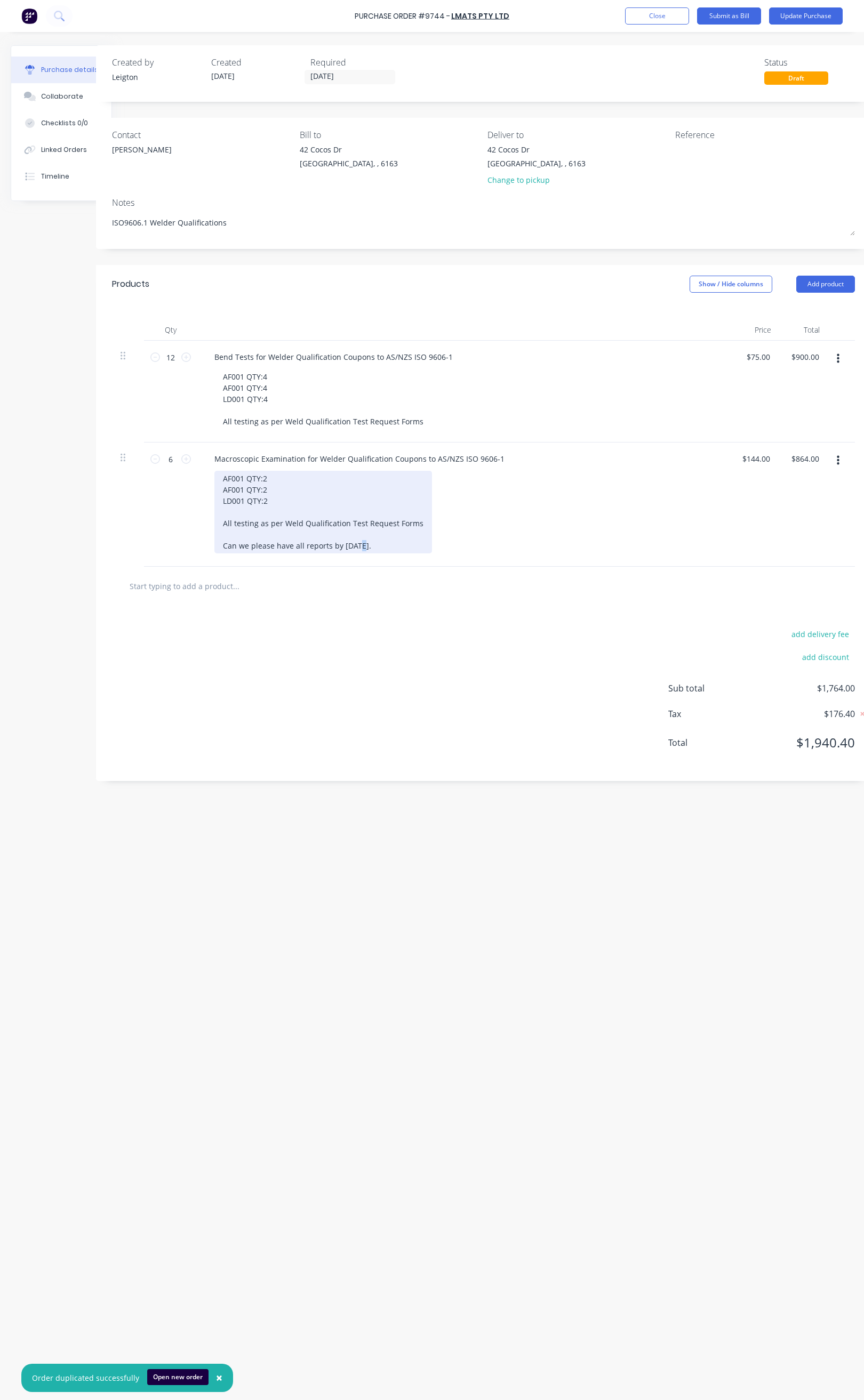
drag, startPoint x: 360, startPoint y: 547, endPoint x: 351, endPoint y: 547, distance: 9.0
click at [351, 547] on div "AF001 QTY:2 AF001 QTY:2 LD001 QTY:2 All testing as per Weld Qualification Test …" at bounding box center [323, 512] width 217 height 83
type textarea "x"
drag, startPoint x: 363, startPoint y: 548, endPoint x: 340, endPoint y: 548, distance: 23.0
click at [340, 548] on div "AF001 QTY:2 AF001 QTY:2 LD001 QTY:2 All testing as per Weld Qualification Test …" at bounding box center [323, 512] width 217 height 83
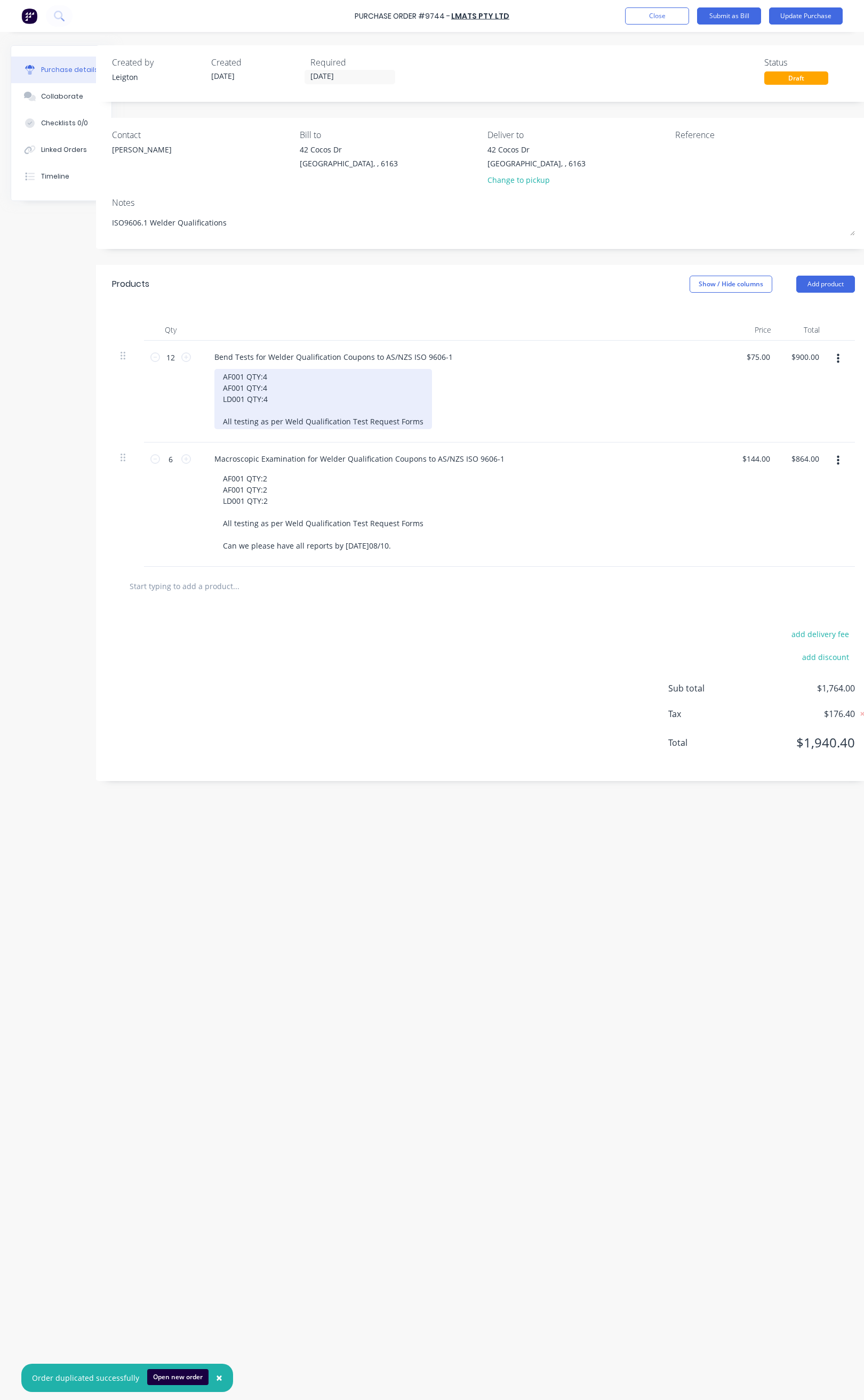
type textarea "x"
click at [234, 389] on div "AF001 QTY:4 AF001 QTY:4 LD001 QTY:4 All testing as per Weld Qualification Test …" at bounding box center [323, 399] width 217 height 60
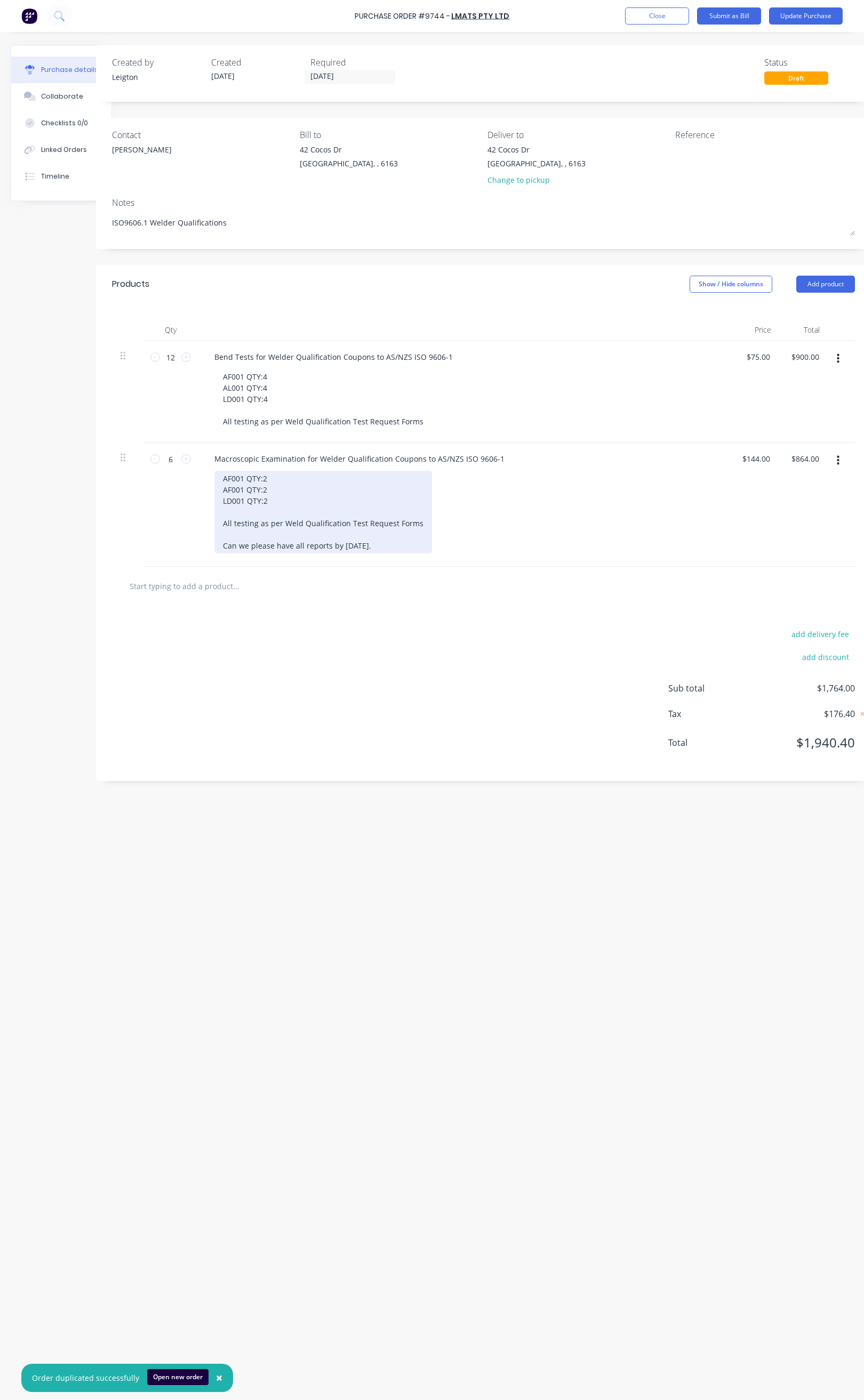
click at [229, 491] on div "AF001 QTY:2 AF001 QTY:2 LD001 QTY:2 All testing as per Weld Qualification Test …" at bounding box center [323, 512] width 217 height 83
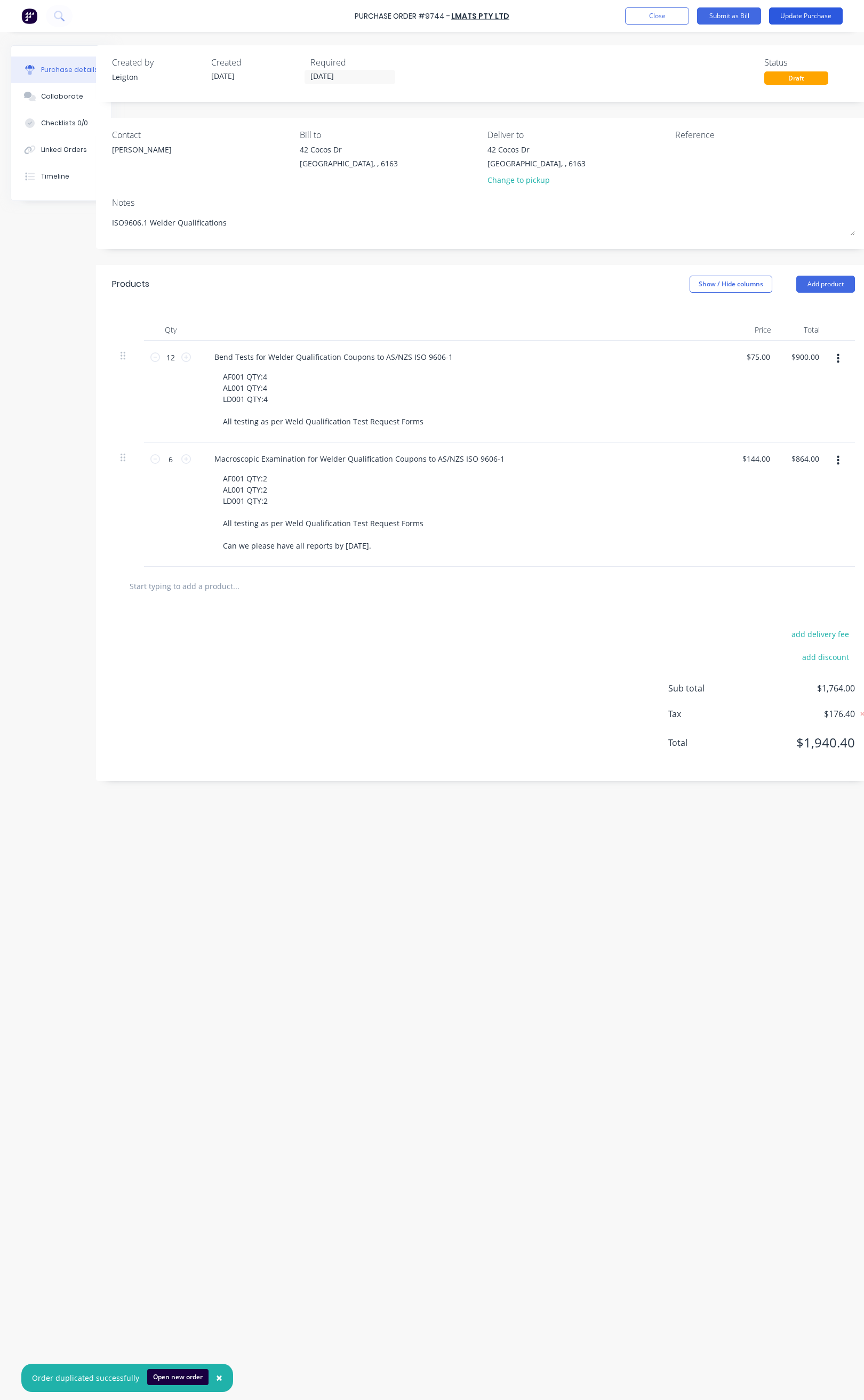
click at [719, 19] on button "Update Purchase" at bounding box center [806, 16] width 73 height 17
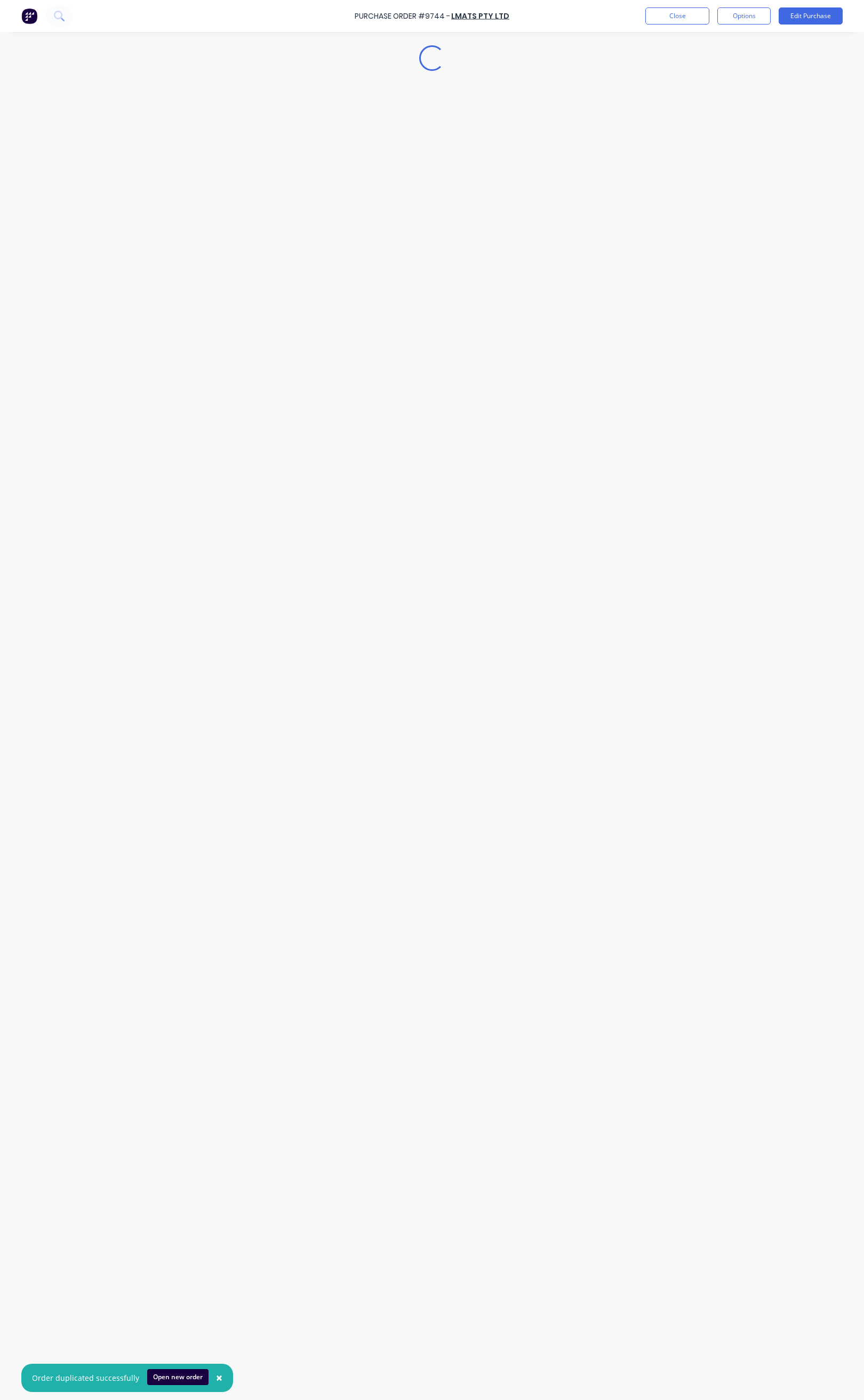
scroll to position [0, 0]
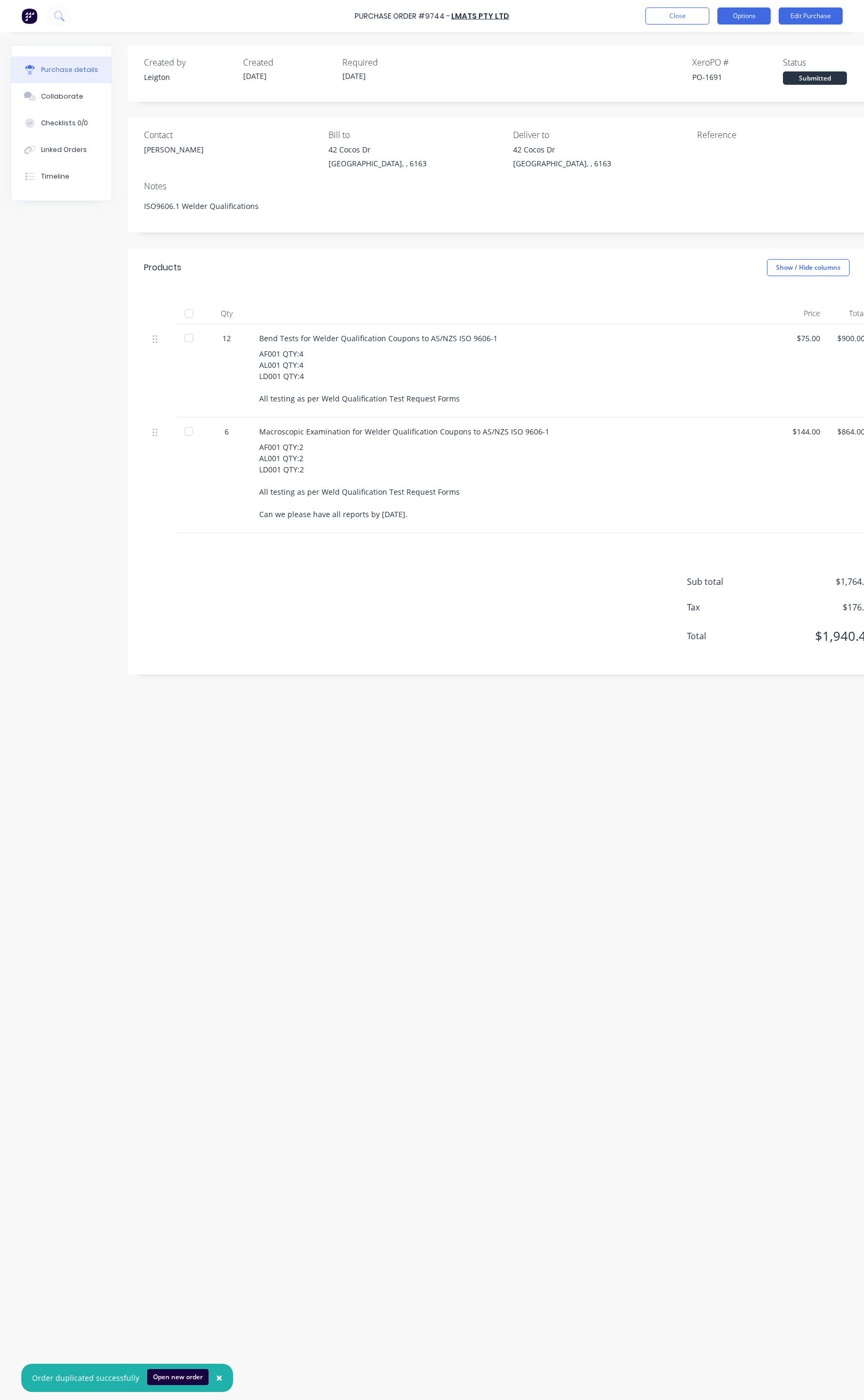
click at [719, 17] on button "Options" at bounding box center [744, 16] width 53 height 17
click at [719, 39] on div "Print / Email" at bounding box center [720, 43] width 82 height 15
click at [717, 64] on div "With pricing" at bounding box center [720, 65] width 82 height 15
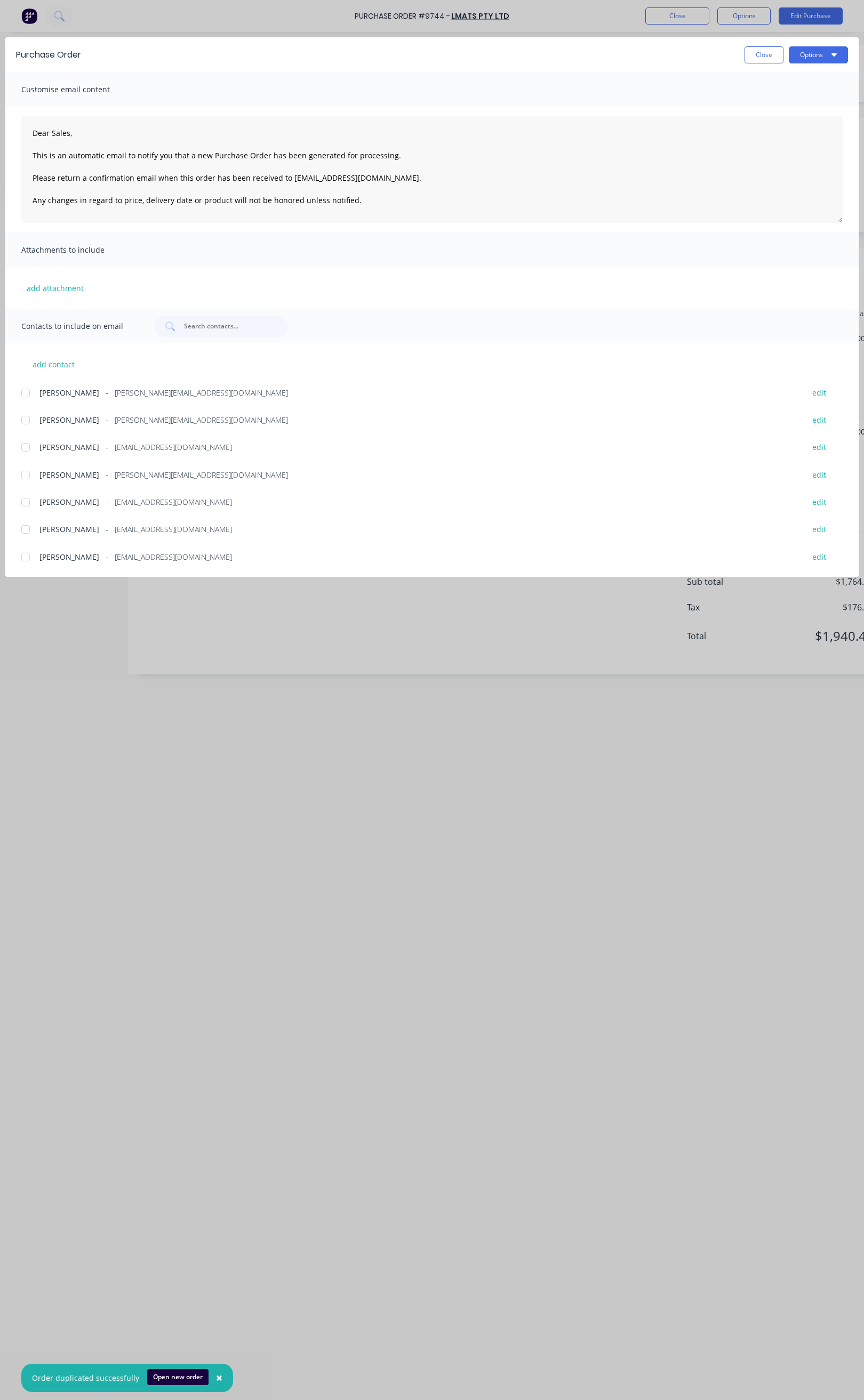
click at [26, 501] on div at bounding box center [25, 502] width 21 height 21
click at [719, 57] on button "Options" at bounding box center [818, 54] width 59 height 17
click at [719, 124] on div "Email" at bounding box center [797, 124] width 82 height 15
type textarea "x"
